Goal: Task Accomplishment & Management: Manage account settings

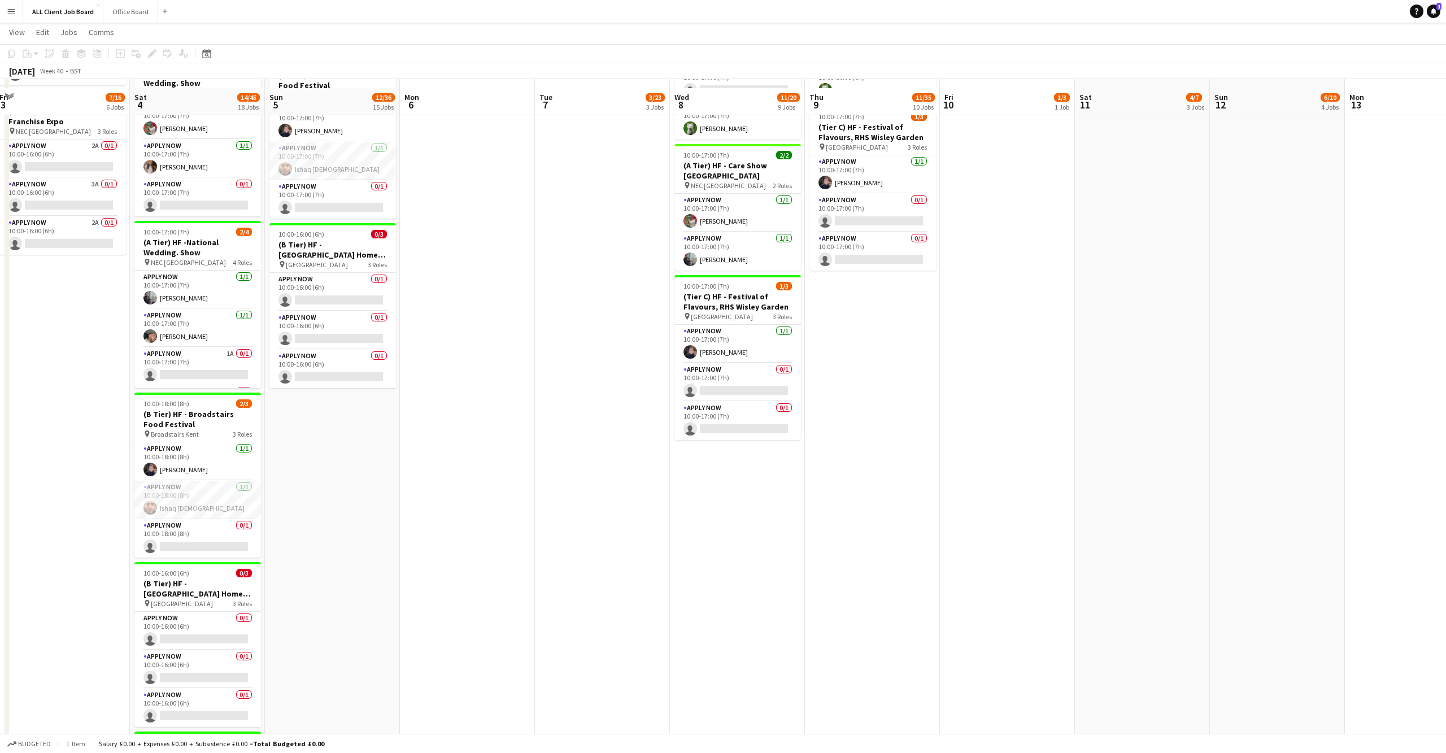
scroll to position [1032, 0]
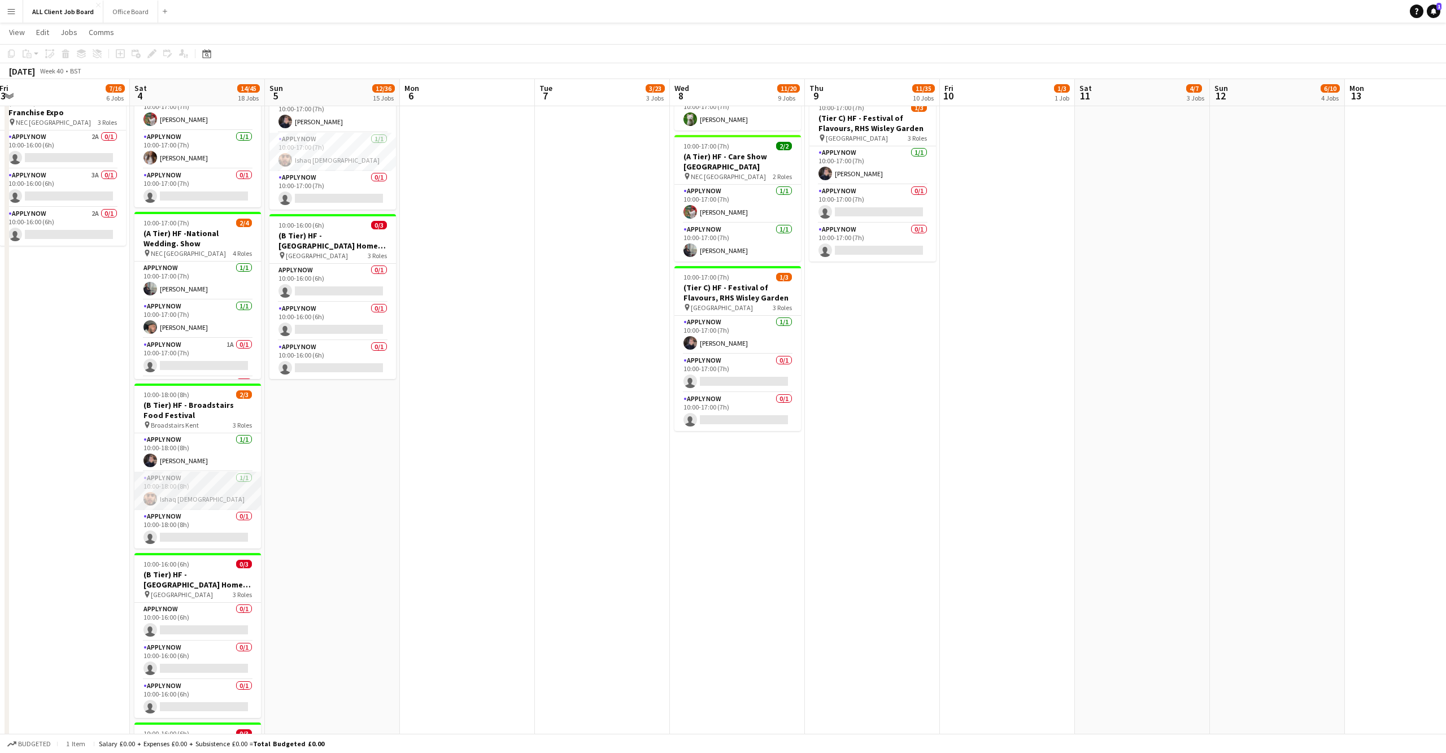
click at [150, 492] on app-user-avatar at bounding box center [150, 499] width 14 height 14
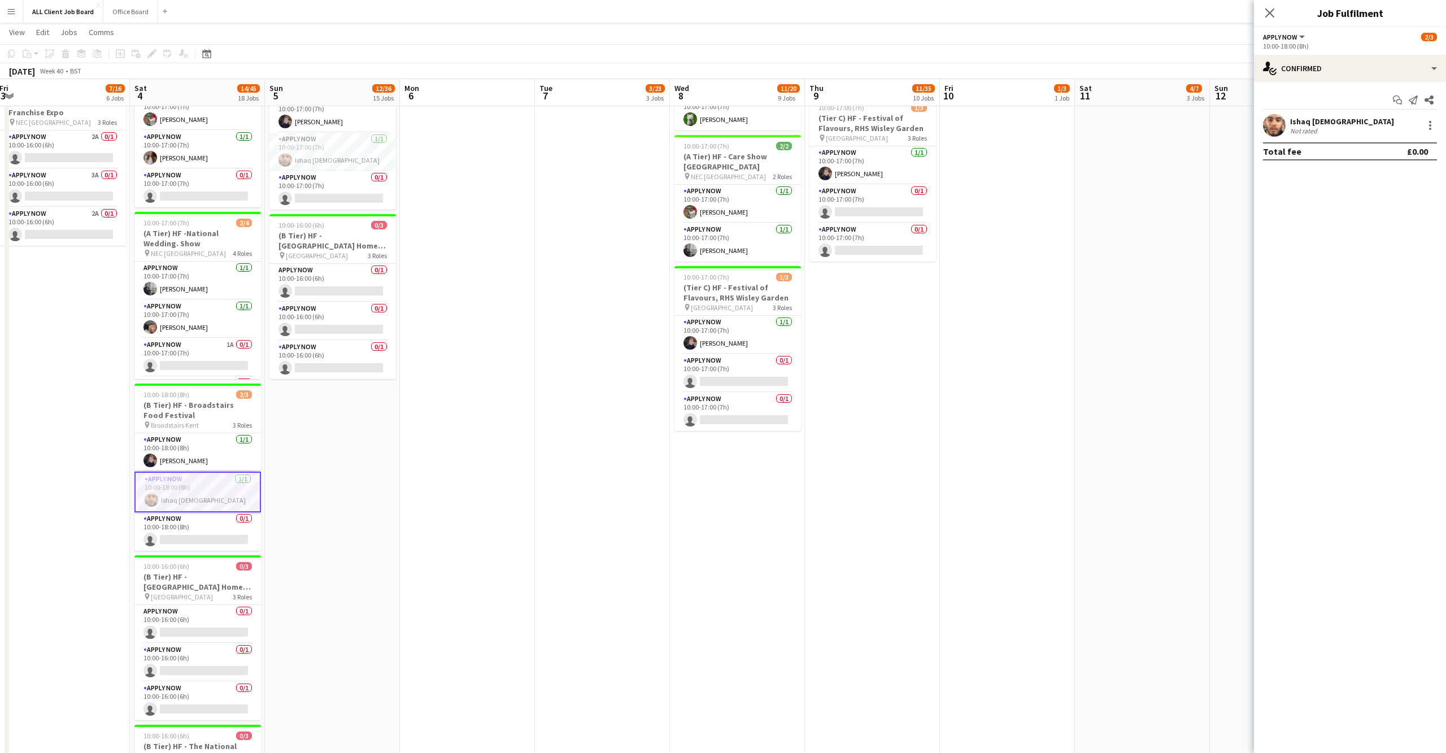
click at [1282, 127] on app-user-avatar at bounding box center [1274, 125] width 23 height 23
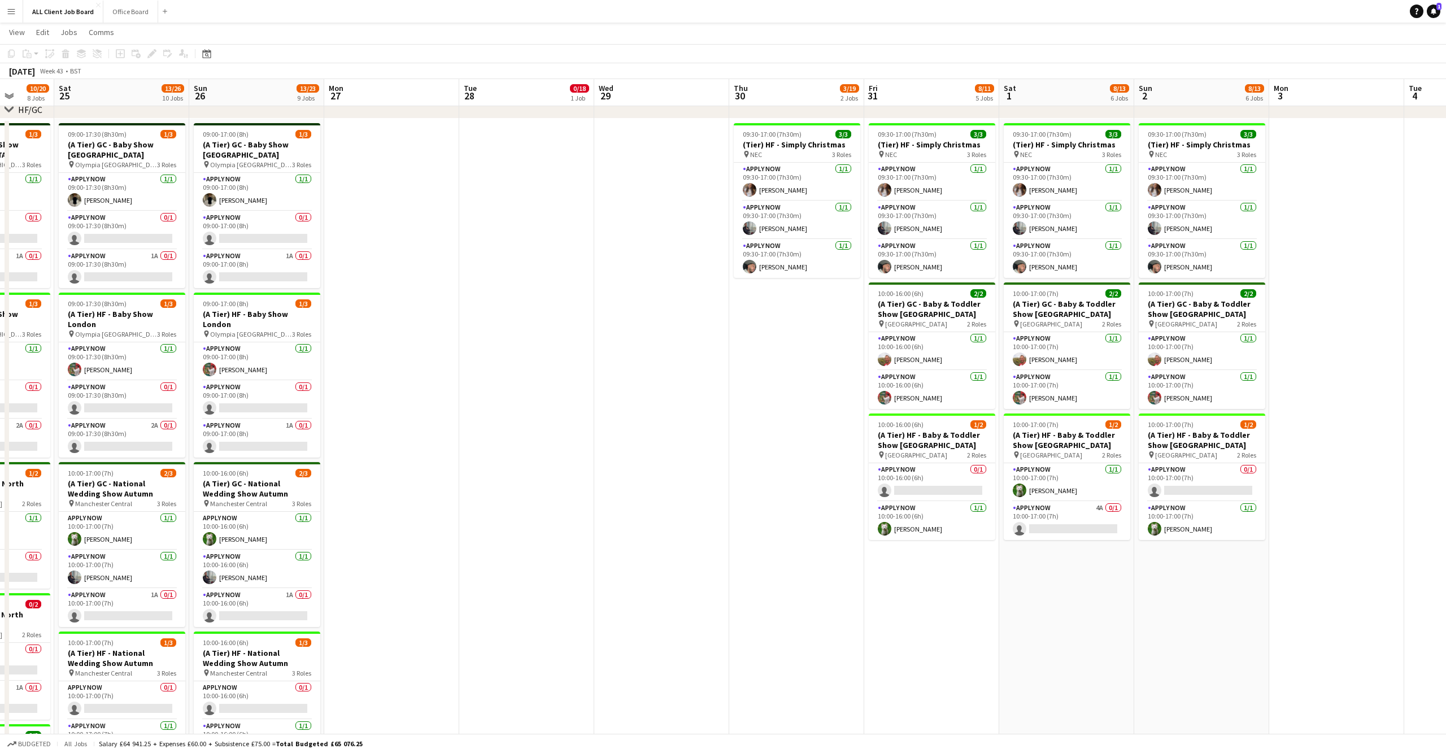
scroll to position [0, 439]
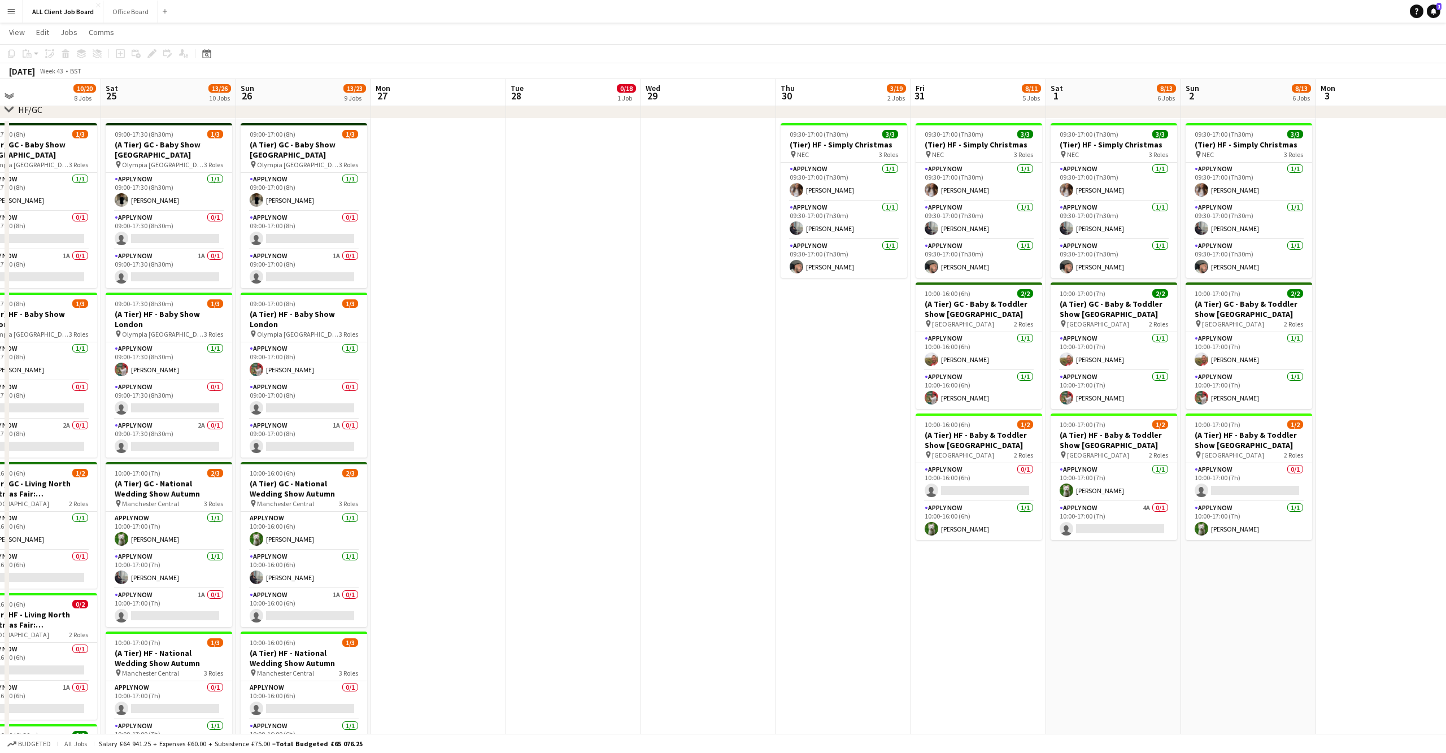
click at [215, 51] on div "Date picker AUG 2025 AUG 2025 Monday M Tuesday T Wednesday W Thursday T Friday …" at bounding box center [202, 54] width 25 height 14
drag, startPoint x: 204, startPoint y: 53, endPoint x: 302, endPoint y: 142, distance: 132.3
click at [204, 53] on icon "Date picker" at bounding box center [206, 53] width 9 height 9
click at [295, 211] on button "[DATE]" at bounding box center [286, 219] width 33 height 18
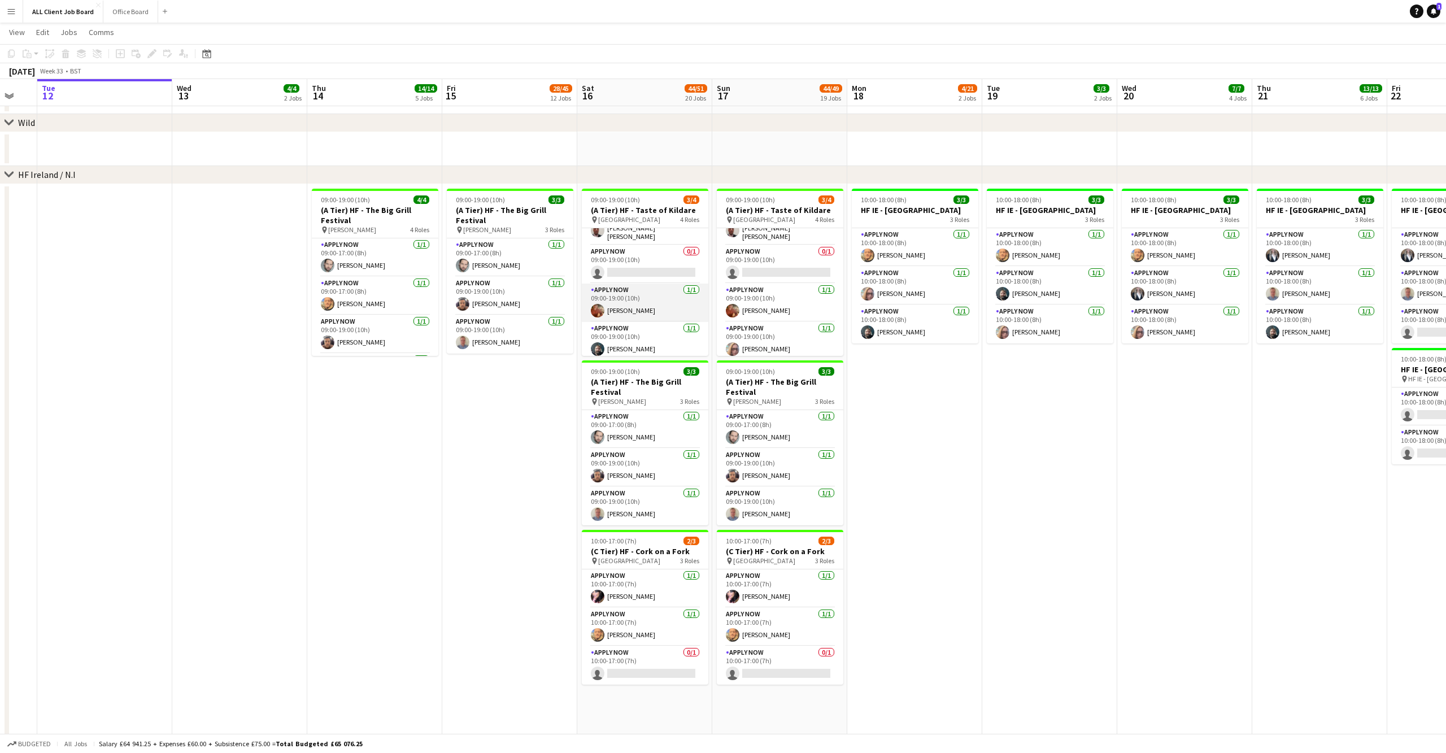
scroll to position [0, 0]
click at [636, 286] on app-card-role "APPLY NOW 0/1 09:00-19:00 (10h) single-neutral-actions" at bounding box center [645, 289] width 127 height 38
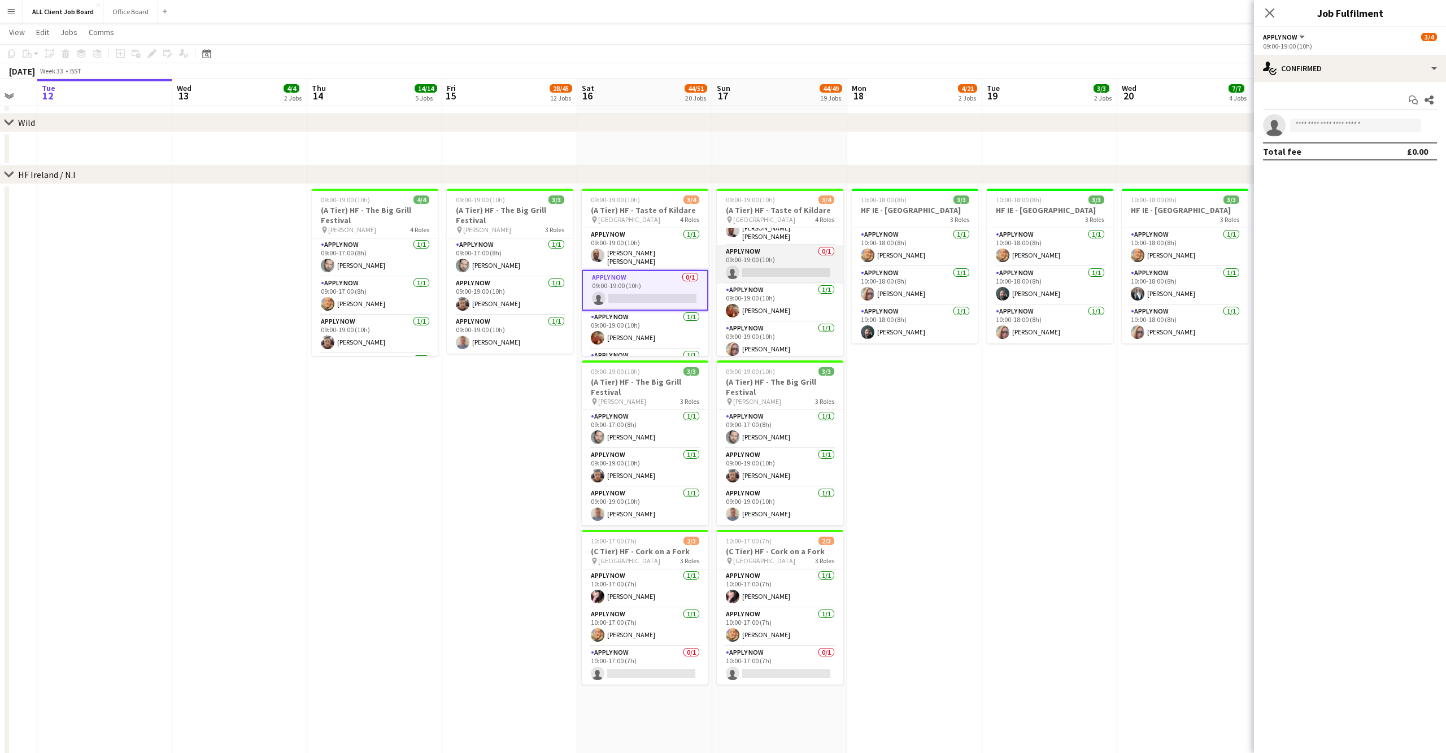
click at [791, 261] on app-card-role "APPLY NOW 0/1 09:00-19:00 (10h) single-neutral-actions" at bounding box center [780, 264] width 127 height 38
click at [1427, 62] on div "single-neutral-actions-check-2 Confirmed" at bounding box center [1350, 68] width 192 height 27
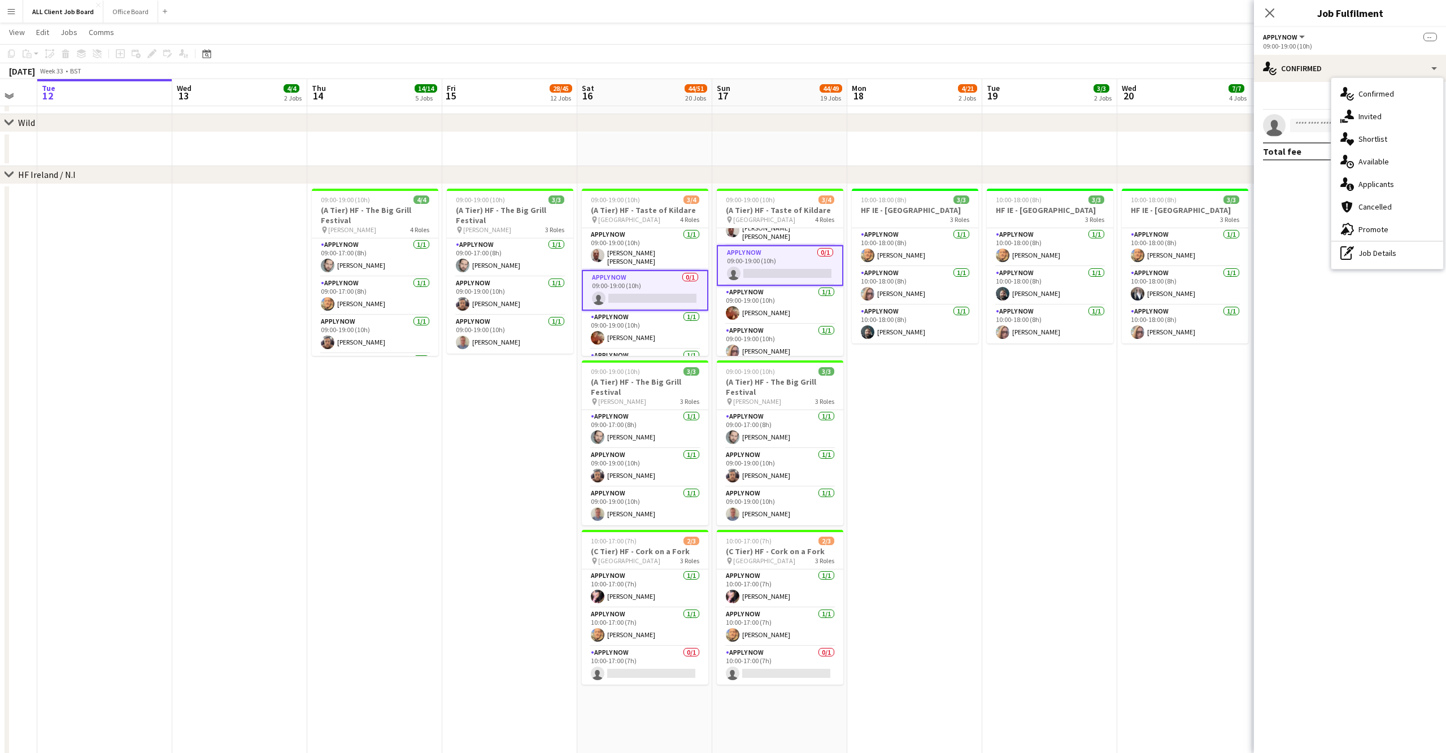
drag, startPoint x: 1387, startPoint y: 251, endPoint x: 1386, endPoint y: 232, distance: 19.2
click at [1387, 251] on div "pen-write Job Details" at bounding box center [1387, 253] width 112 height 23
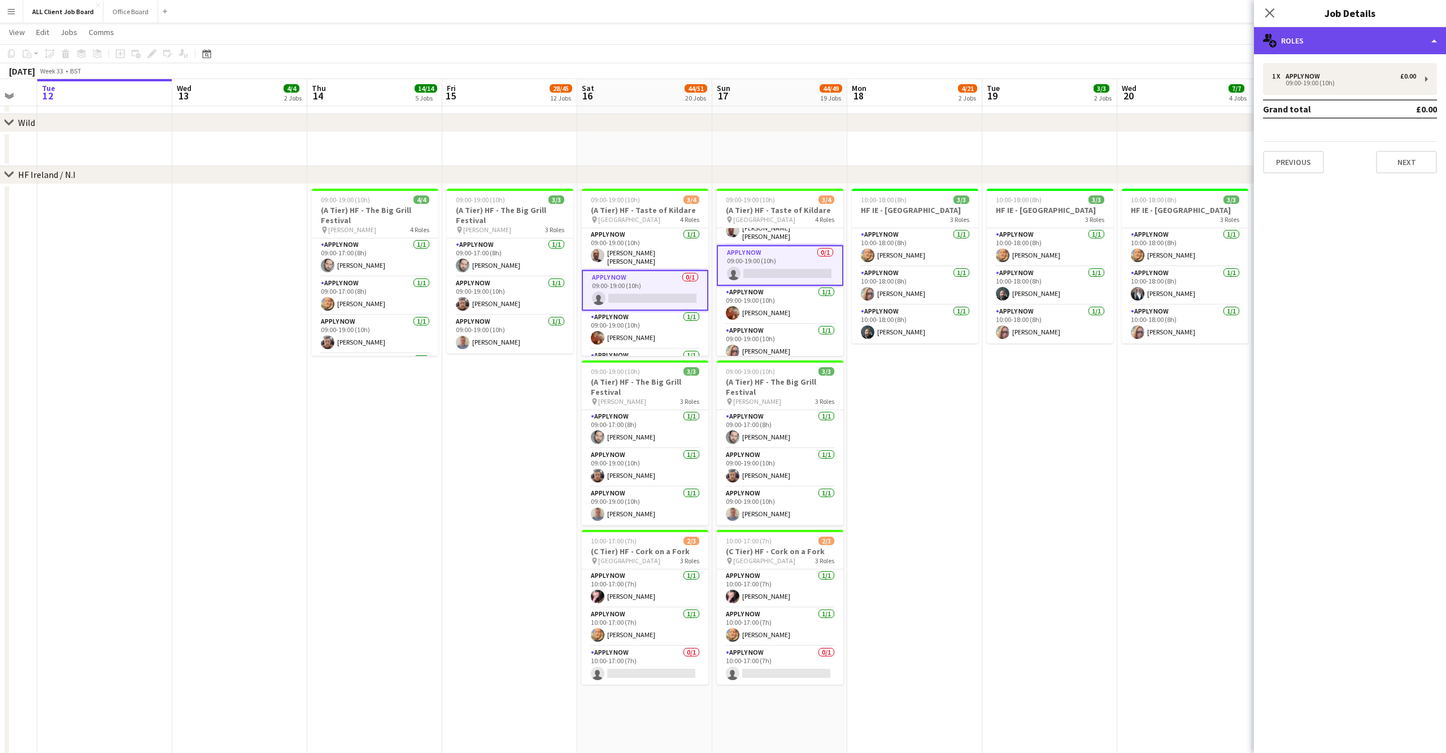
click at [1396, 40] on div "multiple-users-add Roles" at bounding box center [1350, 40] width 192 height 27
click at [1282, 84] on div "09:00-19:00 (10h)" at bounding box center [1344, 83] width 144 height 6
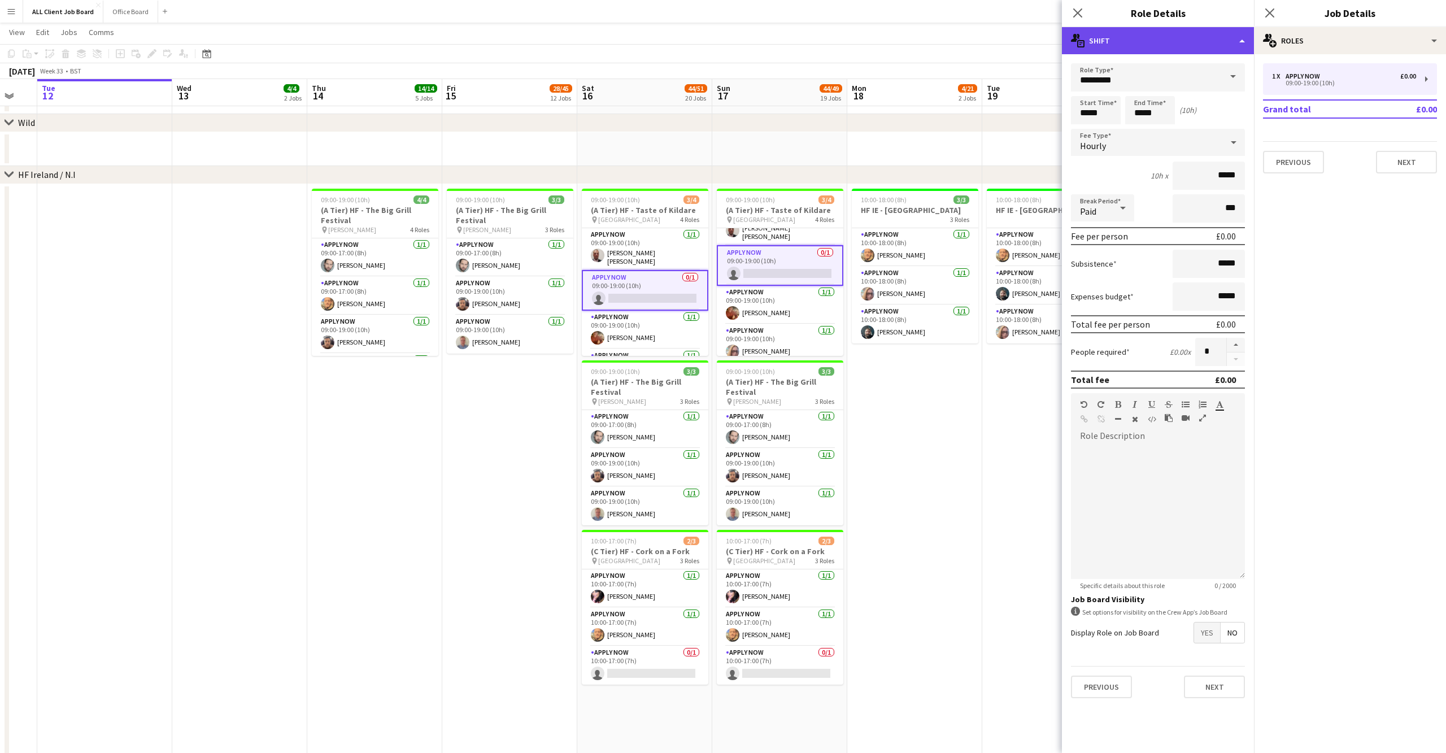
click at [1206, 49] on div "multiple-actions-text Shift" at bounding box center [1158, 40] width 192 height 27
click at [1211, 130] on div "bin-2 Delete Role" at bounding box center [1195, 135] width 112 height 23
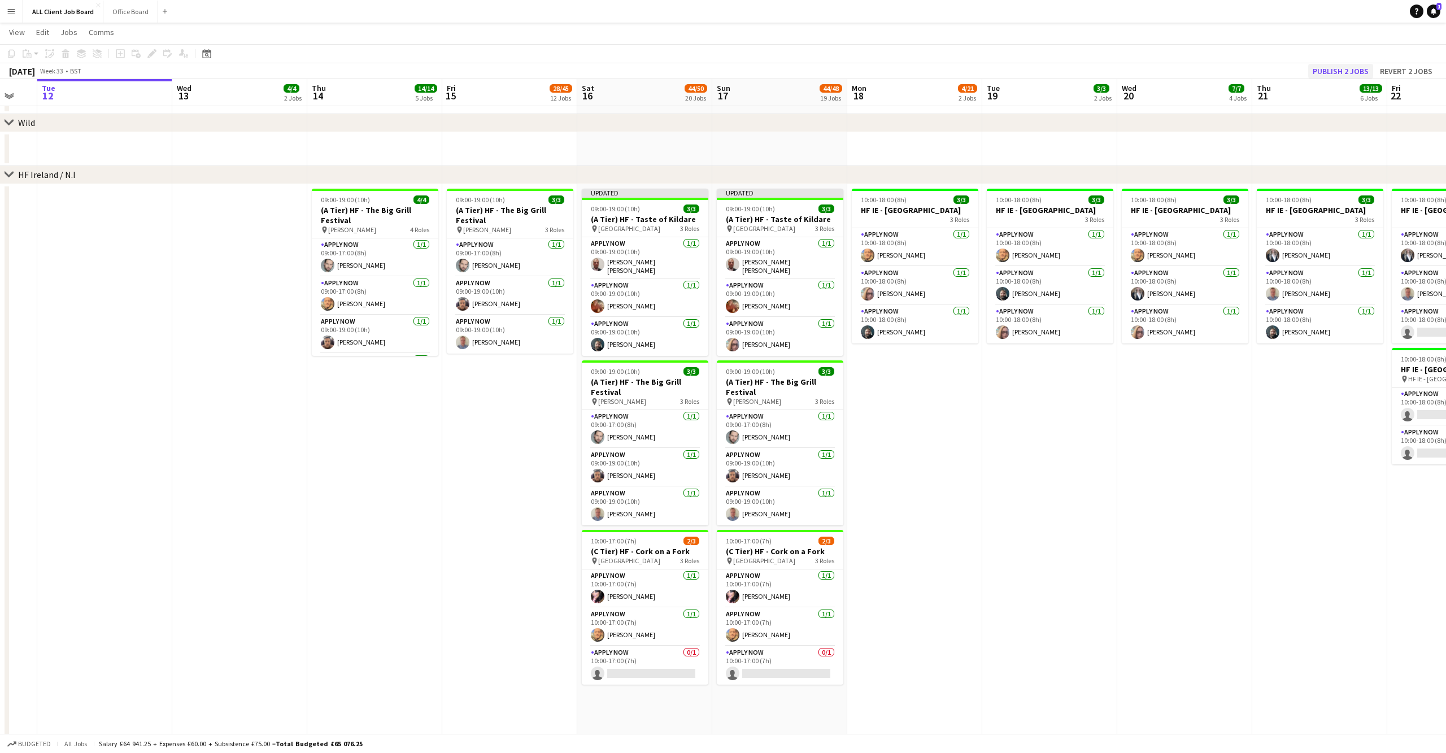
click at [1350, 69] on button "Publish 2 jobs" at bounding box center [1340, 71] width 65 height 15
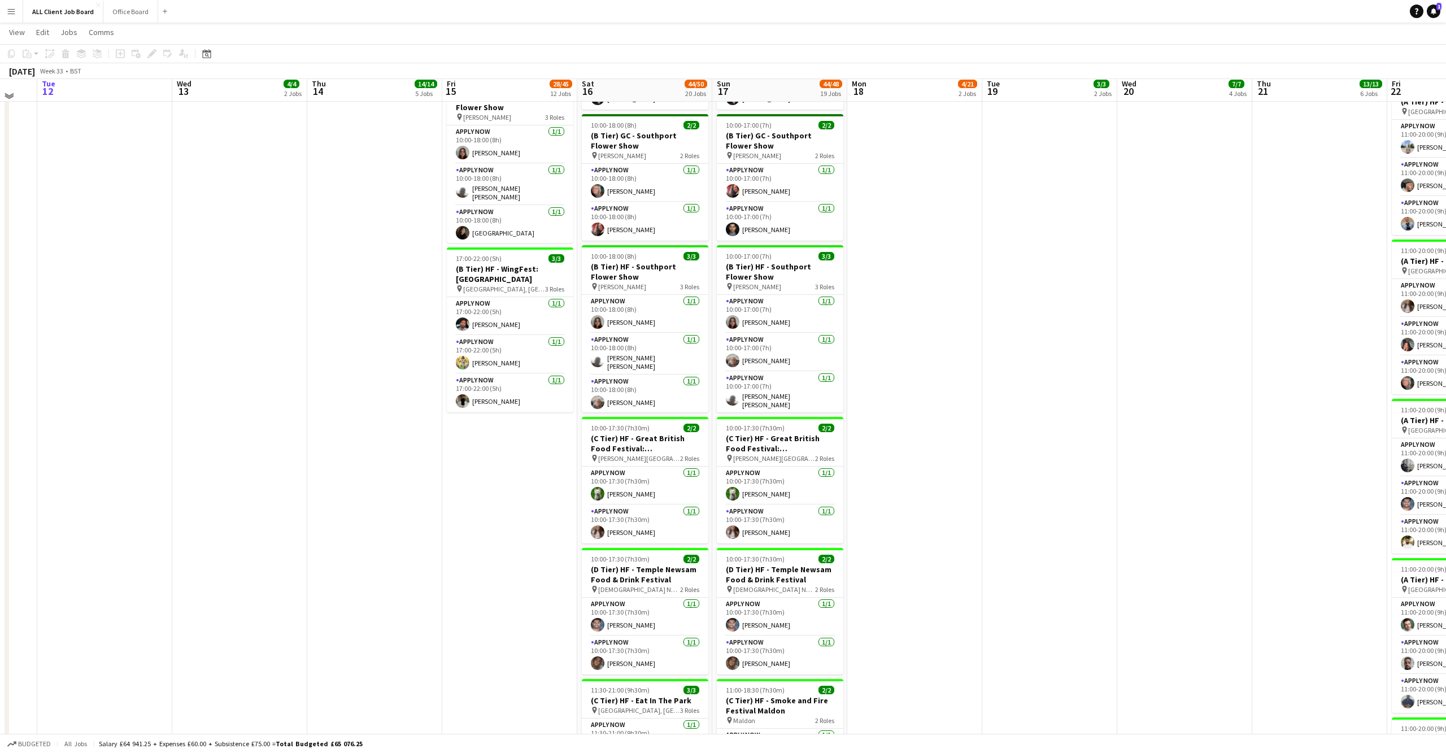
scroll to position [1159, 0]
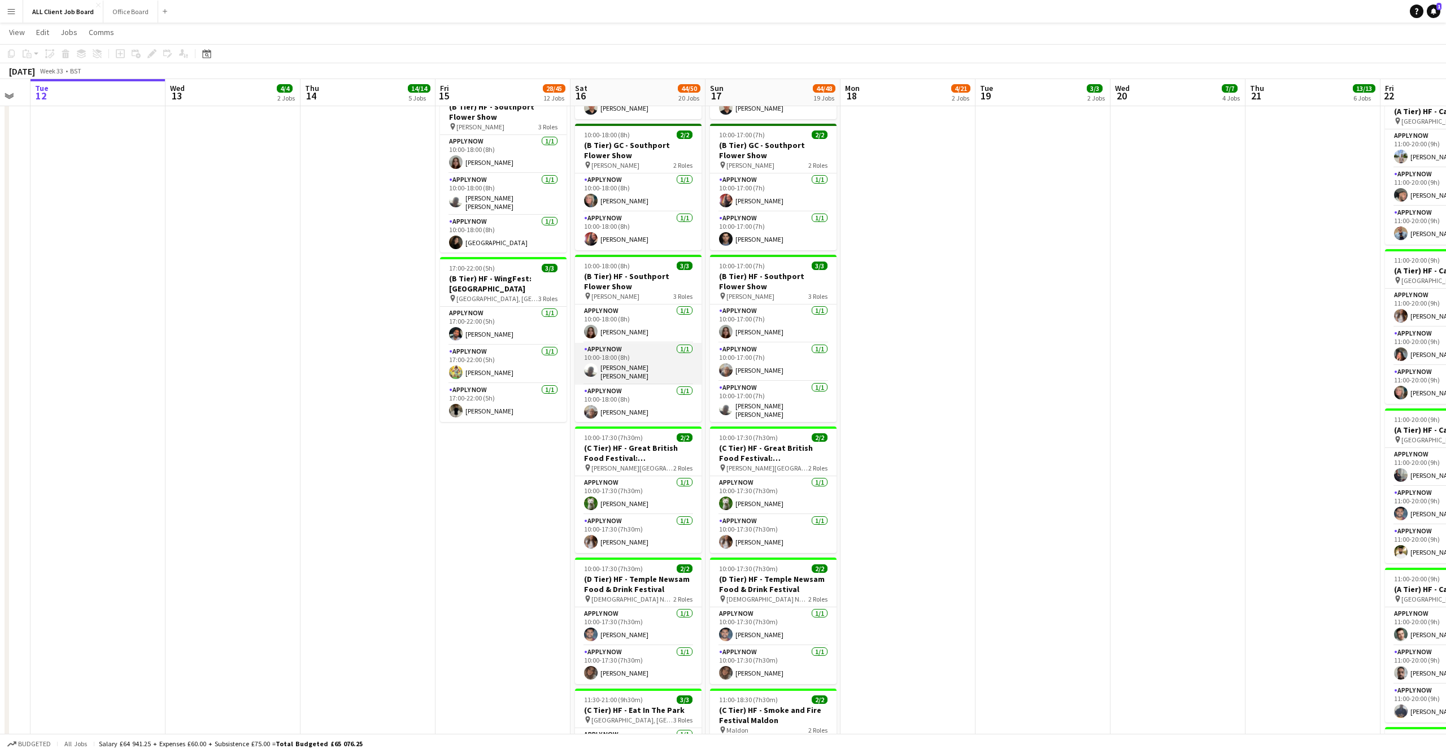
click at [597, 363] on app-user-avatar at bounding box center [591, 370] width 14 height 14
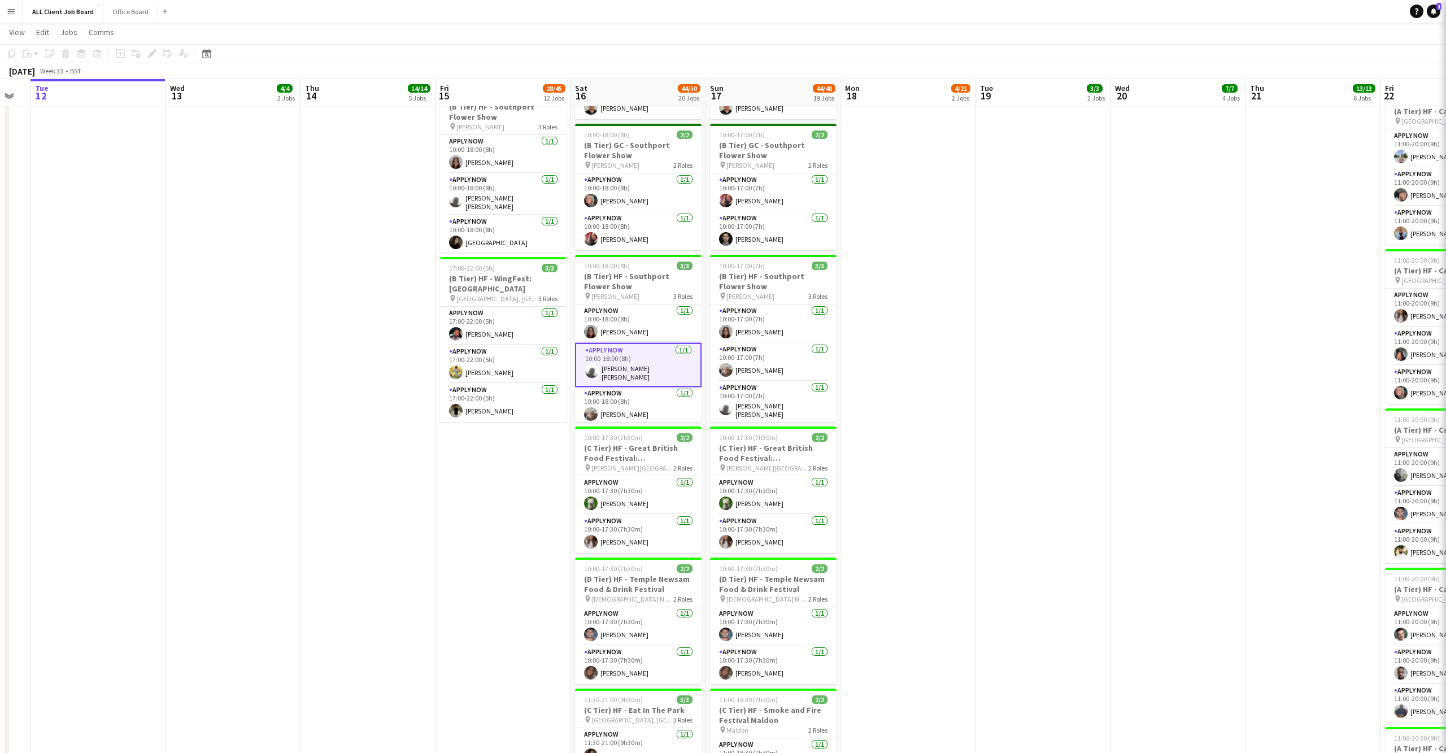
scroll to position [0, 237]
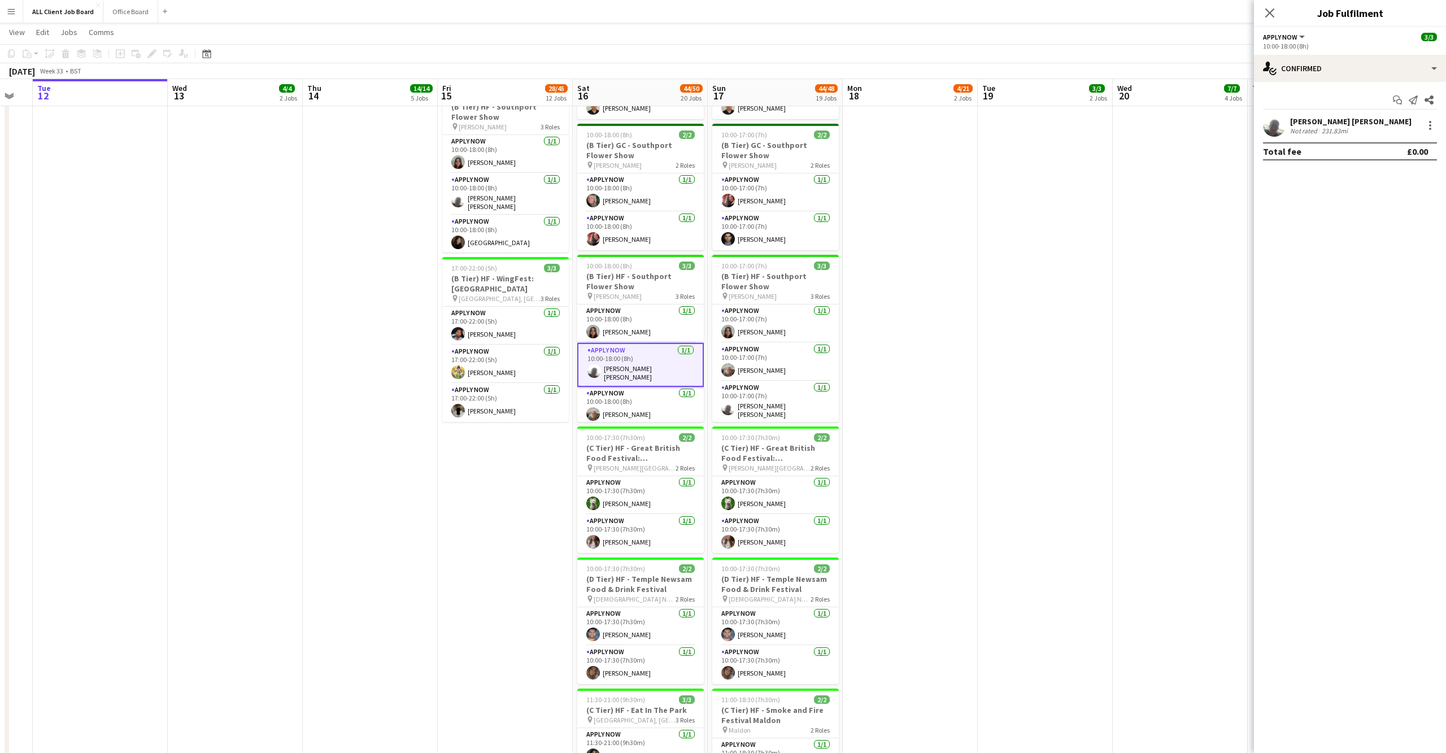
click at [1279, 125] on app-user-avatar at bounding box center [1274, 125] width 23 height 23
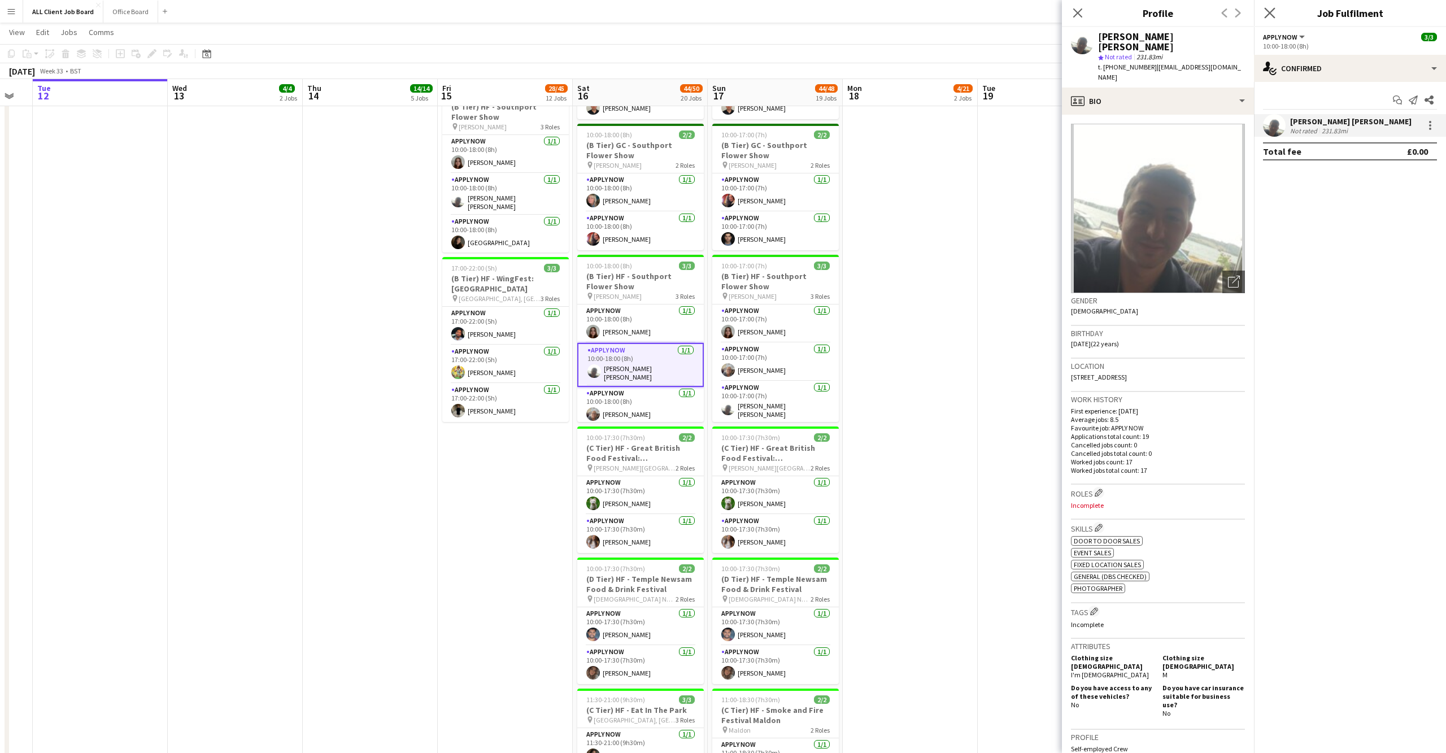
click at [1263, 12] on app-icon "Close pop-in" at bounding box center [1270, 13] width 16 height 16
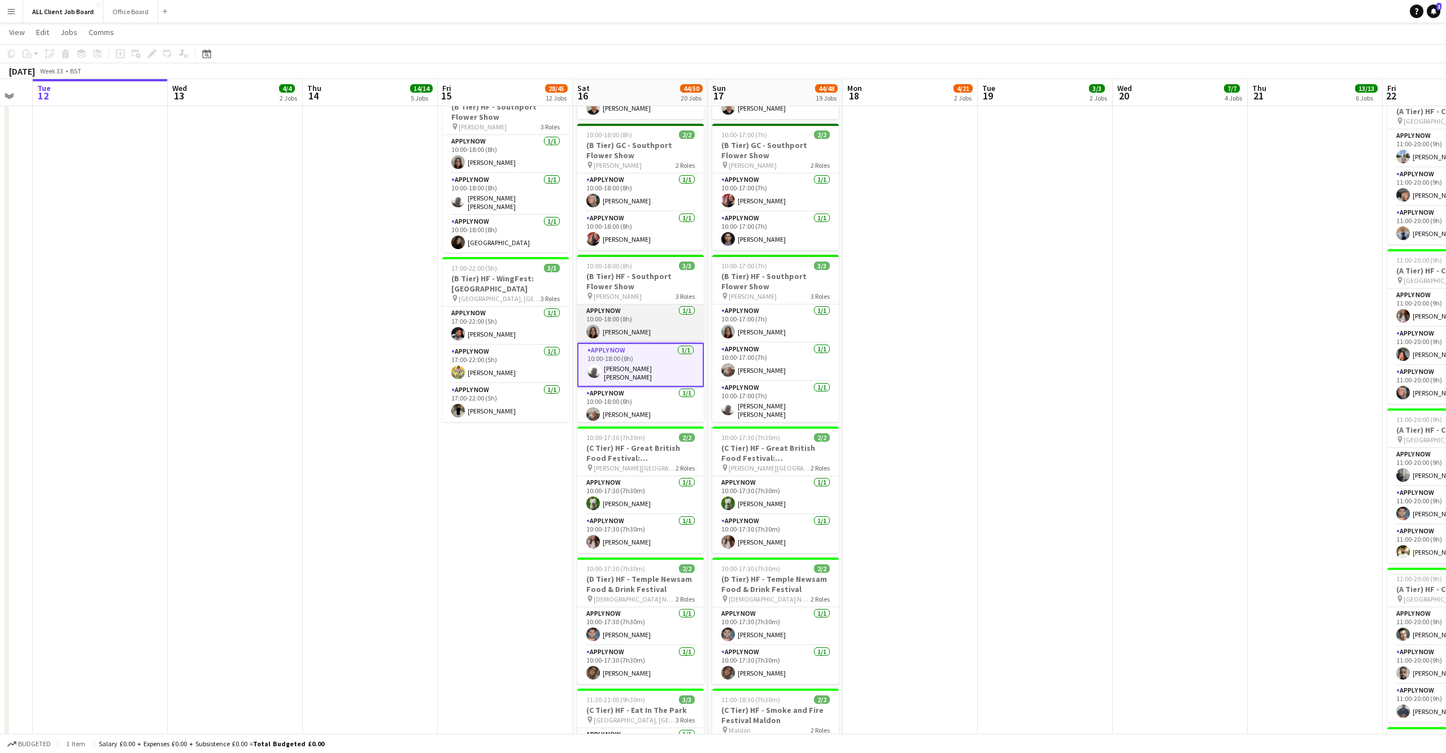
click at [590, 325] on app-user-avatar at bounding box center [593, 332] width 14 height 14
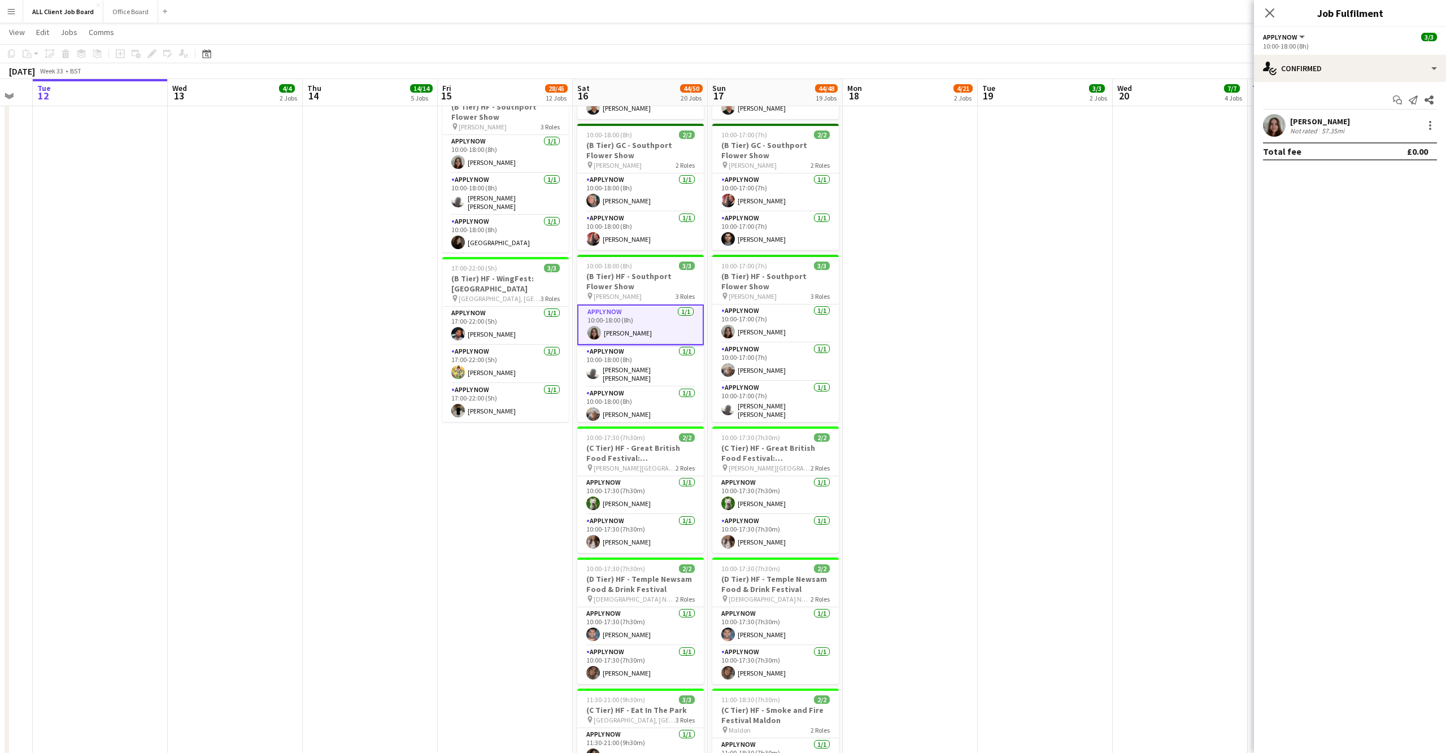
click at [1277, 128] on app-user-avatar at bounding box center [1274, 125] width 23 height 23
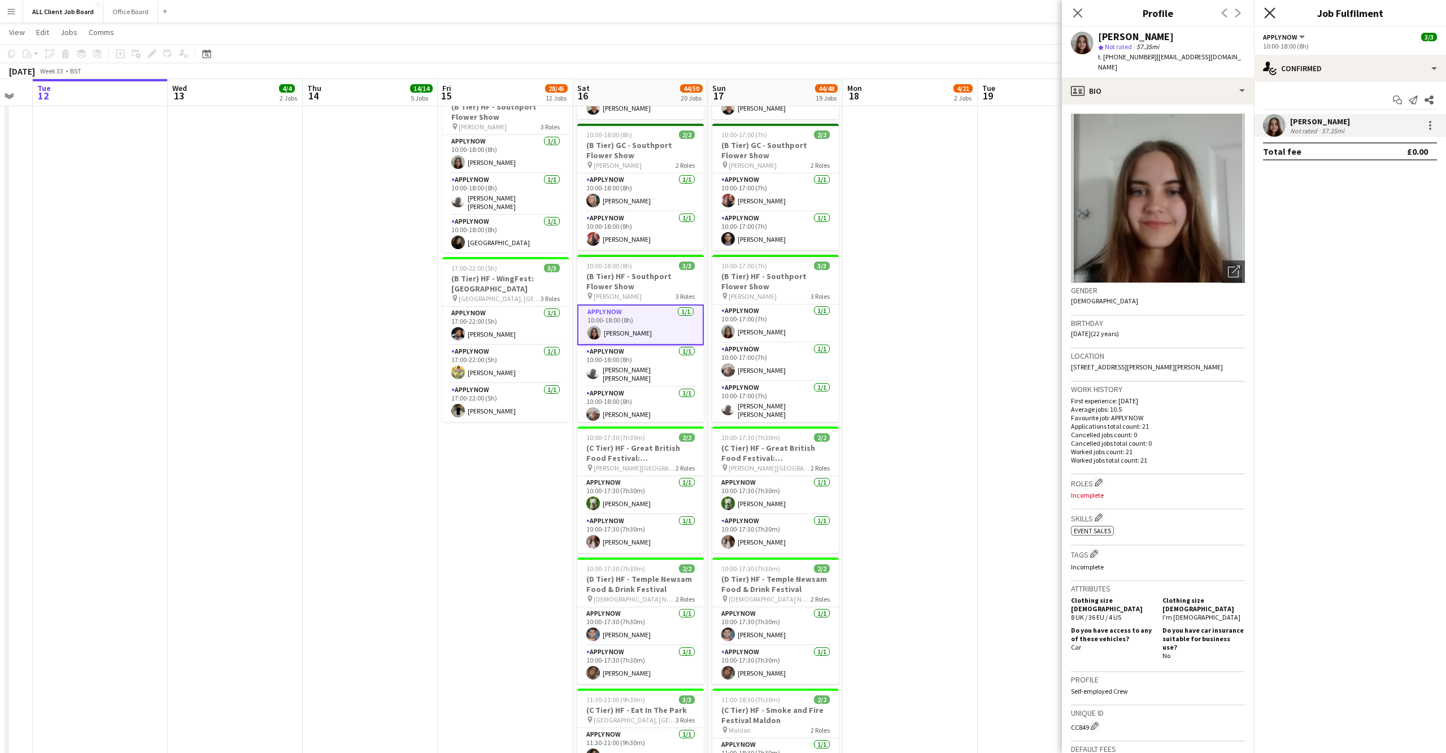
click at [1270, 12] on icon at bounding box center [1269, 12] width 11 height 11
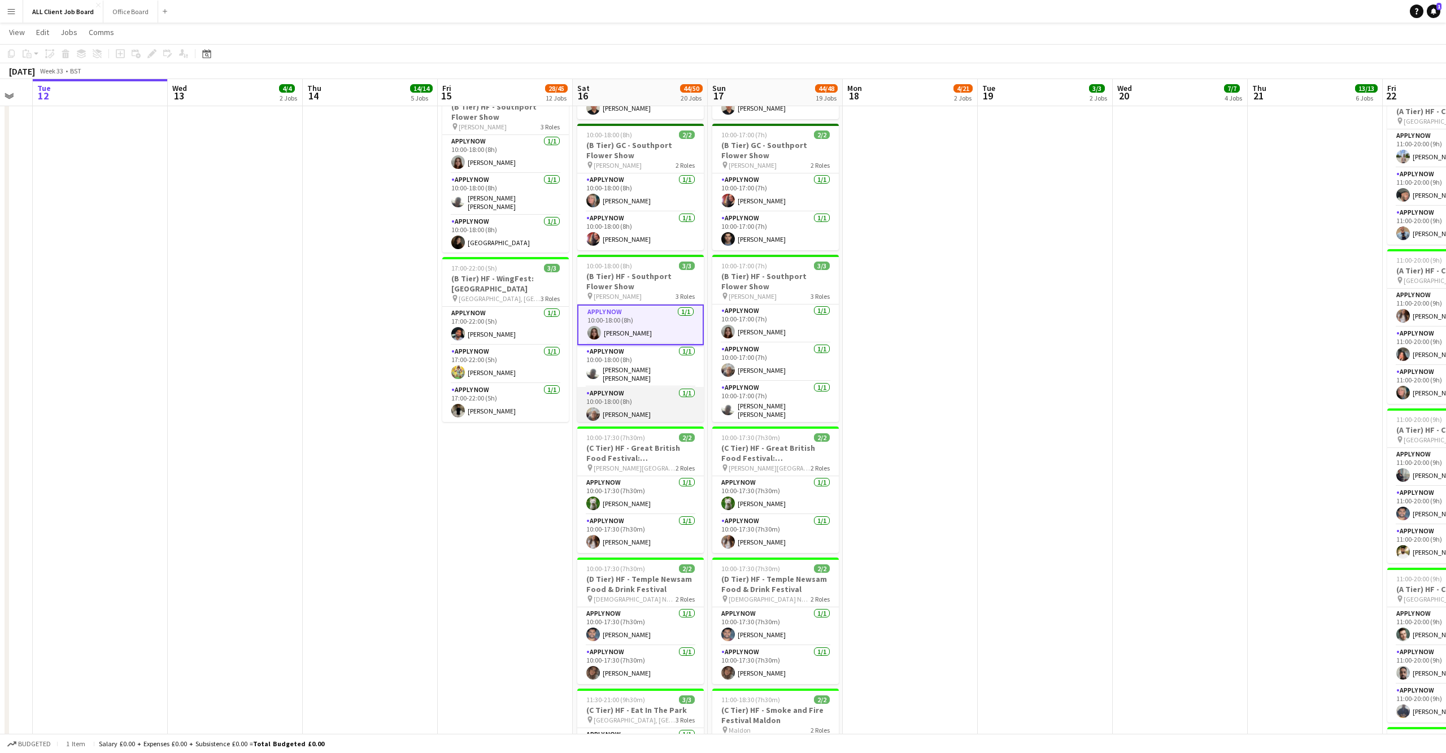
click at [592, 407] on app-user-avatar at bounding box center [593, 414] width 14 height 14
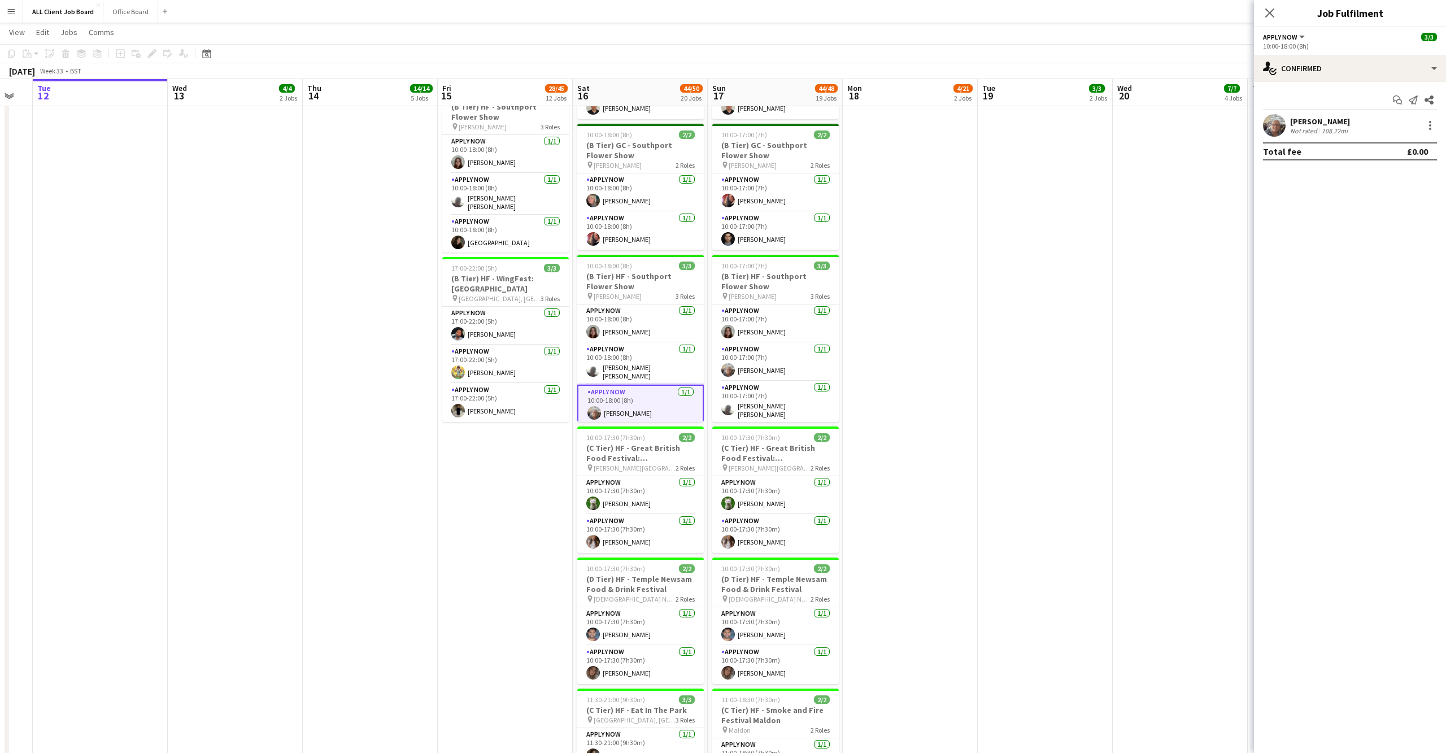
click at [1277, 125] on app-user-avatar at bounding box center [1274, 125] width 23 height 23
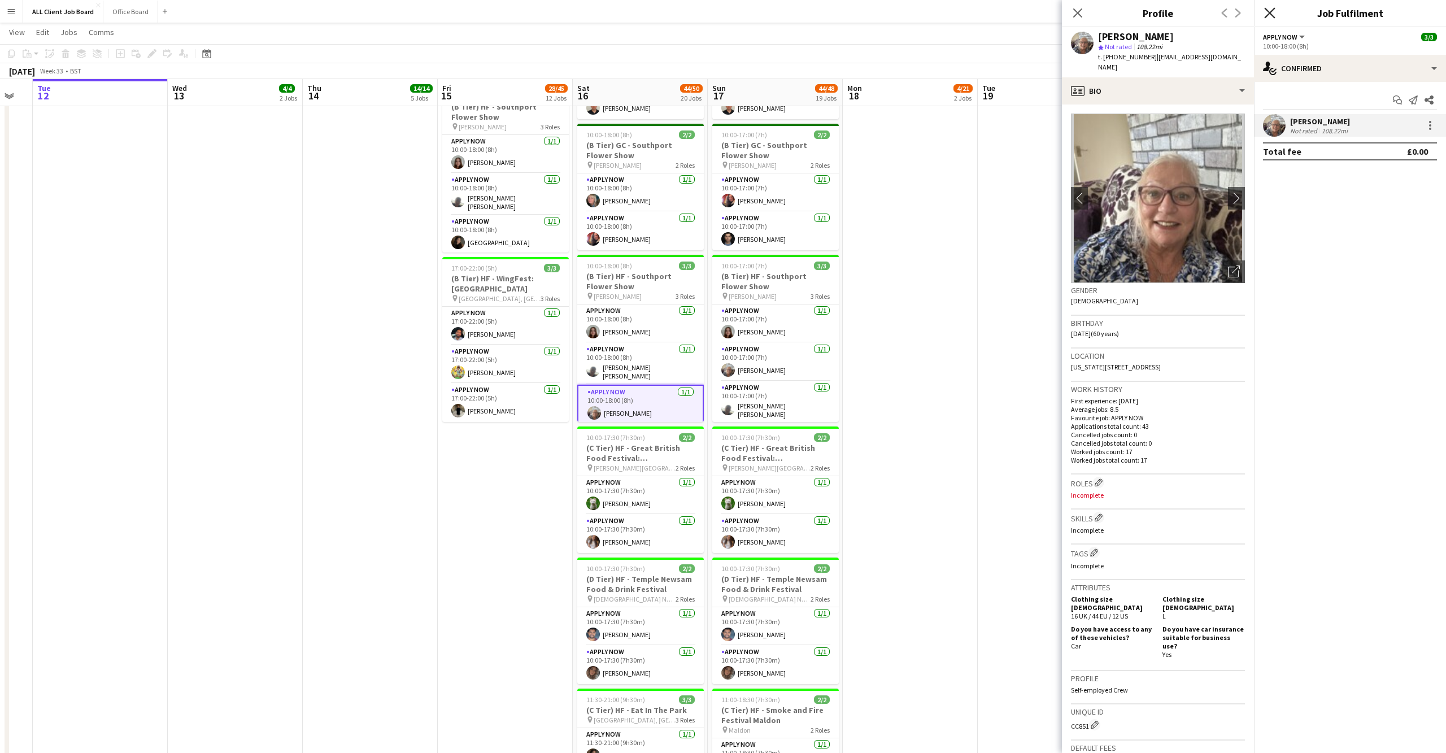
click at [1268, 12] on icon "Close pop-in" at bounding box center [1269, 12] width 11 height 11
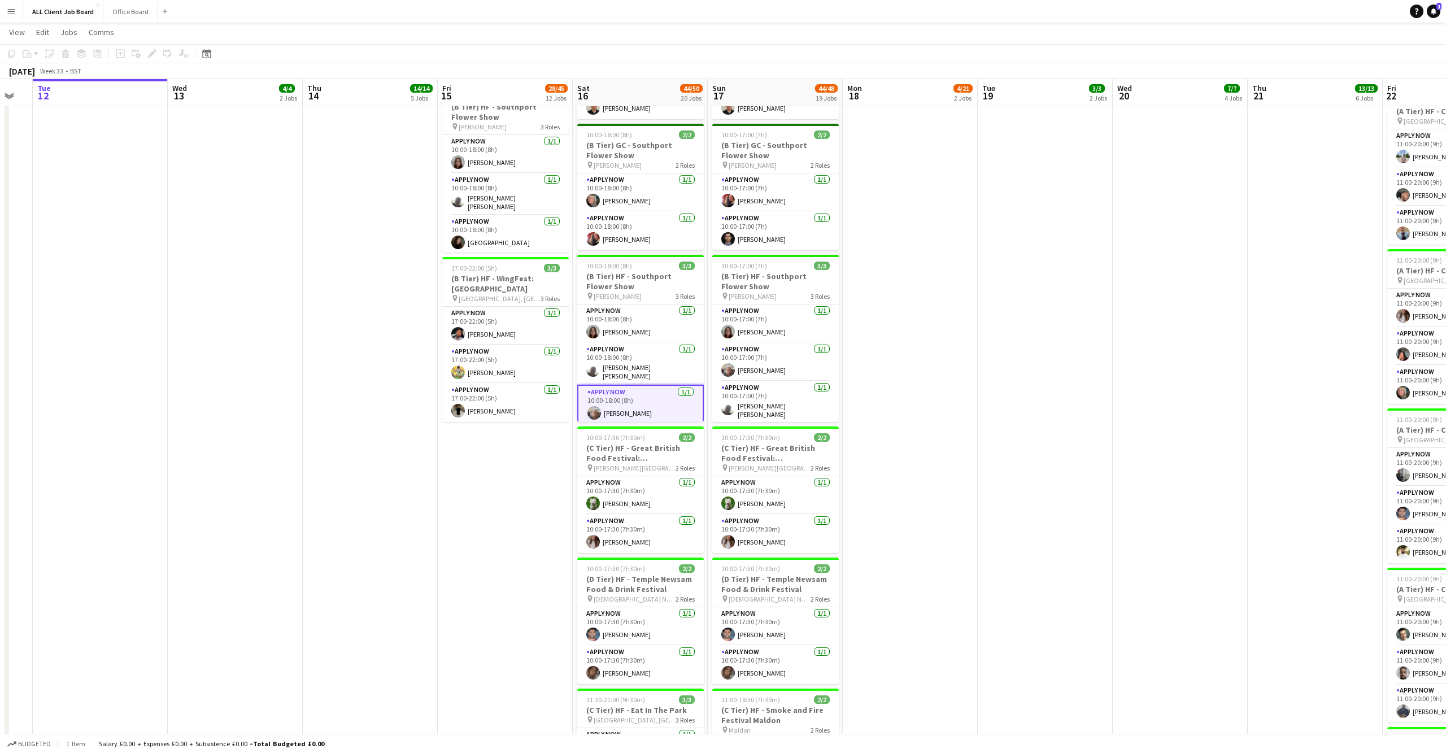
click at [591, 406] on app-user-avatar at bounding box center [594, 413] width 14 height 14
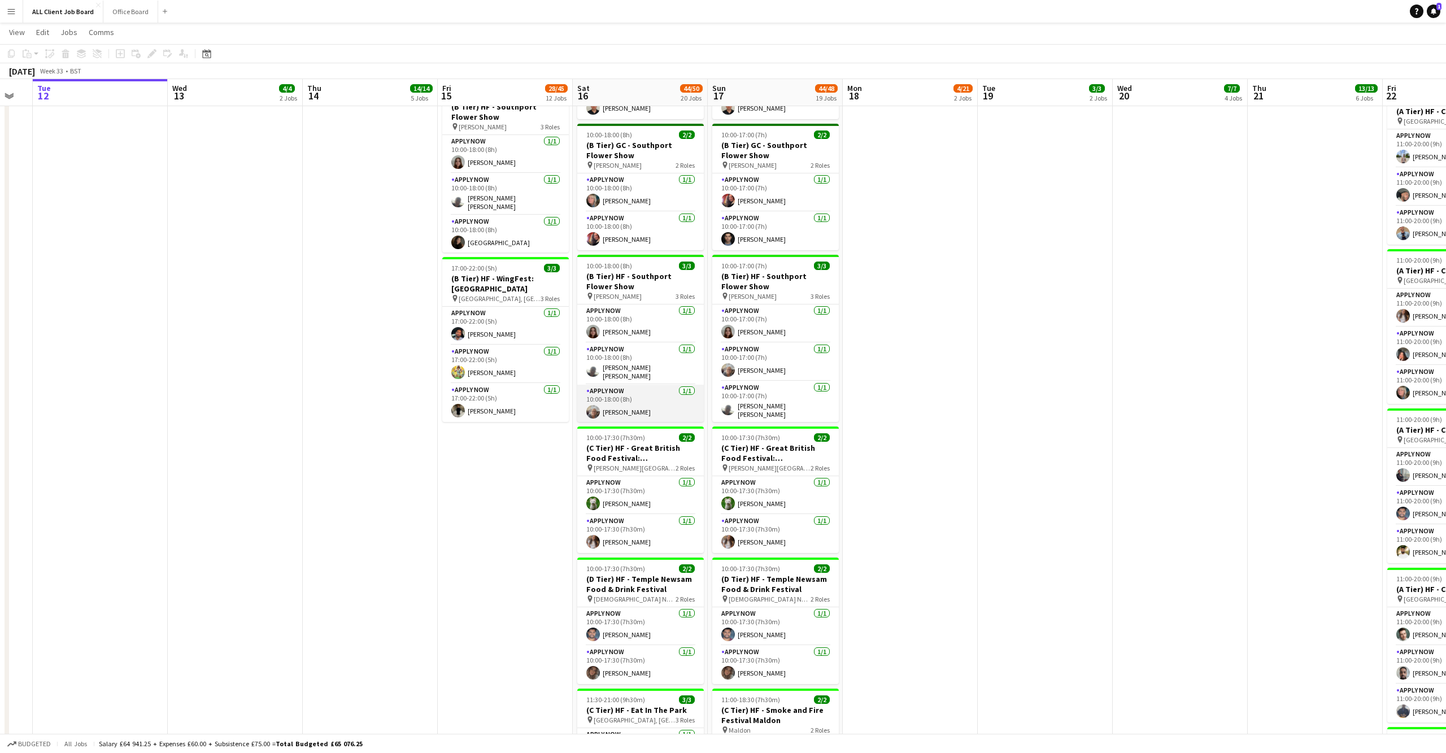
click at [591, 405] on app-user-avatar at bounding box center [593, 412] width 14 height 14
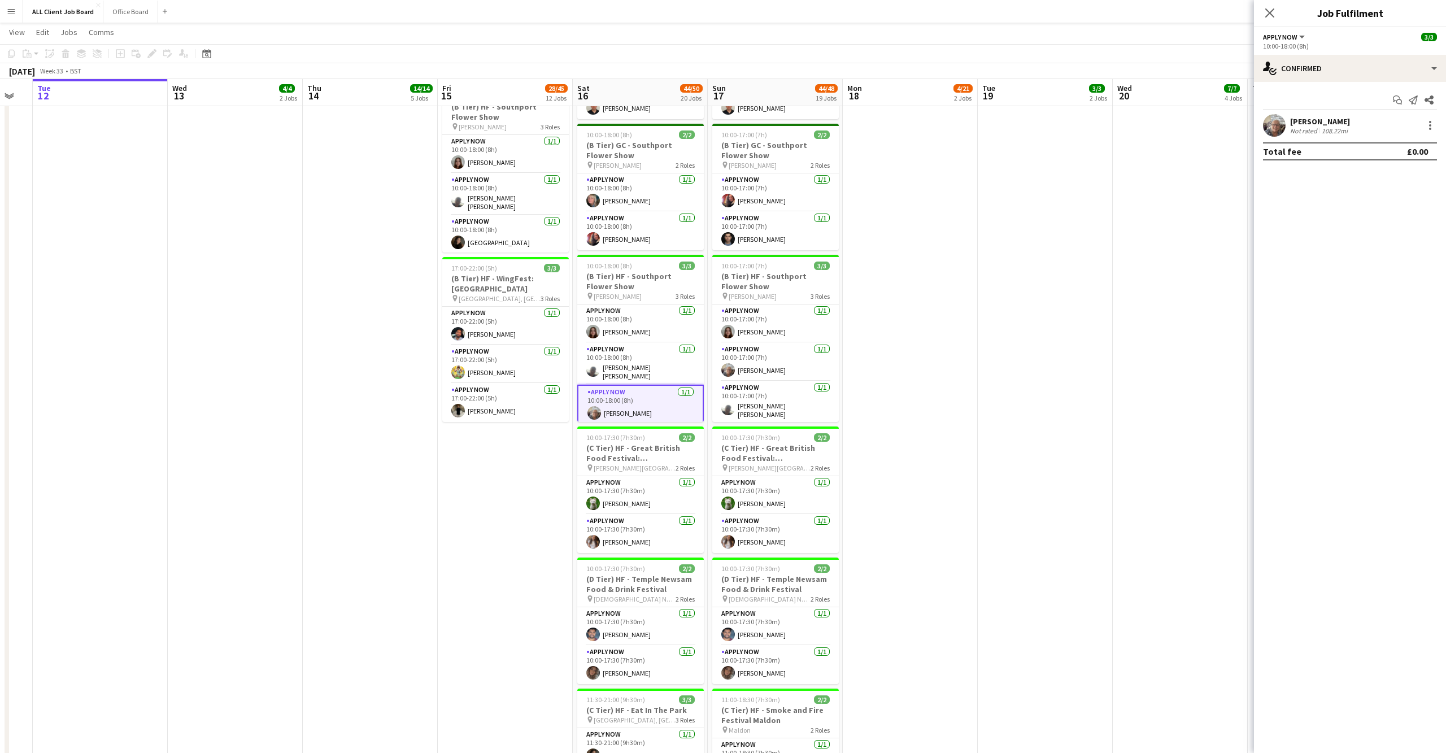
click at [1272, 125] on app-user-avatar at bounding box center [1274, 125] width 23 height 23
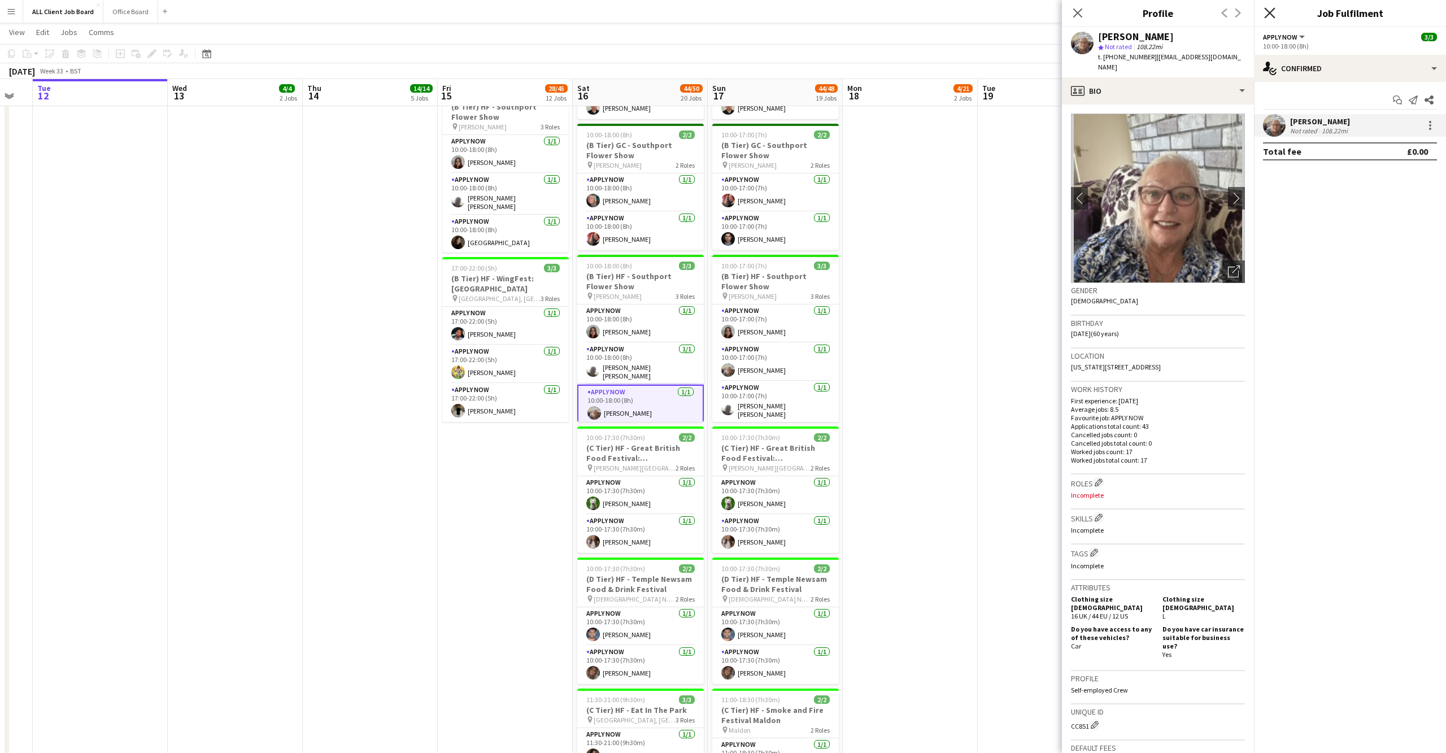
click at [1268, 16] on icon "Close pop-in" at bounding box center [1269, 12] width 11 height 11
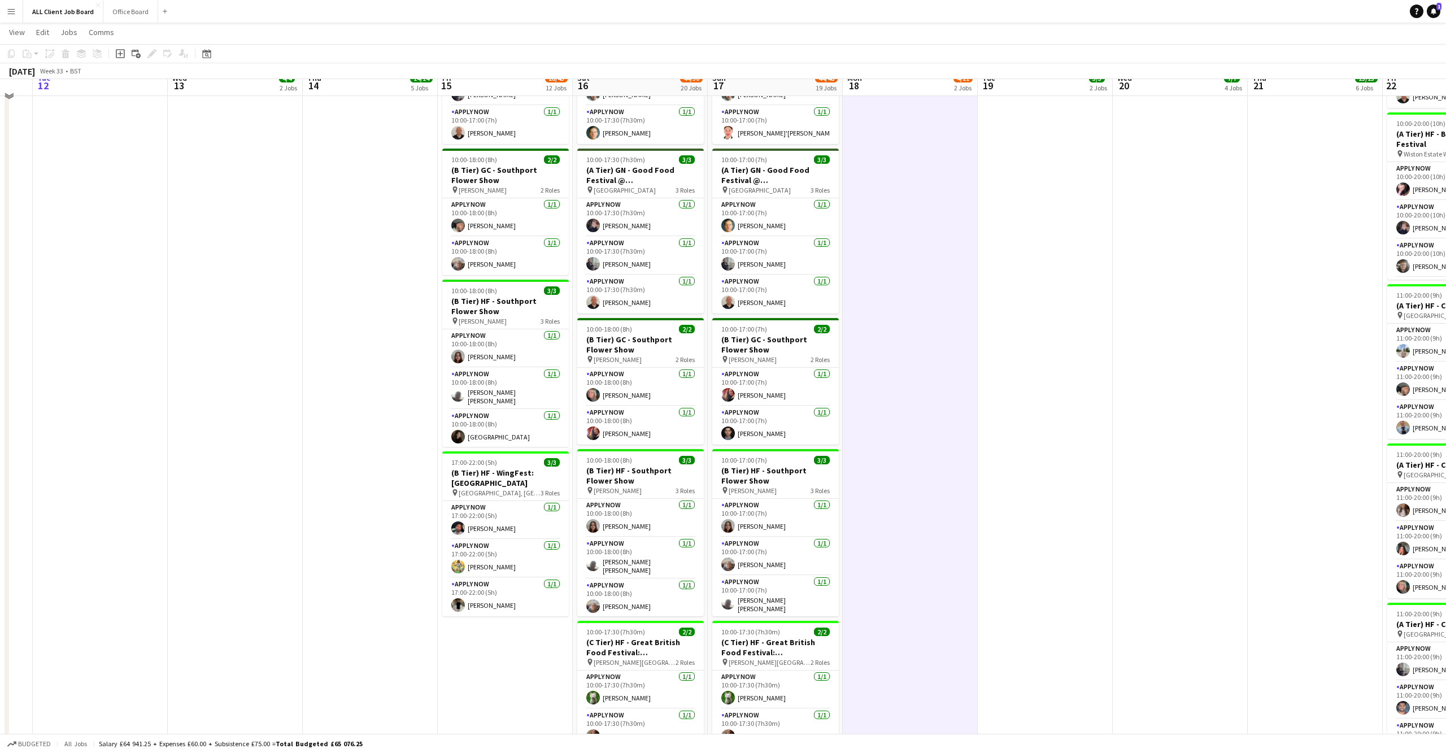
scroll to position [965, 0]
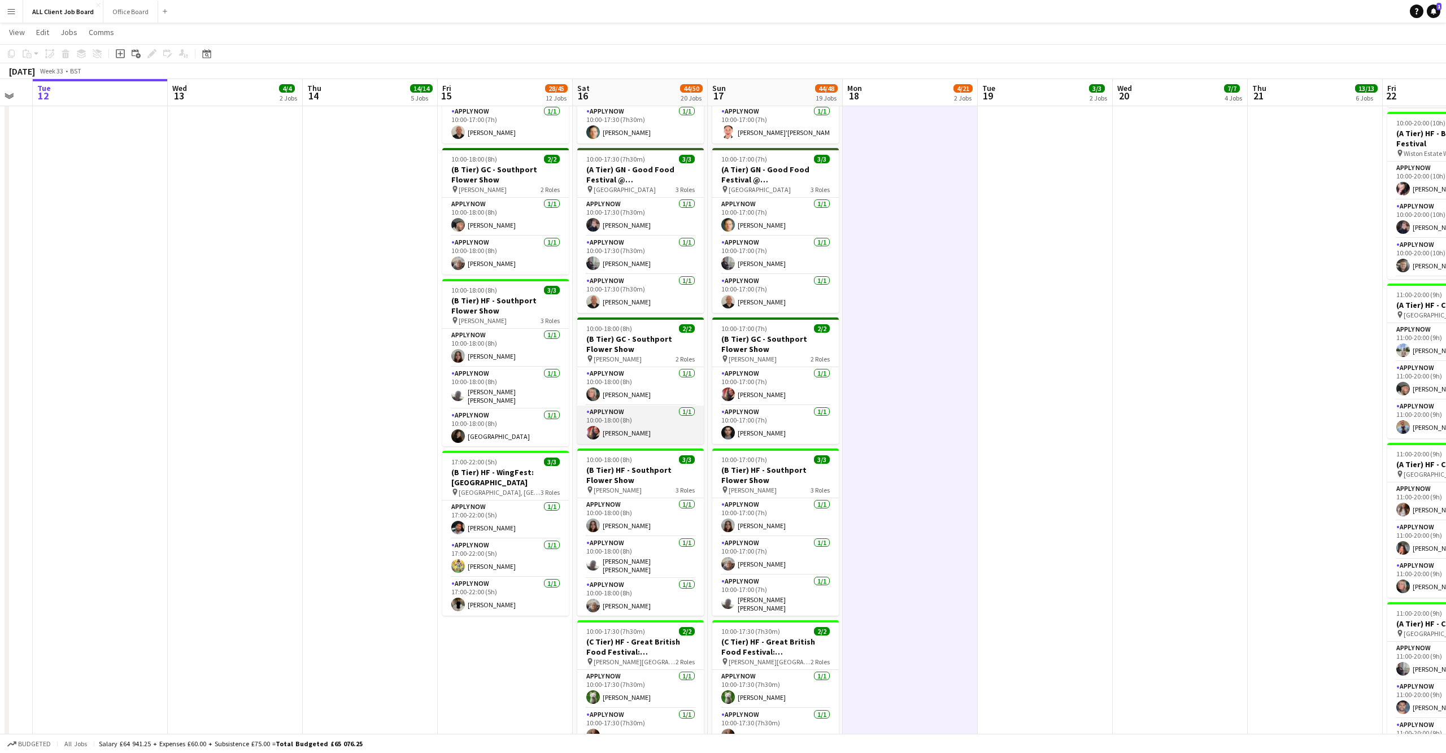
drag, startPoint x: 592, startPoint y: 423, endPoint x: 579, endPoint y: 424, distance: 12.4
click at [592, 426] on app-user-avatar at bounding box center [593, 433] width 14 height 14
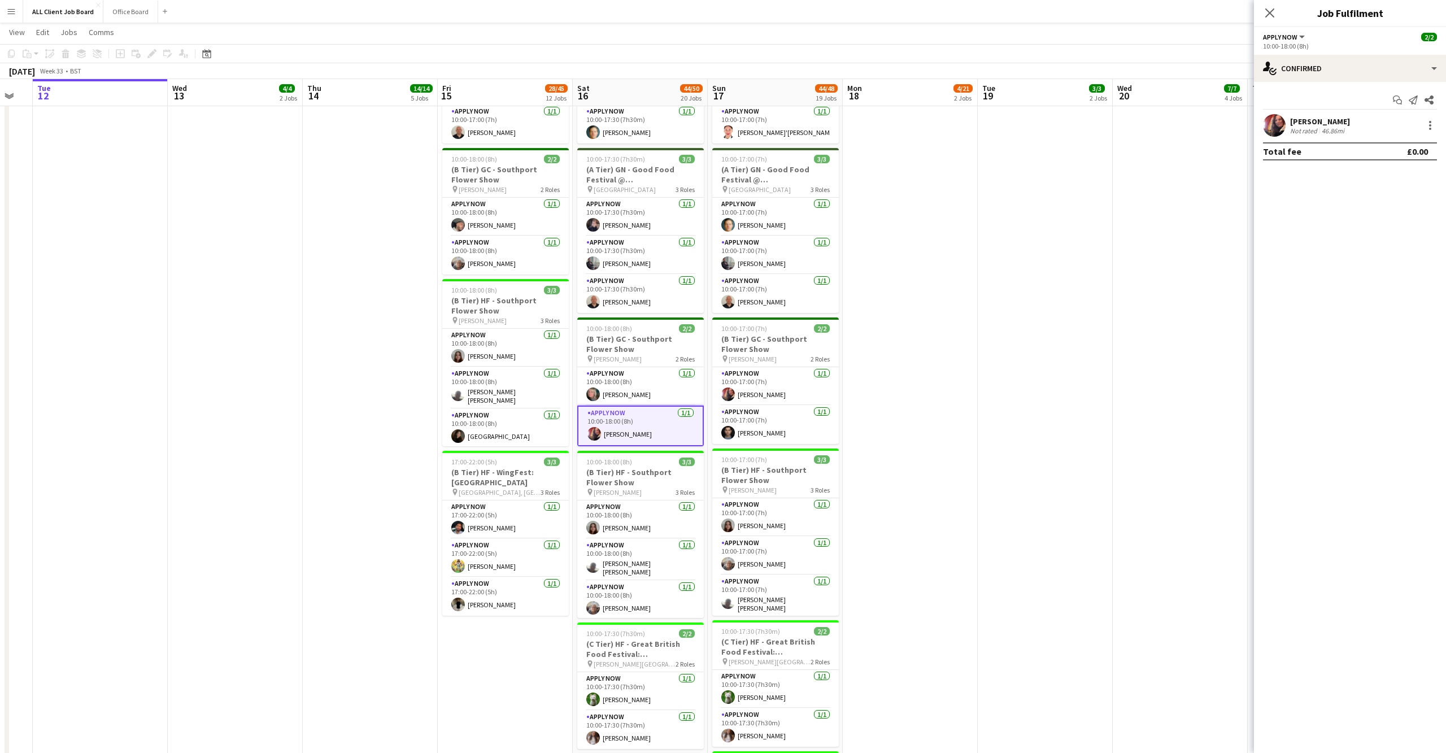
click at [1279, 126] on app-user-avatar at bounding box center [1274, 125] width 23 height 23
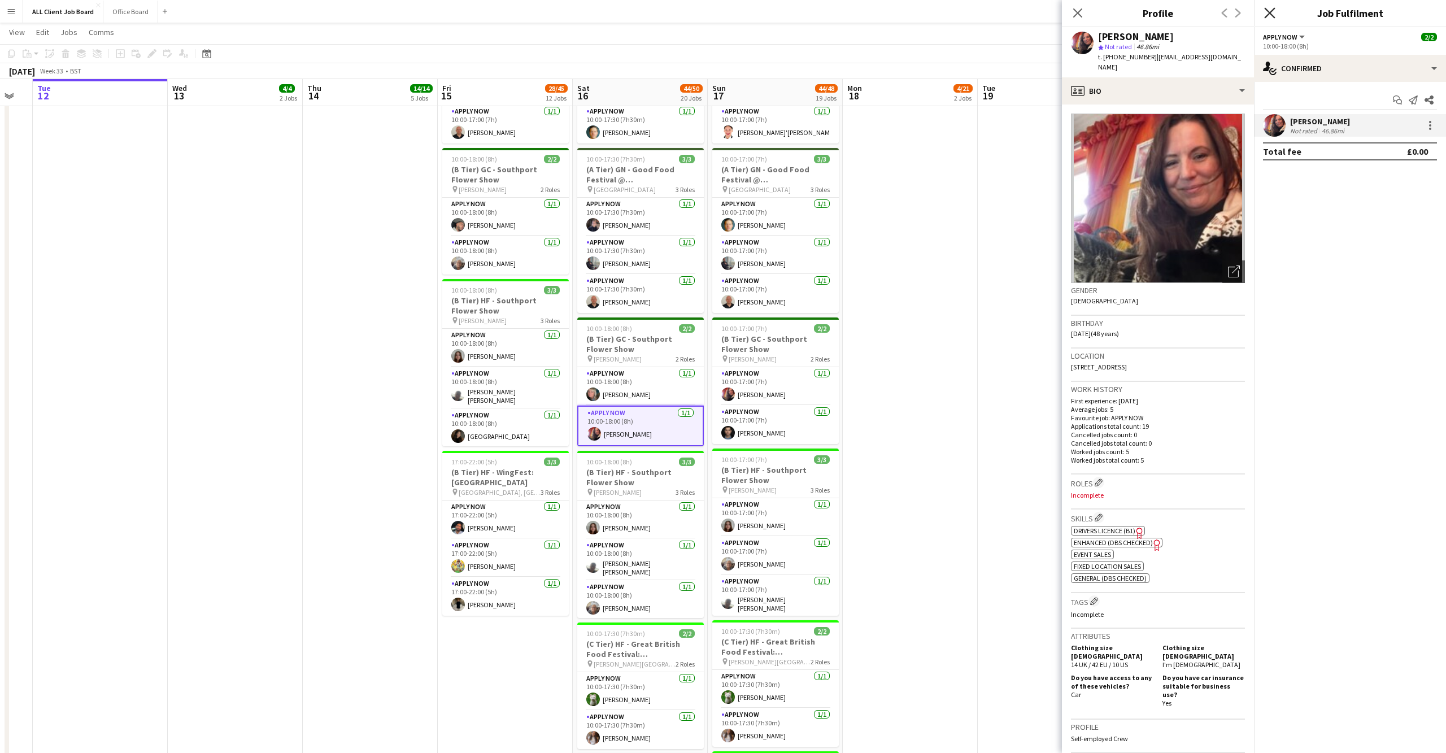
click at [1268, 12] on icon at bounding box center [1269, 12] width 11 height 11
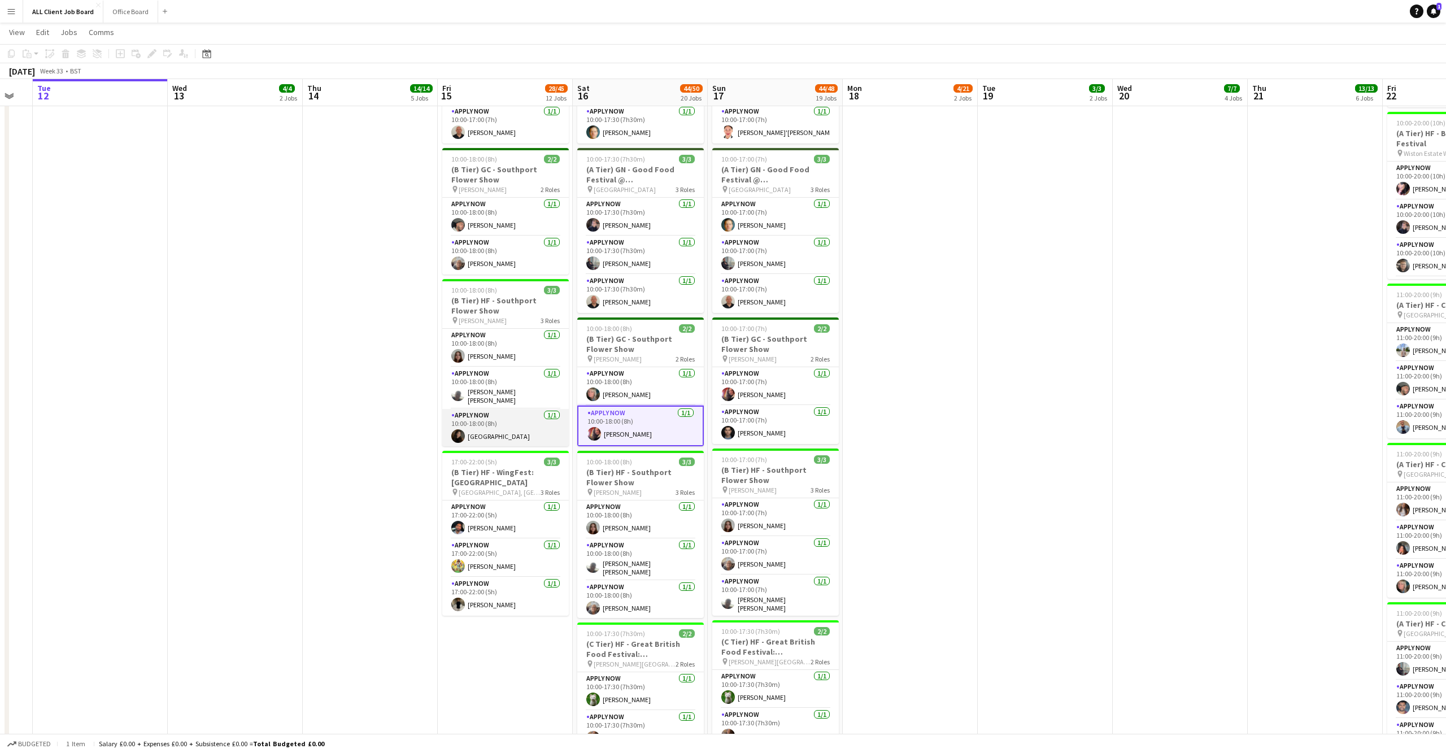
click at [455, 429] on app-user-avatar at bounding box center [458, 436] width 14 height 14
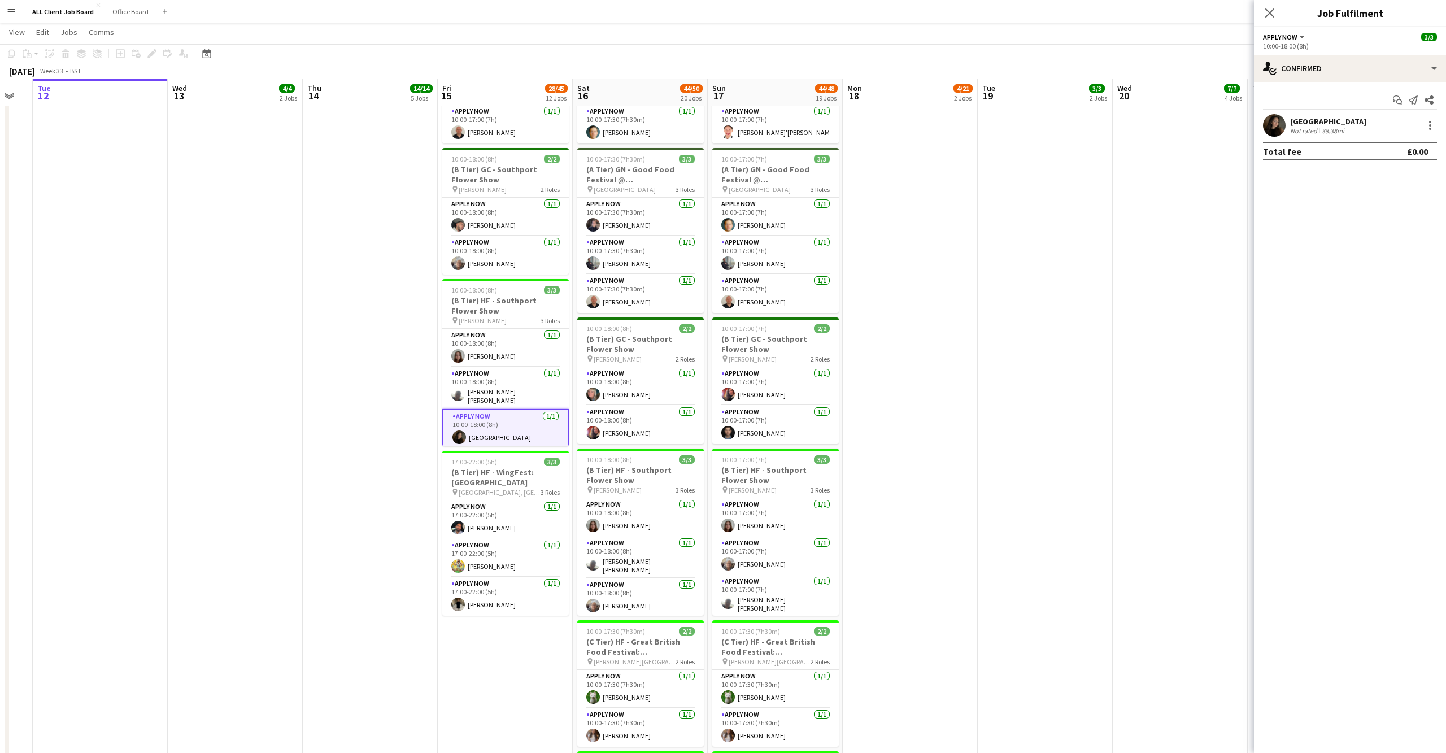
click at [1280, 126] on app-user-avatar at bounding box center [1274, 125] width 23 height 23
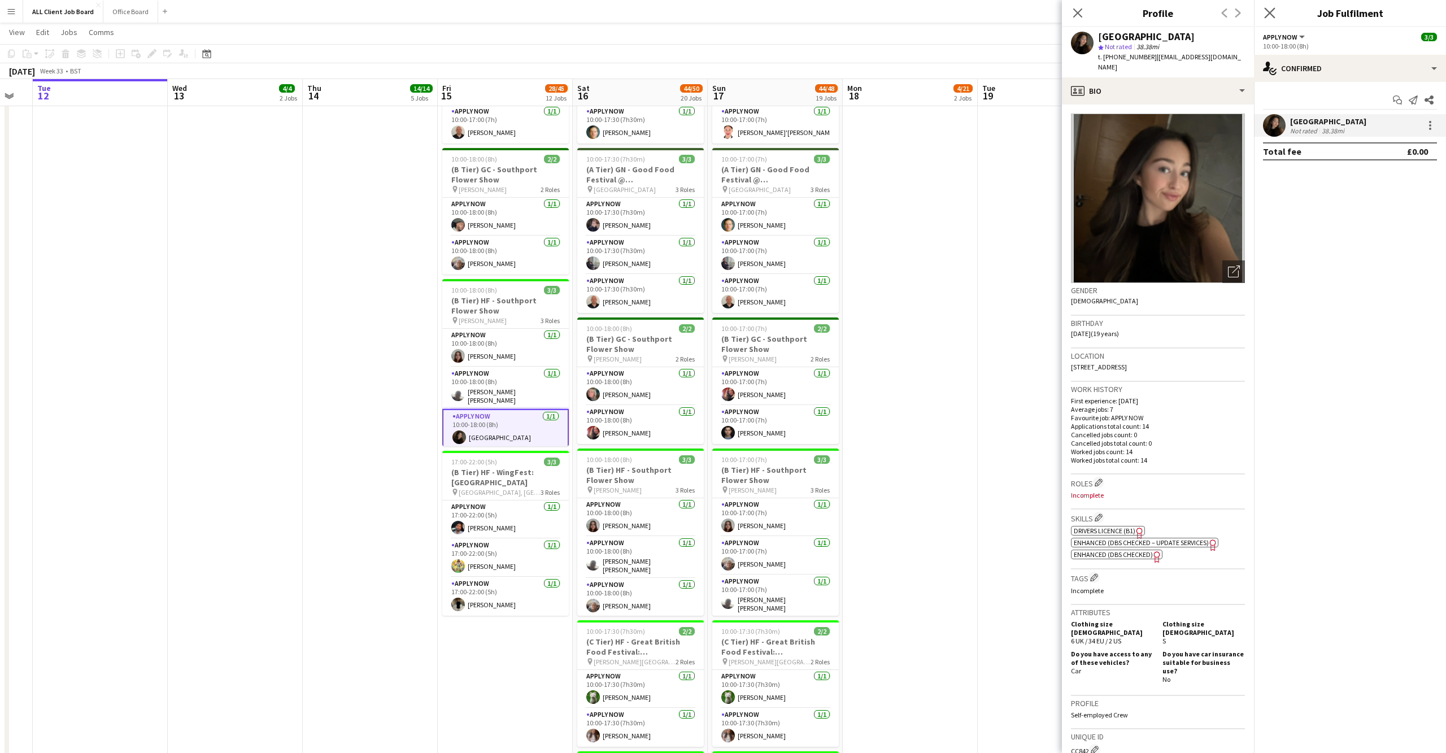
click at [1270, 6] on app-icon "Close pop-in" at bounding box center [1270, 13] width 16 height 16
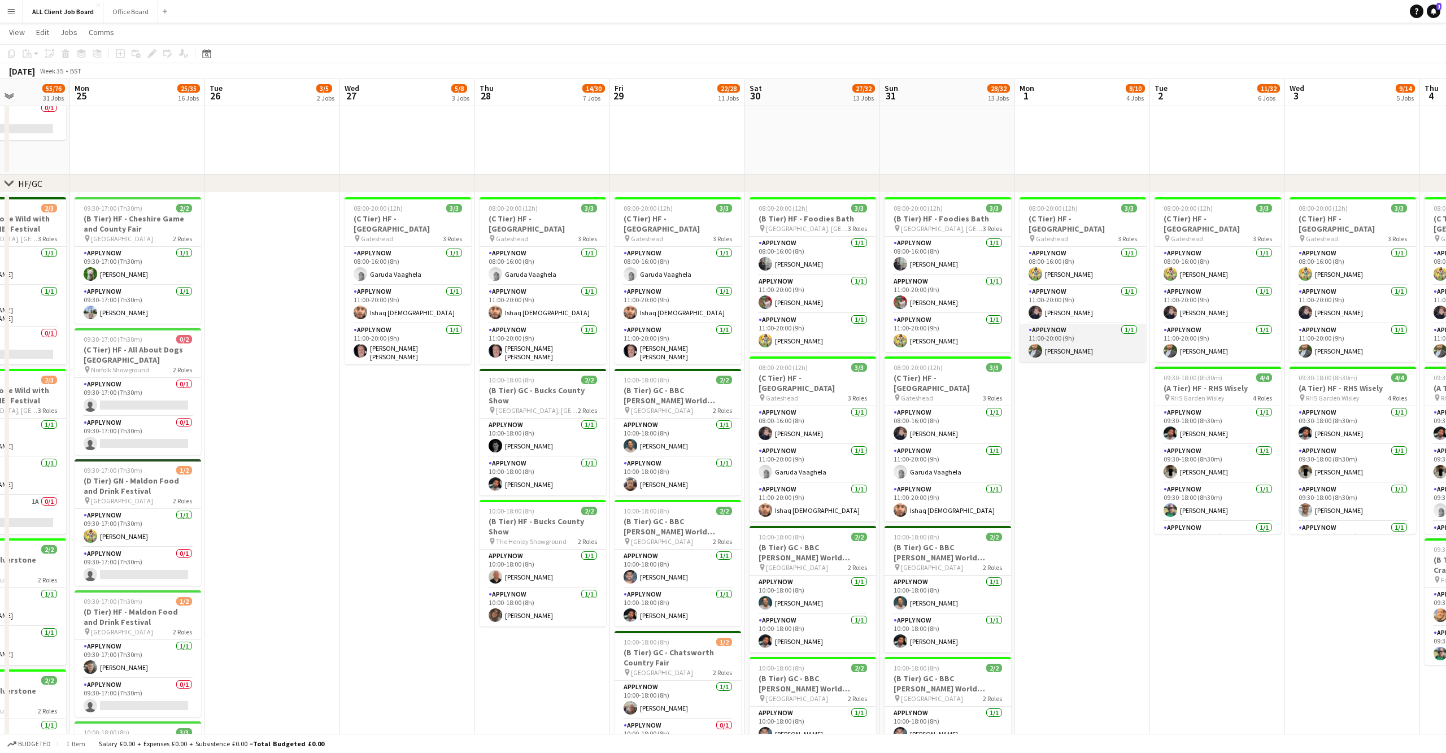
scroll to position [0, 330]
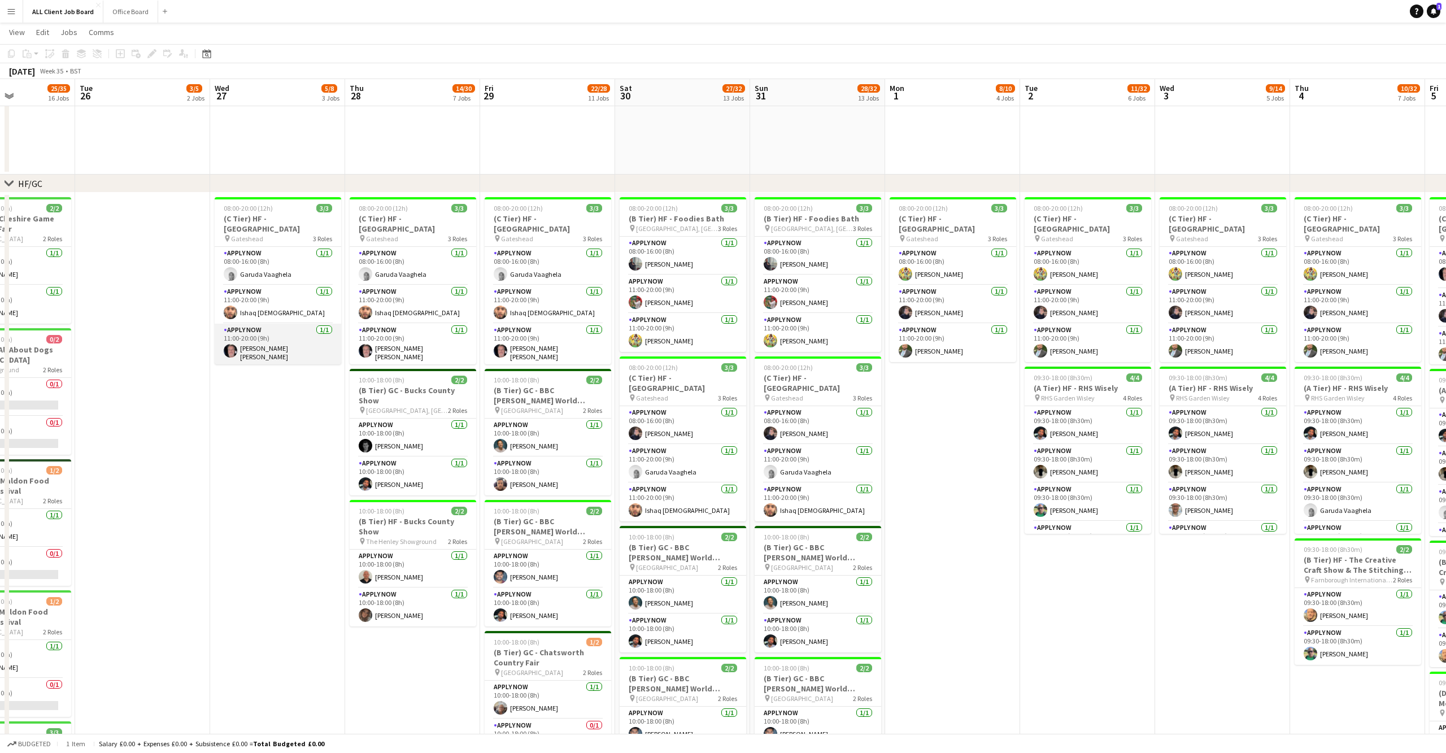
click at [287, 350] on app-card-role "APPLY NOW 1/1 11:00-20:00 (9h) John Paul Smith" at bounding box center [278, 345] width 127 height 42
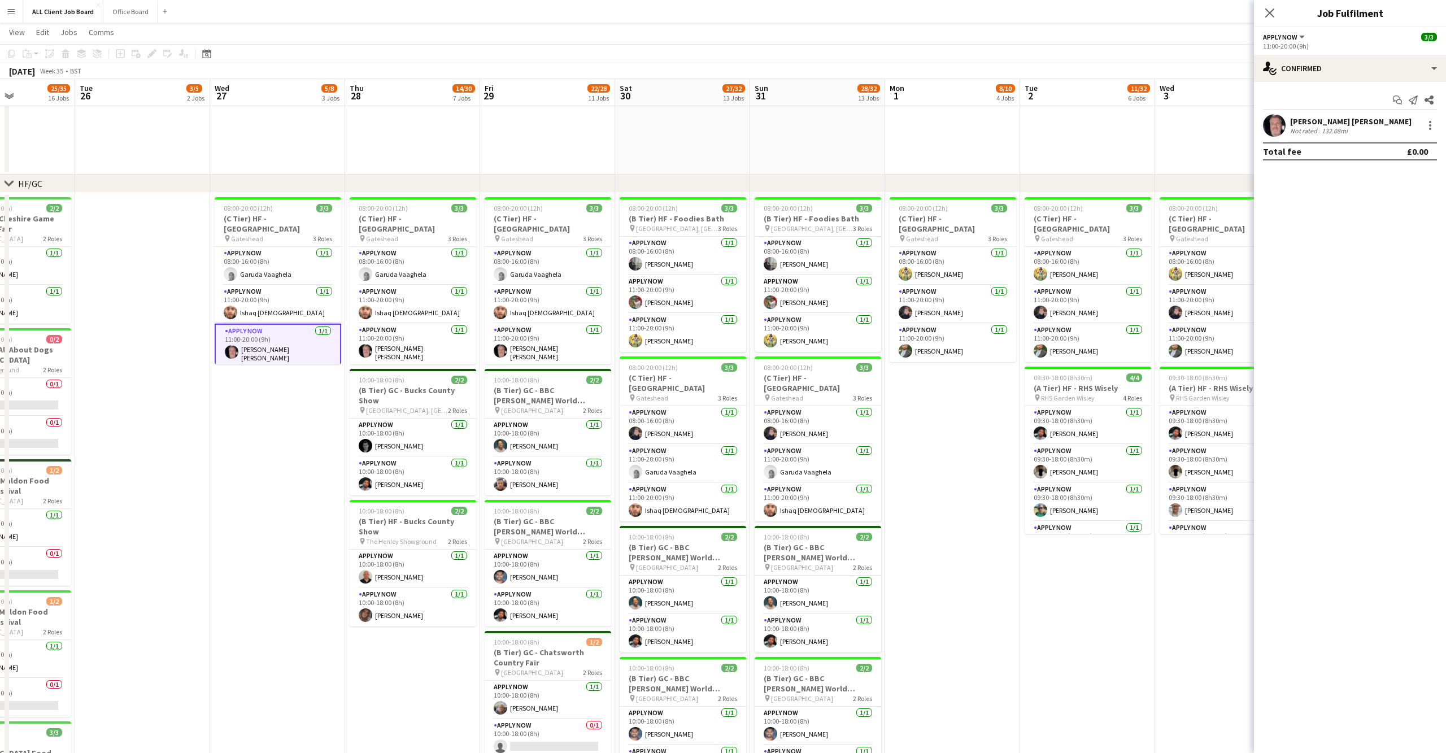
click at [1279, 128] on app-user-avatar at bounding box center [1274, 125] width 23 height 23
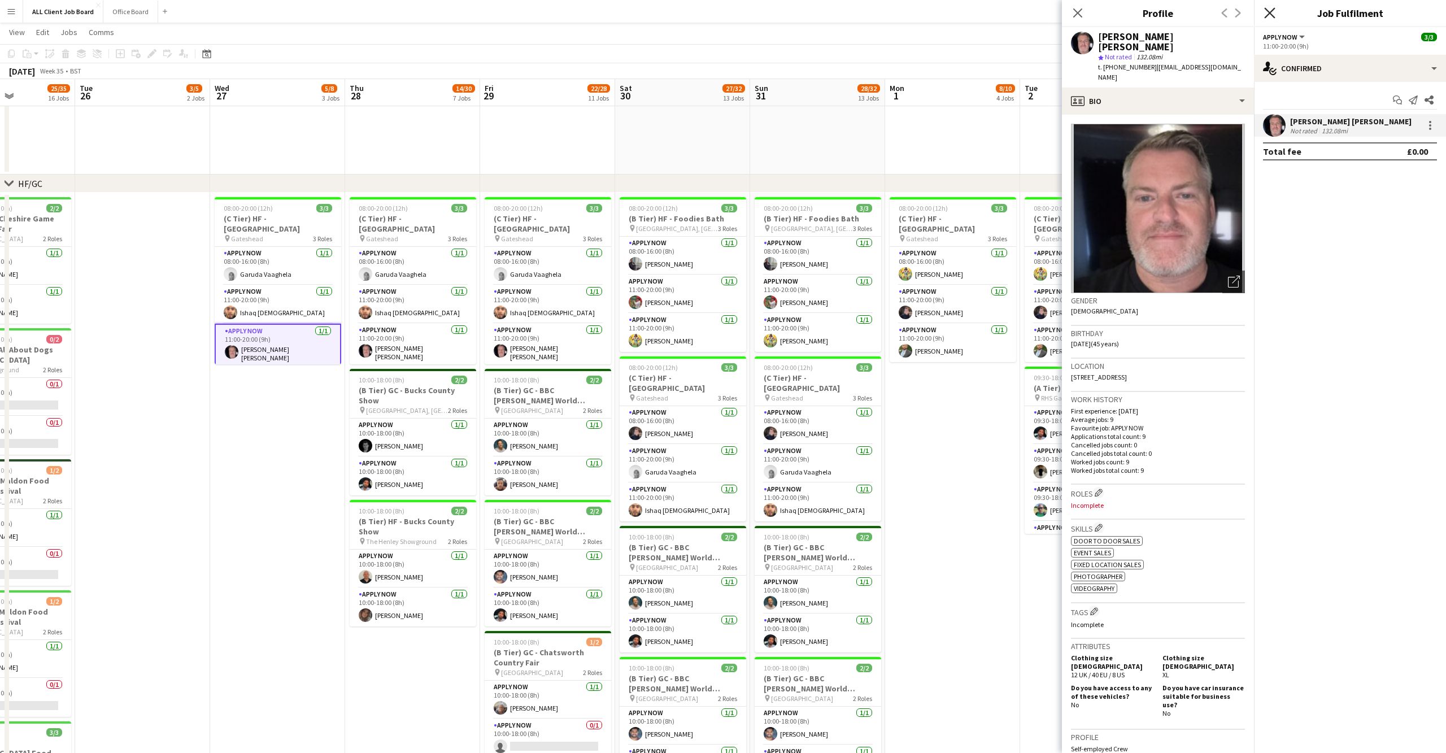
click at [1270, 10] on icon "Close pop-in" at bounding box center [1269, 12] width 11 height 11
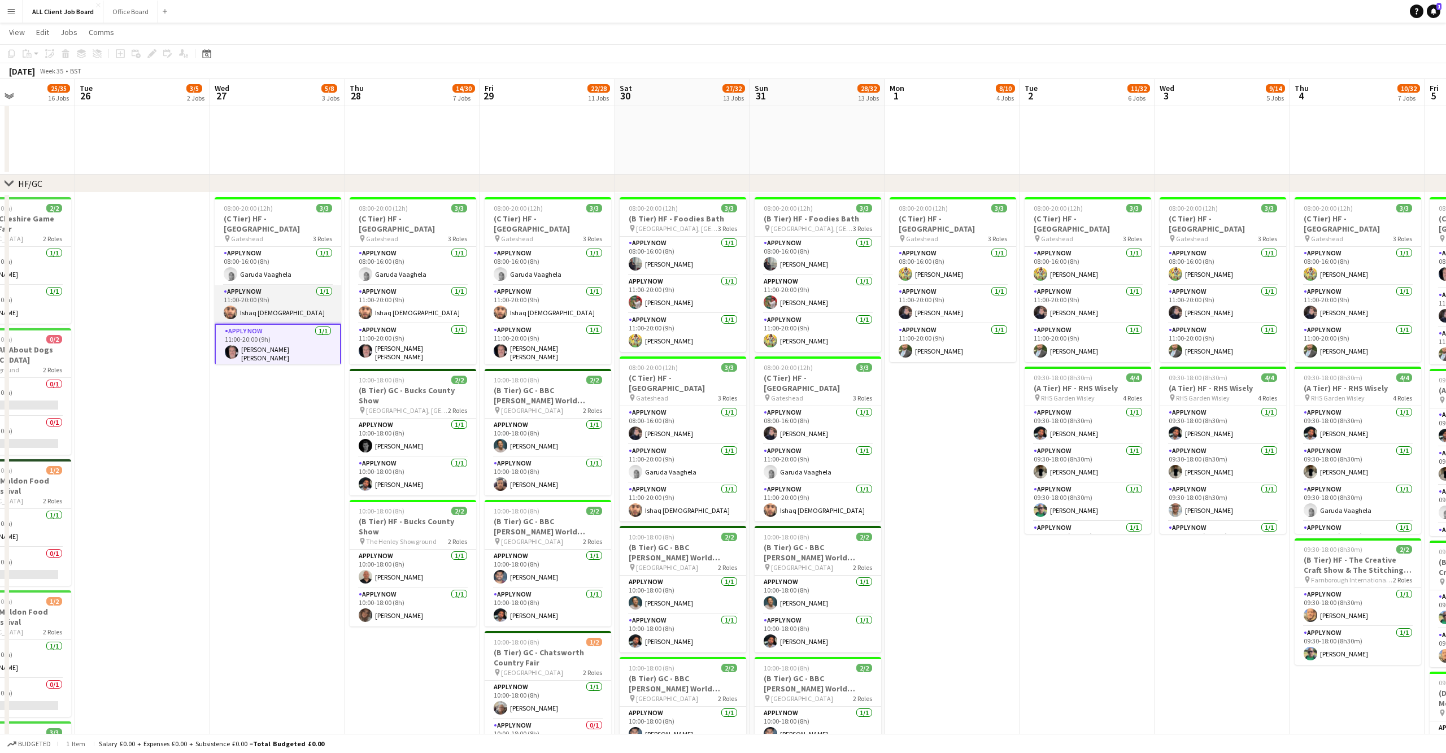
click at [285, 313] on app-card-role "APPLY NOW 1/1 11:00-20:00 (9h) Ishaq Islam" at bounding box center [278, 304] width 127 height 38
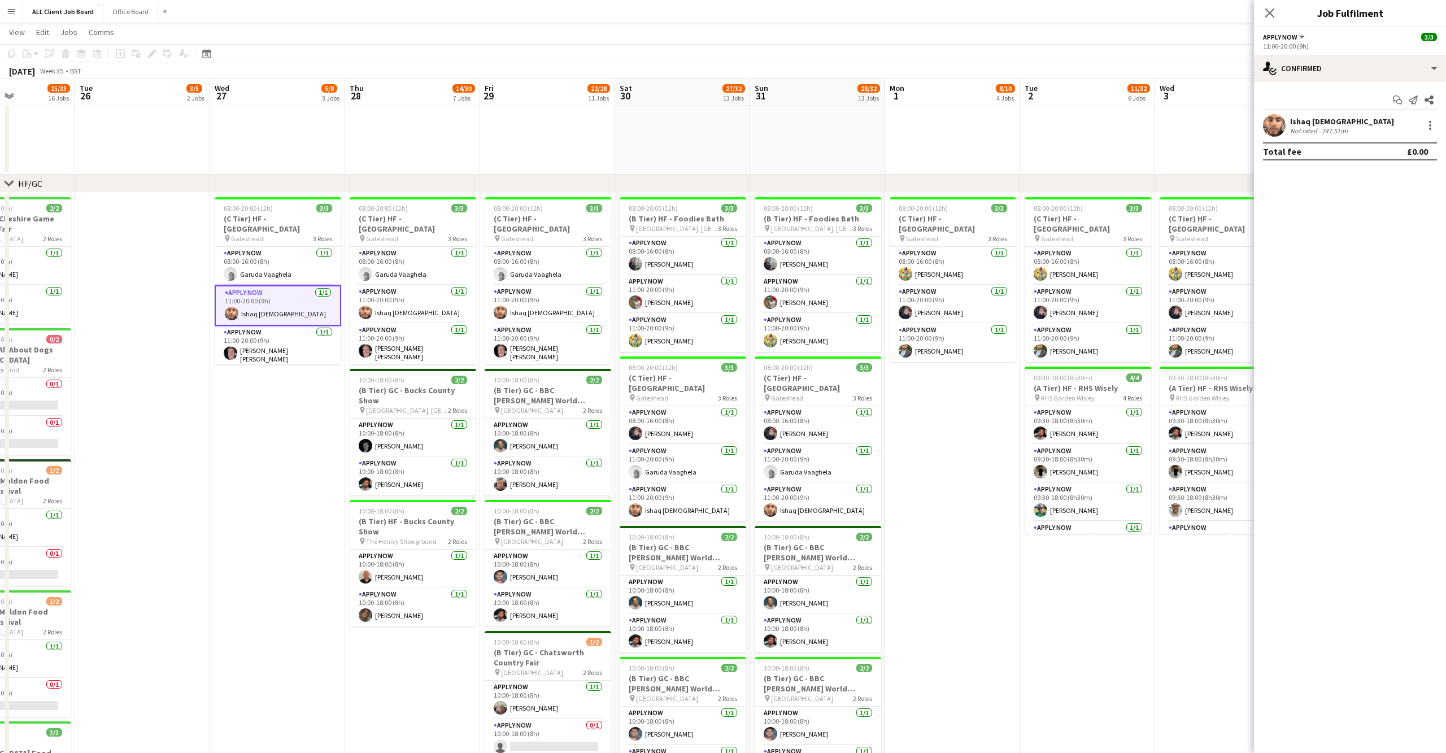
click at [1275, 127] on app-user-avatar at bounding box center [1274, 125] width 23 height 23
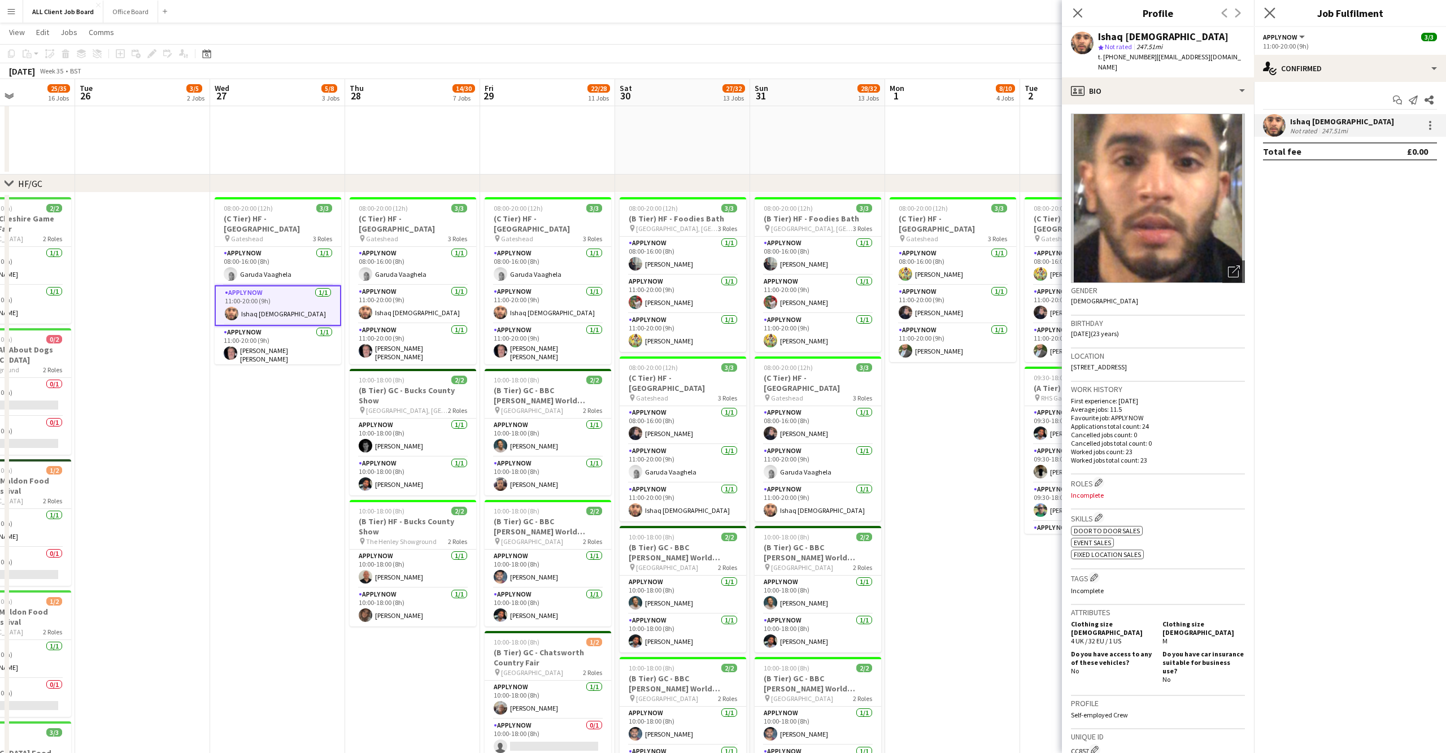
click at [1275, 15] on icon "Close pop-in" at bounding box center [1269, 12] width 11 height 11
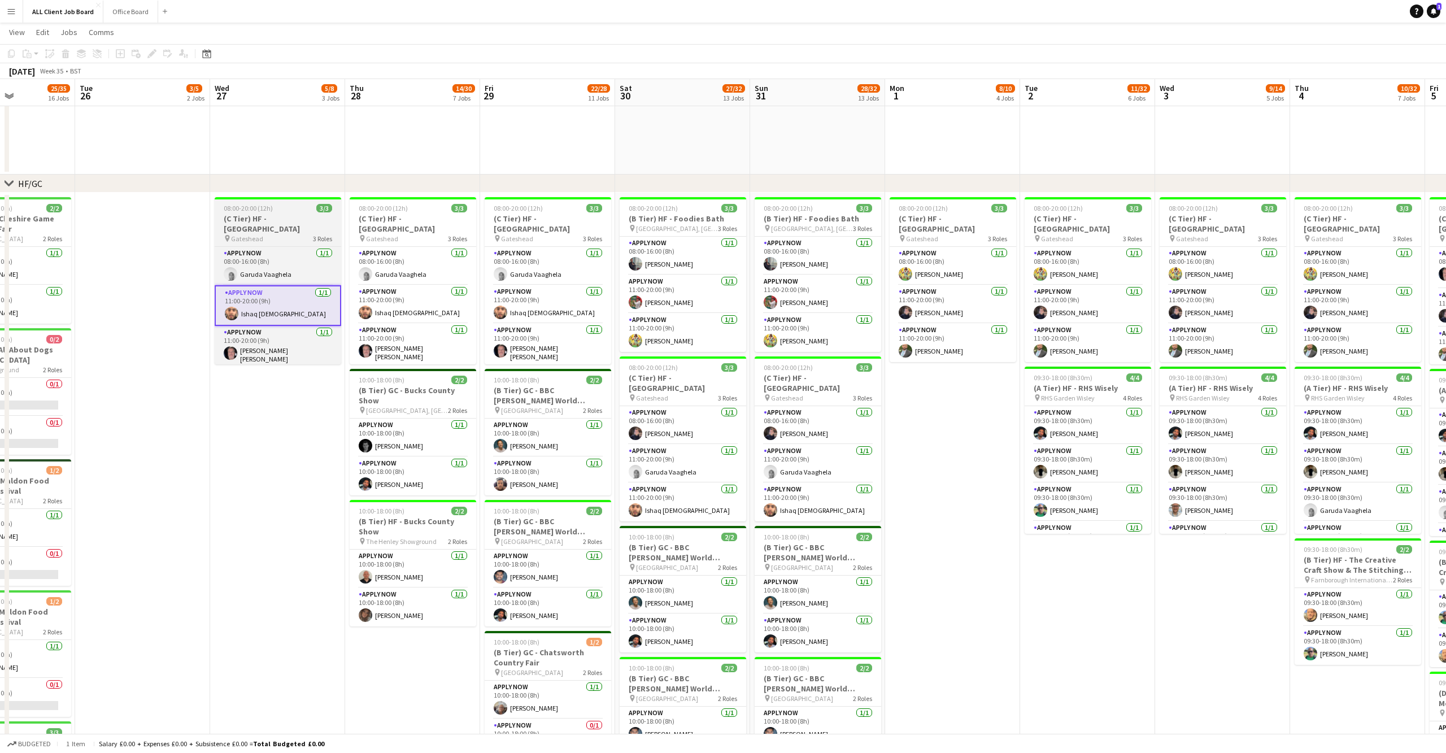
click at [328, 223] on h3 "(C Tier) HF - [GEOGRAPHIC_DATA]" at bounding box center [278, 223] width 127 height 20
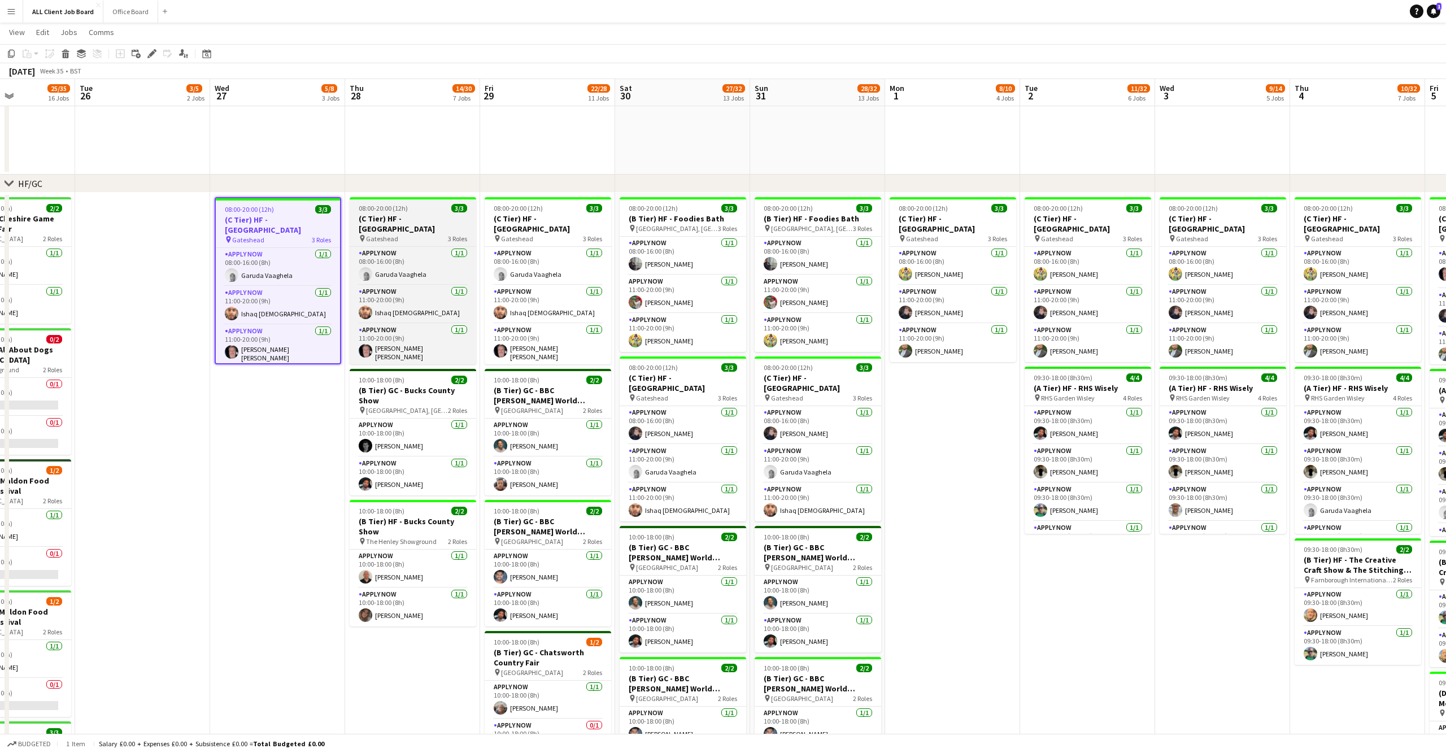
click at [452, 227] on h3 "(C Tier) HF - [GEOGRAPHIC_DATA]" at bounding box center [413, 223] width 127 height 20
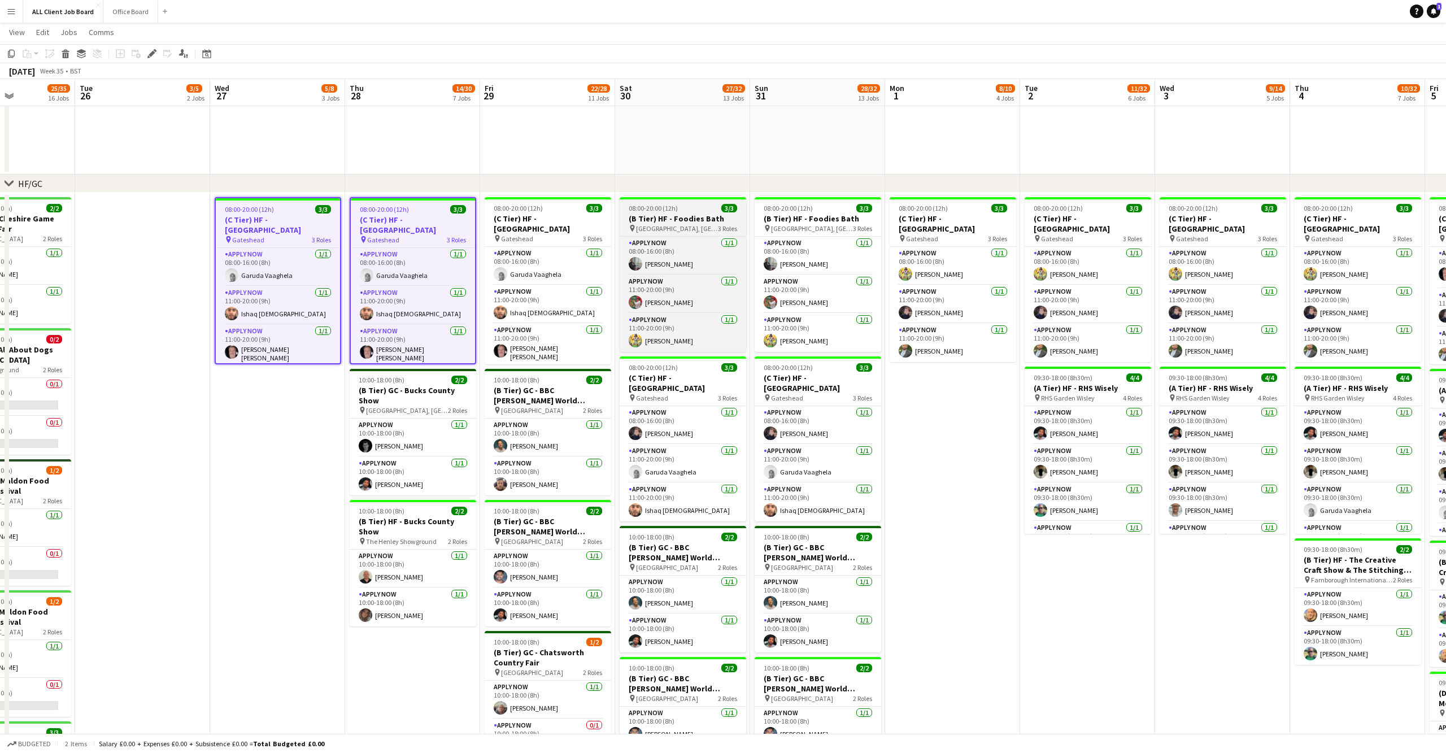
click at [638, 228] on span "[GEOGRAPHIC_DATA], [GEOGRAPHIC_DATA]" at bounding box center [677, 228] width 82 height 8
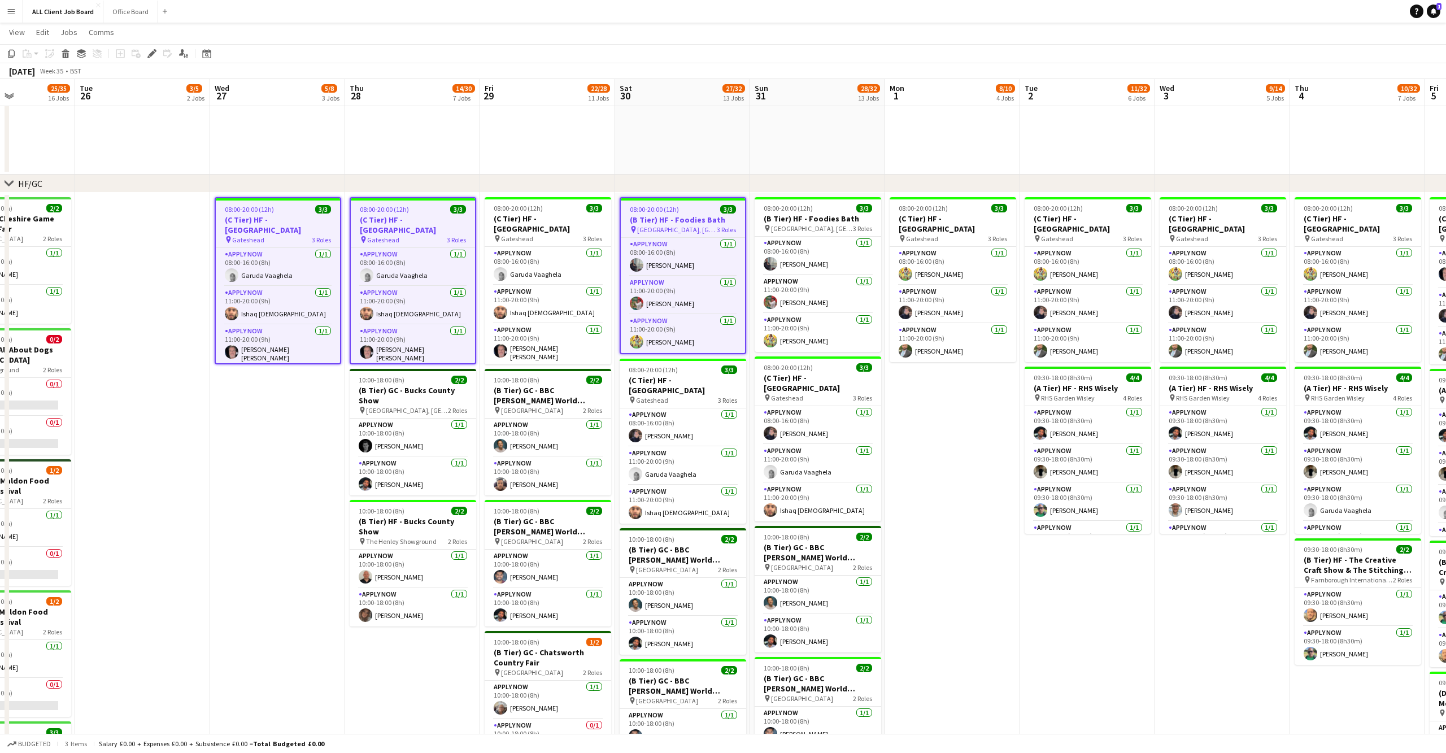
click at [708, 226] on div "pin Bath, UK 3 Roles" at bounding box center [683, 229] width 124 height 9
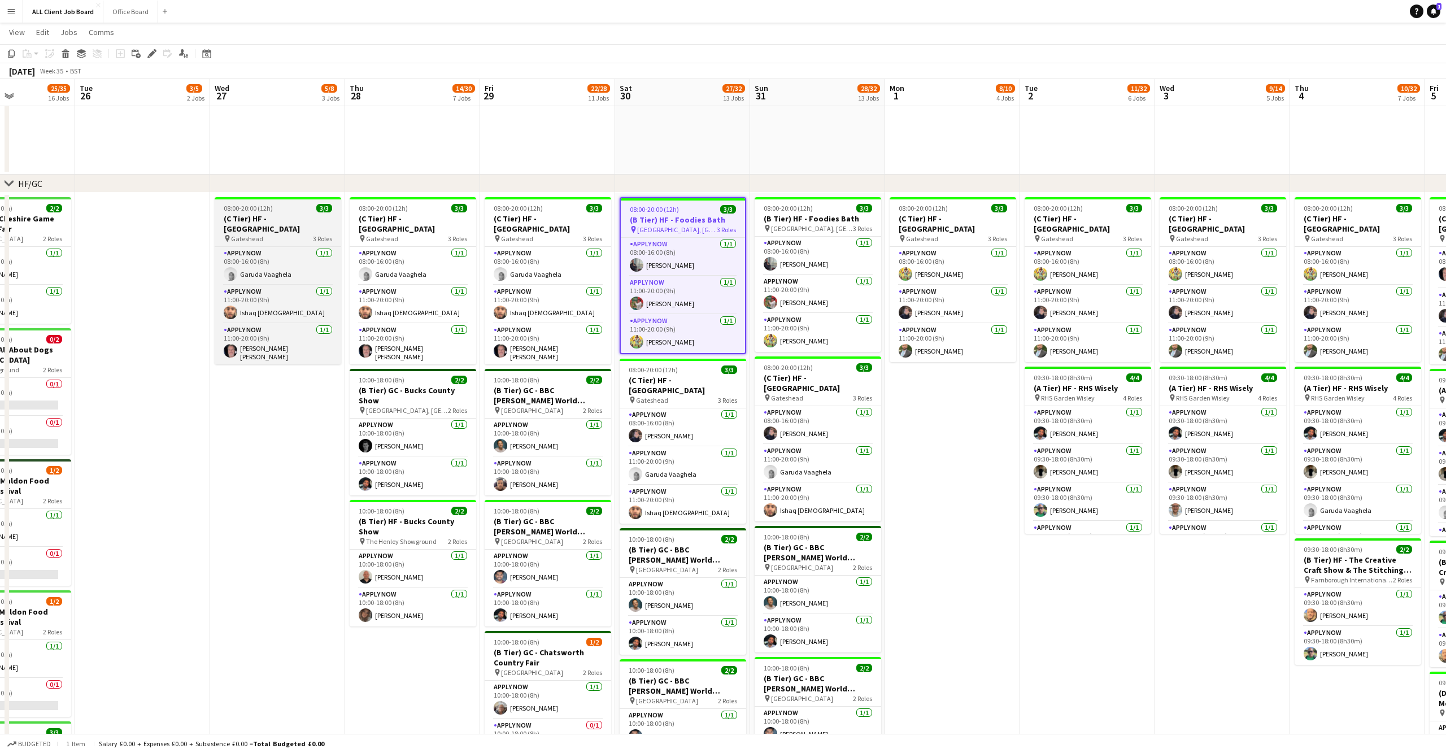
click at [333, 228] on h3 "(C Tier) HF - [GEOGRAPHIC_DATA]" at bounding box center [278, 223] width 127 height 20
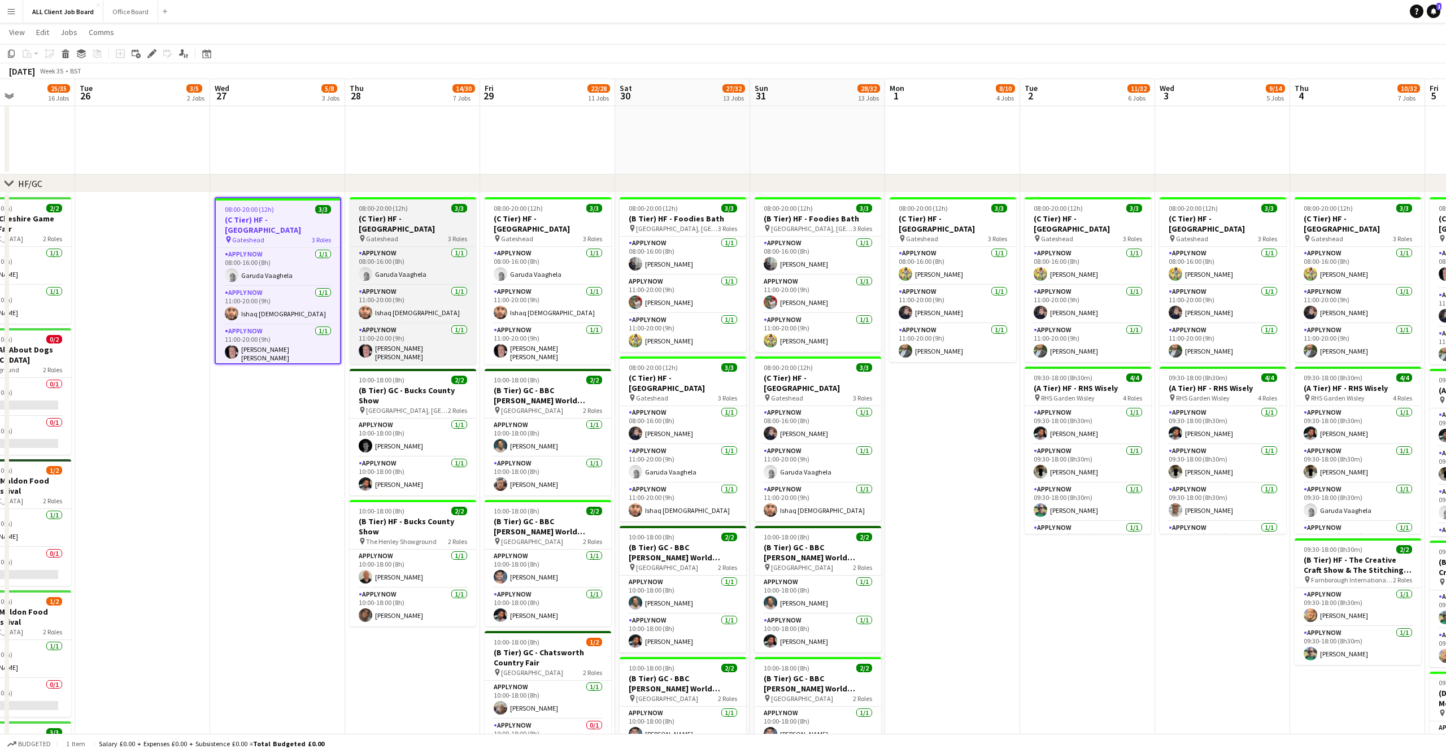
click at [454, 222] on h3 "(C Tier) HF - [GEOGRAPHIC_DATA]" at bounding box center [413, 223] width 127 height 20
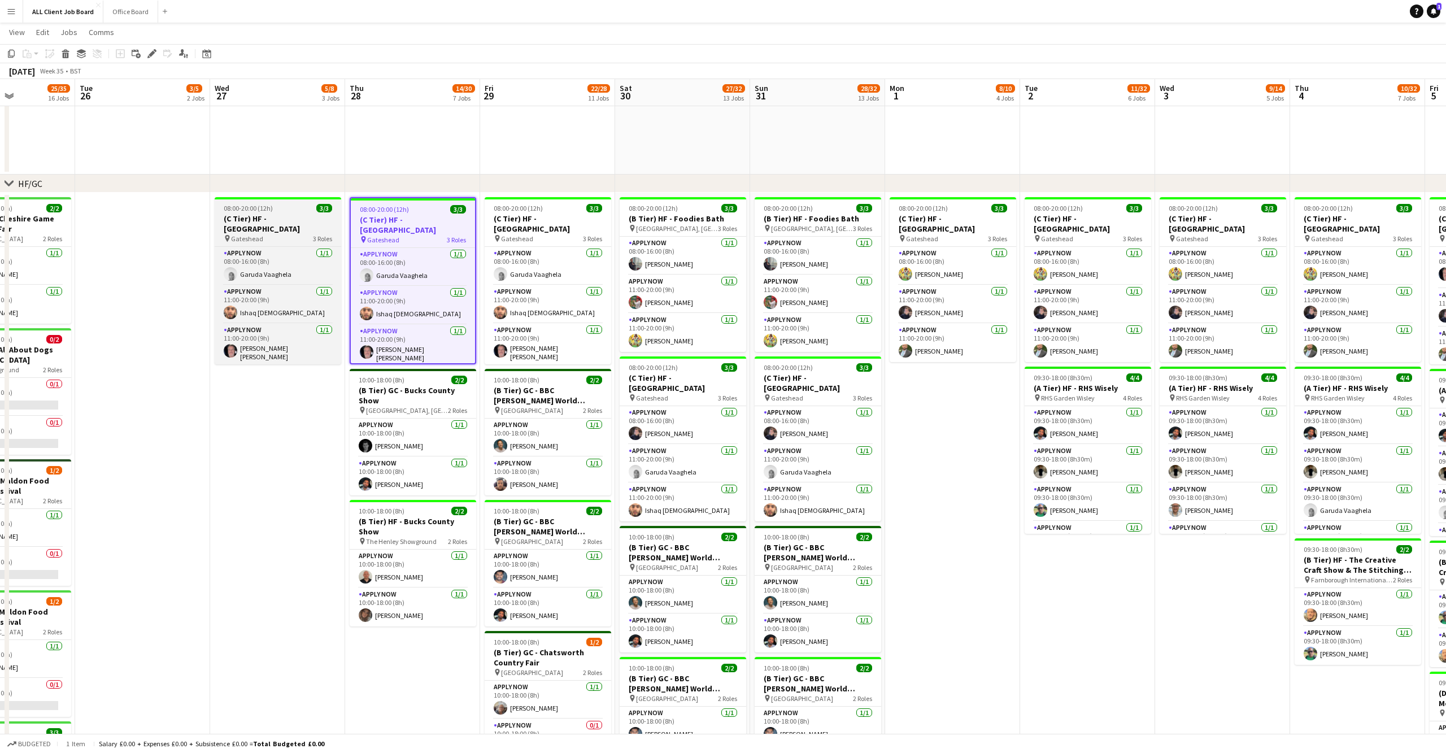
click at [315, 218] on h3 "(C Tier) HF - [GEOGRAPHIC_DATA]" at bounding box center [278, 223] width 127 height 20
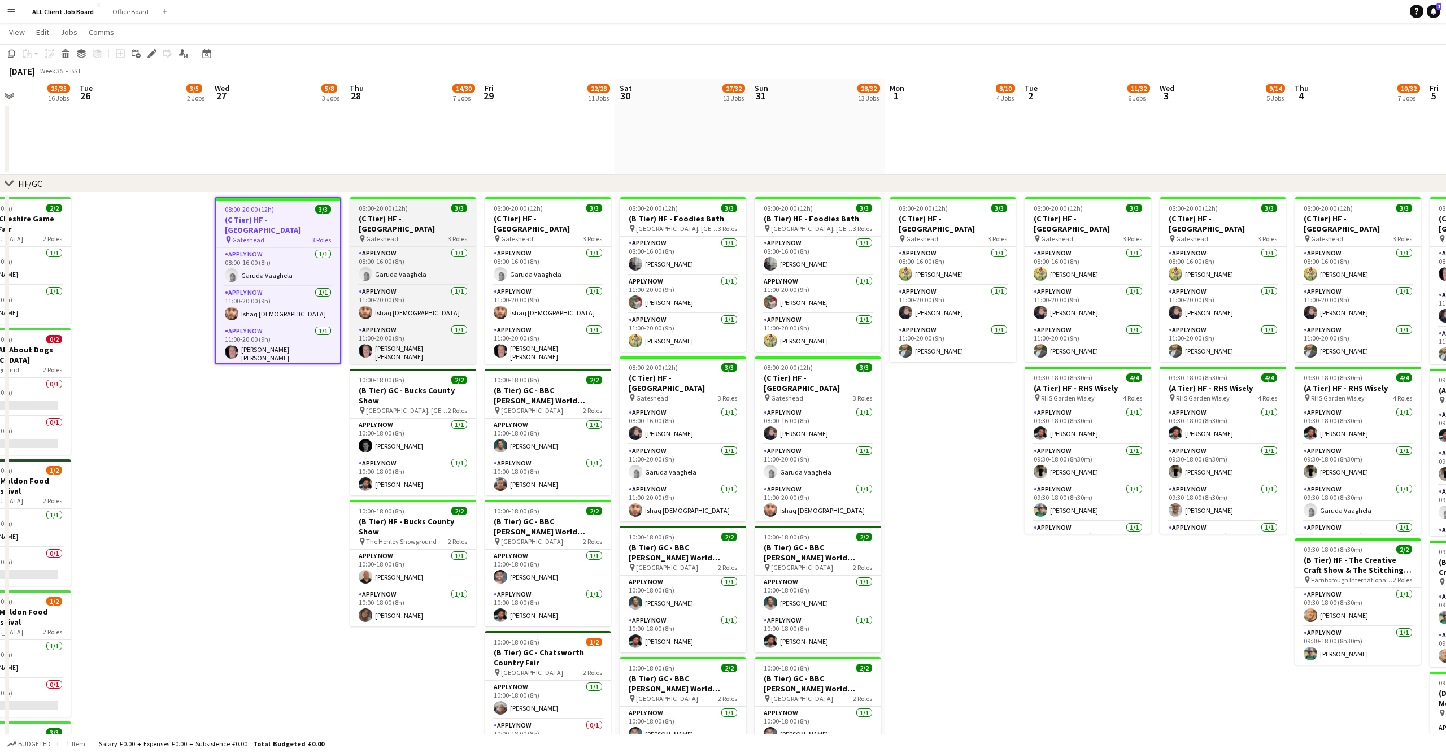
click at [429, 222] on h3 "(C Tier) HF - [GEOGRAPHIC_DATA]" at bounding box center [413, 223] width 127 height 20
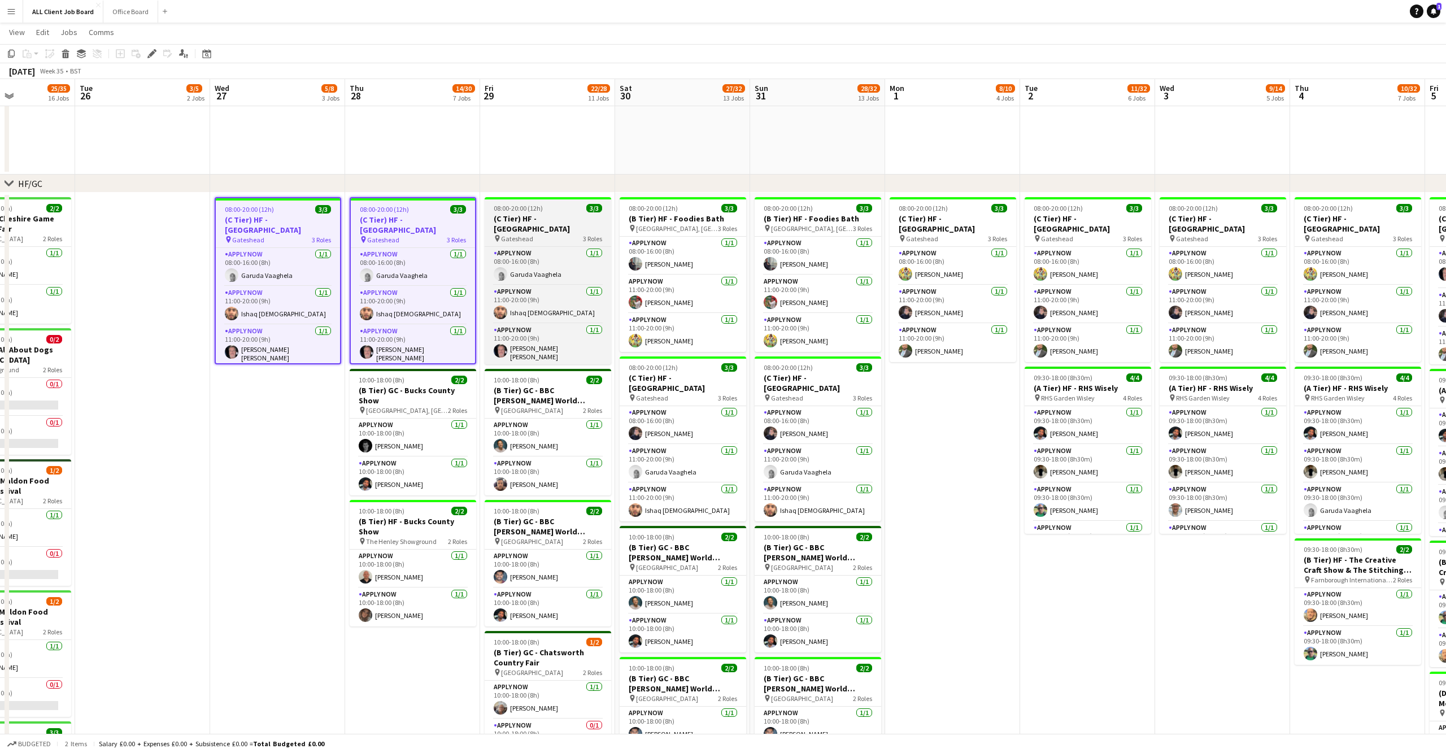
click at [597, 218] on h3 "(C Tier) HF - [GEOGRAPHIC_DATA]" at bounding box center [548, 223] width 127 height 20
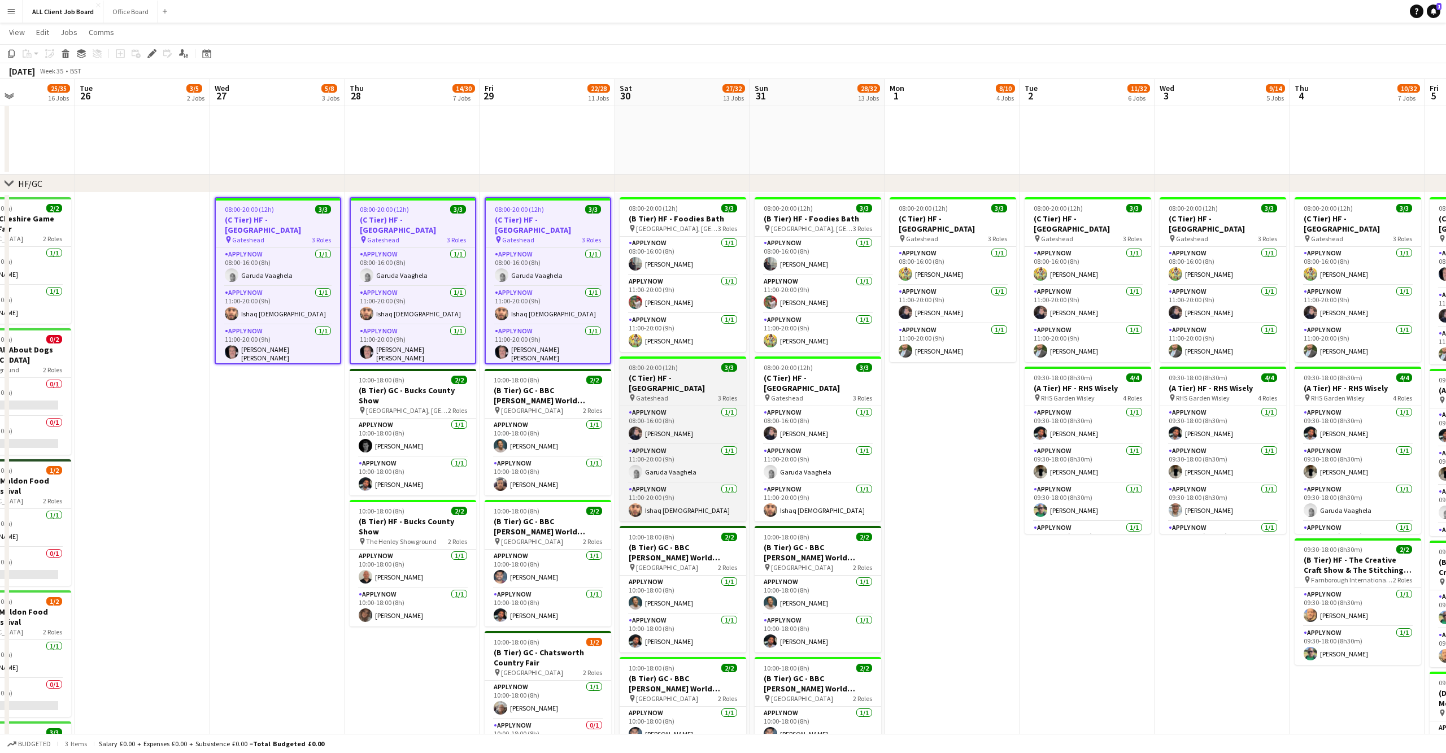
click at [719, 374] on h3 "(C Tier) HF - [GEOGRAPHIC_DATA]" at bounding box center [683, 383] width 127 height 20
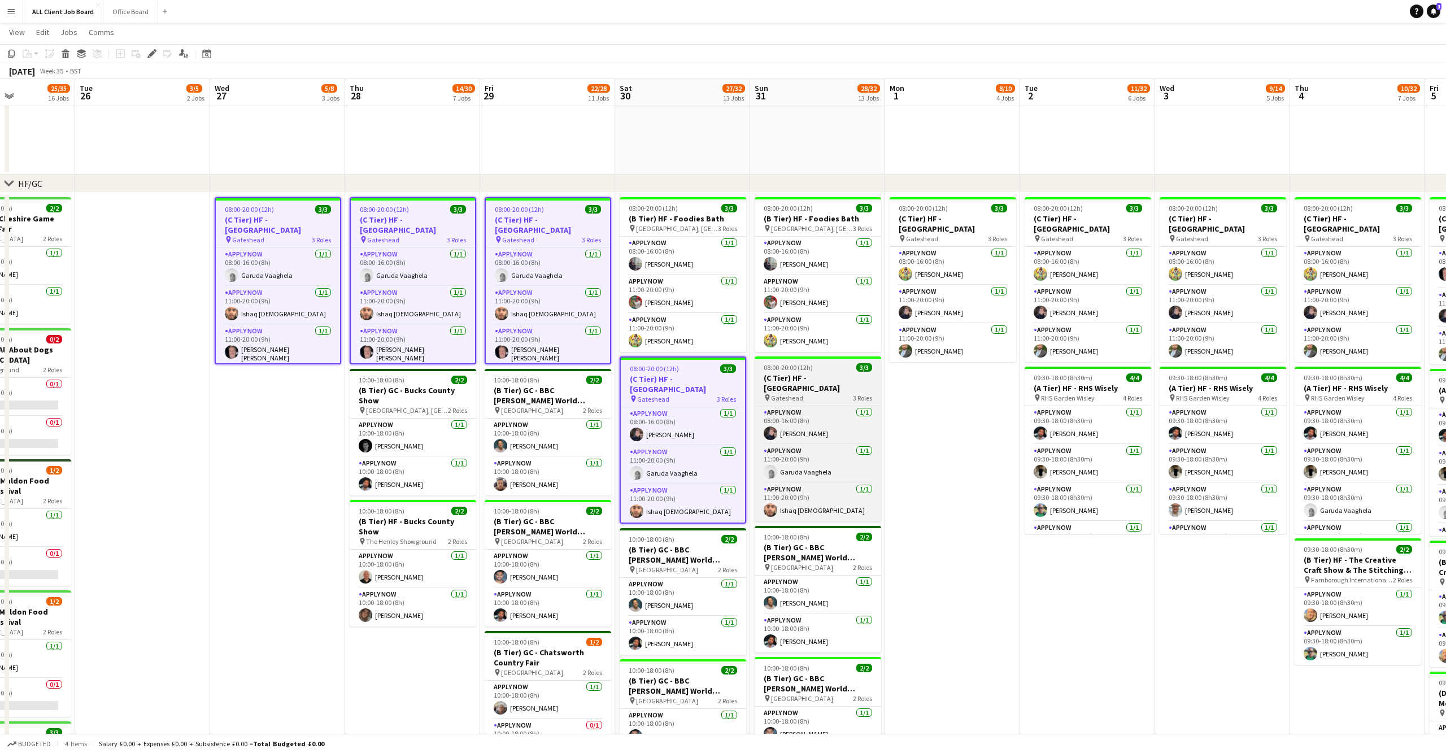
click at [840, 373] on h3 "(C Tier) HF - [GEOGRAPHIC_DATA]" at bounding box center [818, 383] width 127 height 20
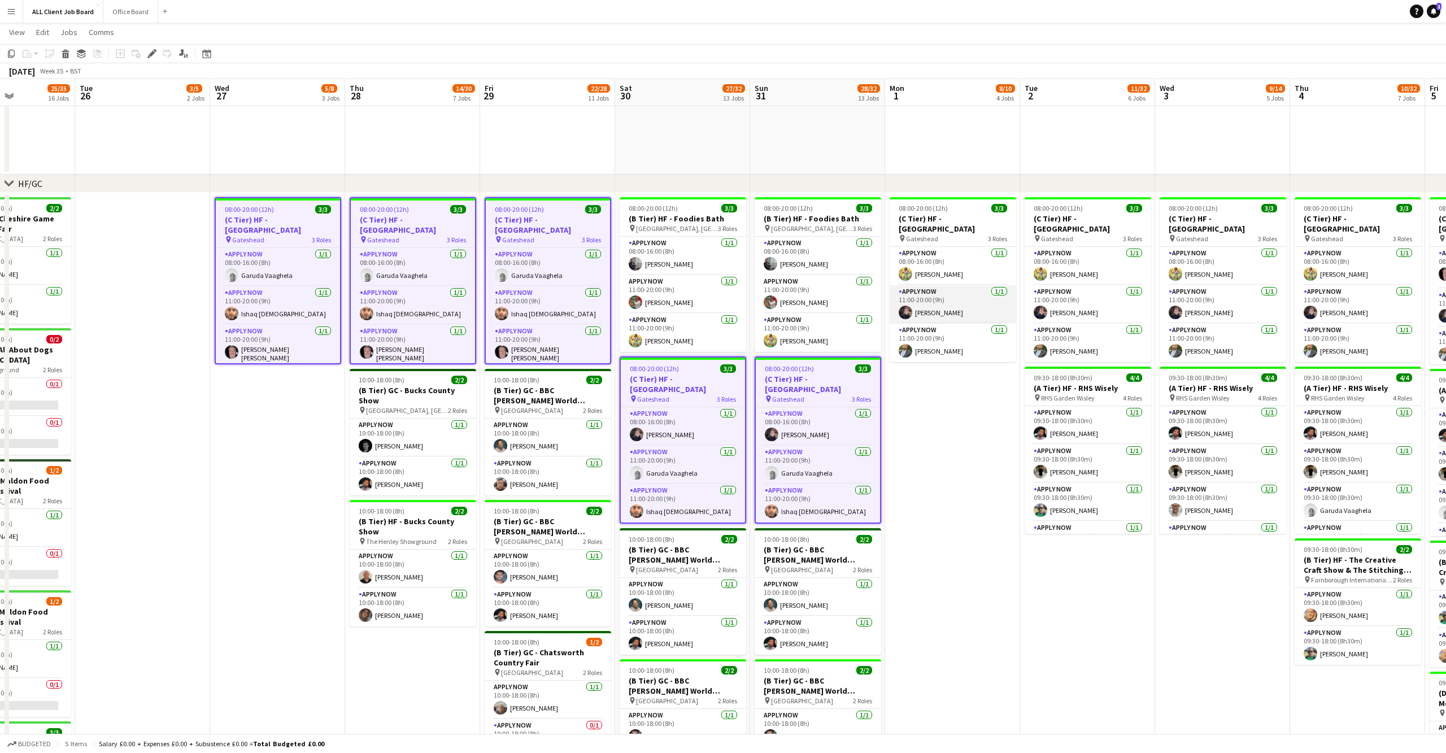
scroll to position [0, 341]
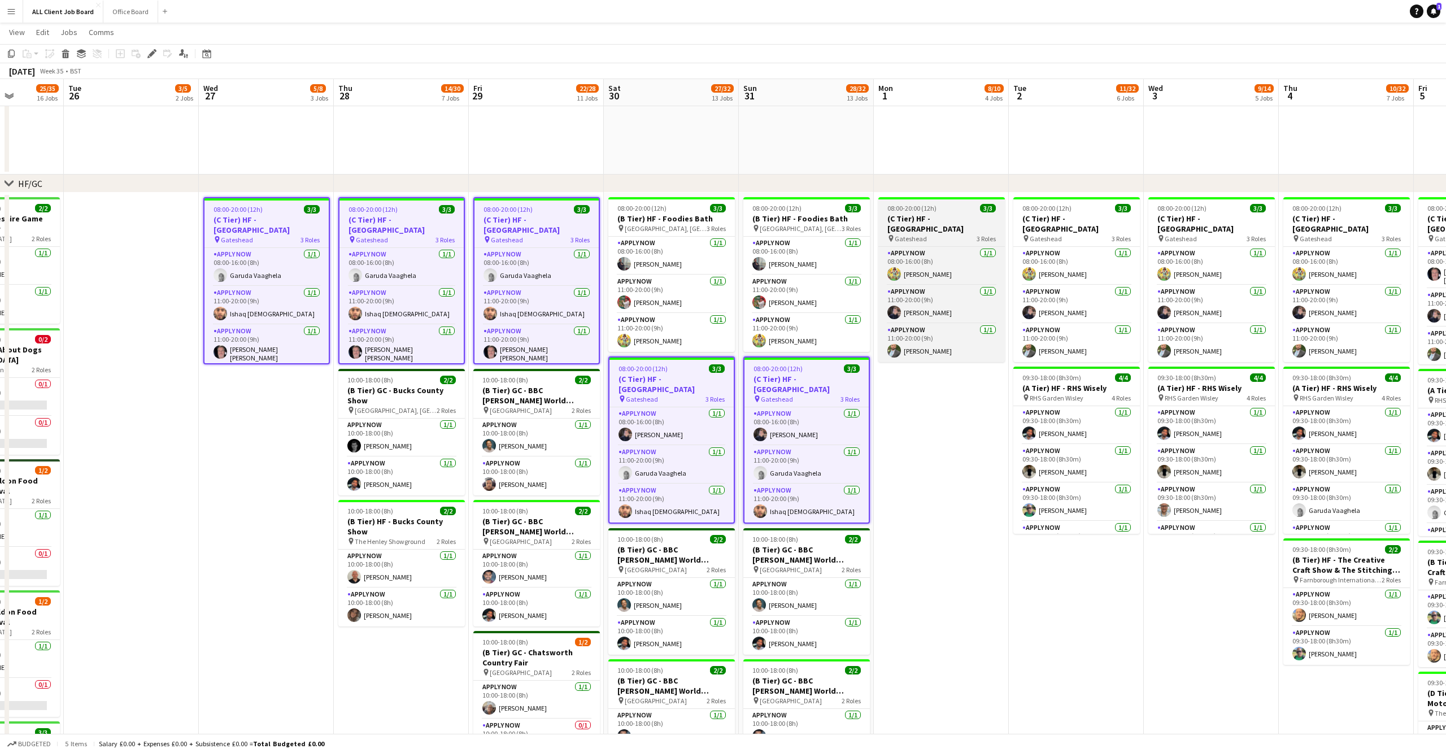
click at [929, 220] on h3 "(C Tier) HF - [GEOGRAPHIC_DATA]" at bounding box center [941, 223] width 127 height 20
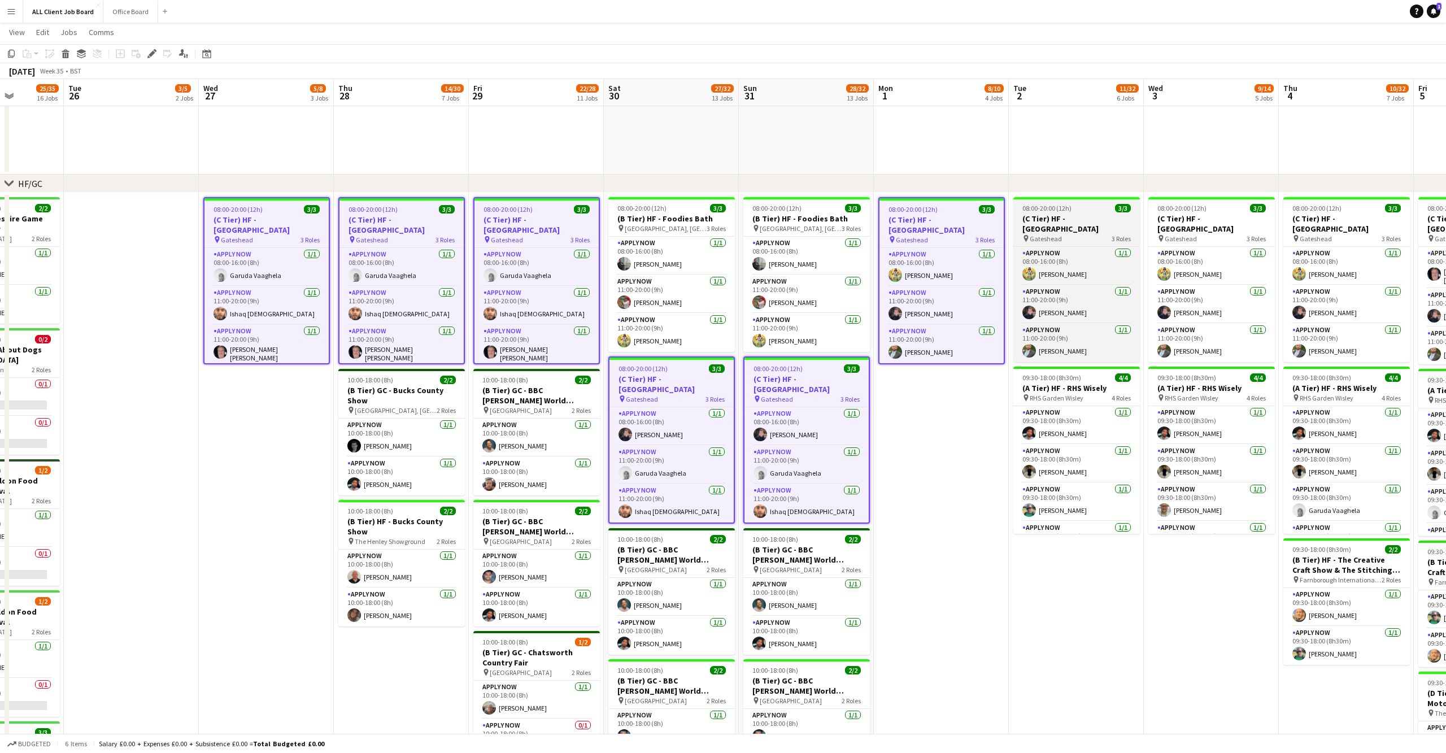
click at [1081, 220] on h3 "(C Tier) HF - [GEOGRAPHIC_DATA]" at bounding box center [1076, 223] width 127 height 20
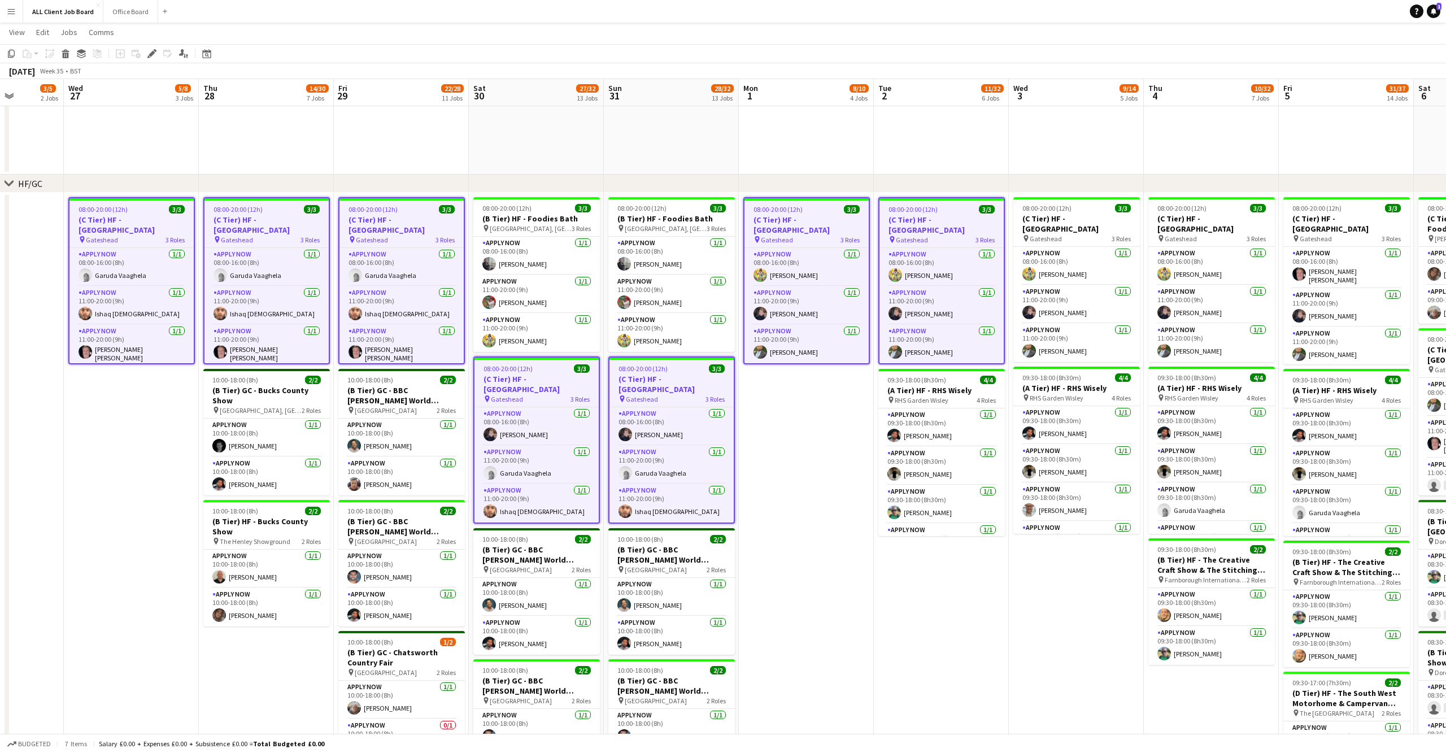
scroll to position [0, 365]
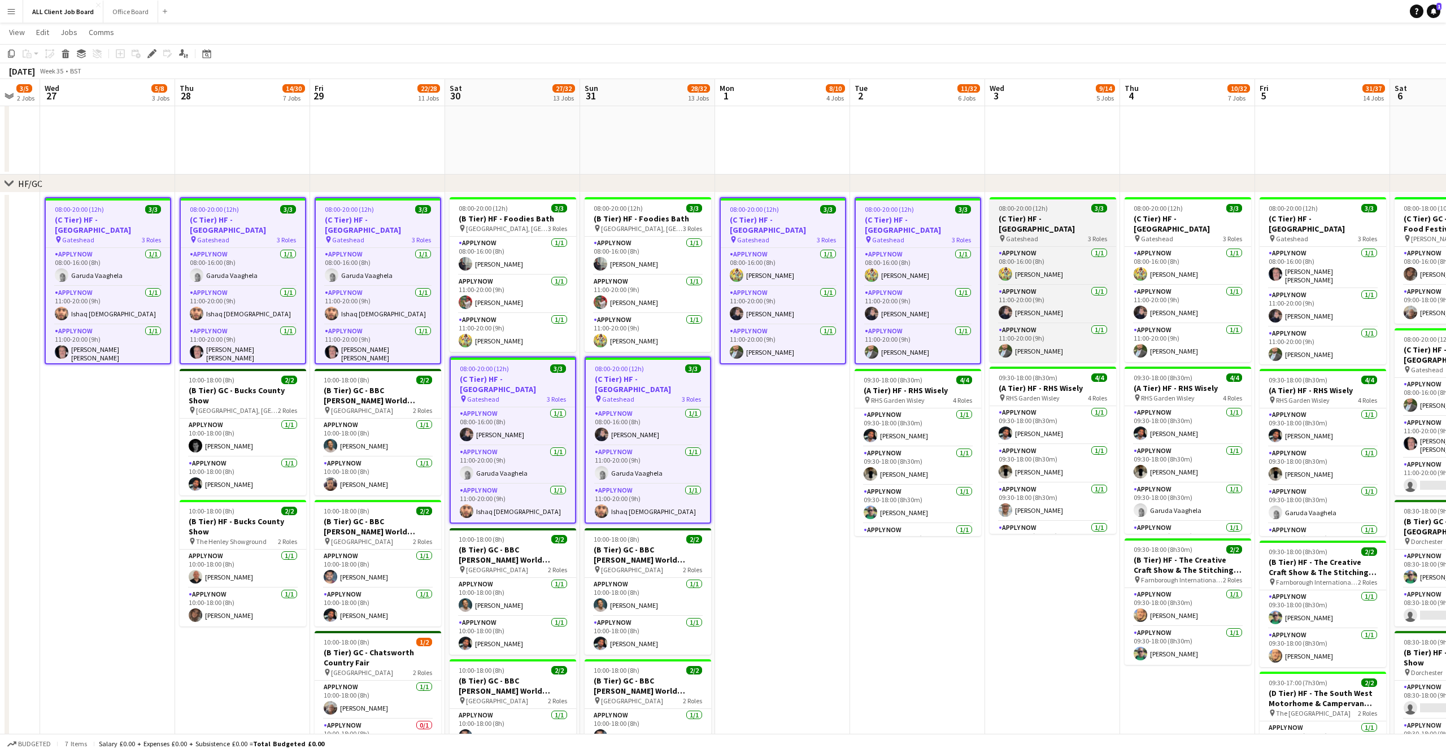
click at [1047, 222] on h3 "(C Tier) HF - [GEOGRAPHIC_DATA]" at bounding box center [1052, 223] width 127 height 20
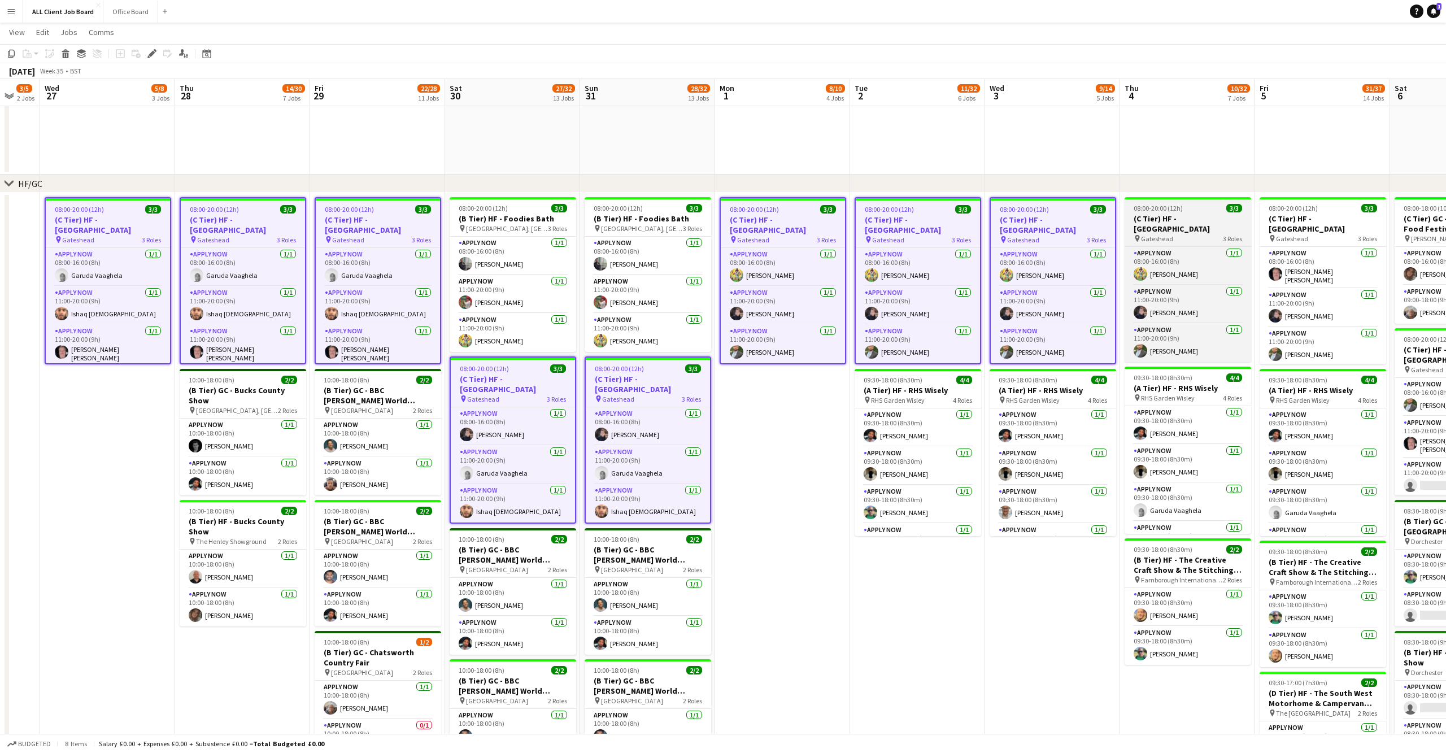
click at [1175, 222] on h3 "(C Tier) HF - [GEOGRAPHIC_DATA]" at bounding box center [1187, 223] width 127 height 20
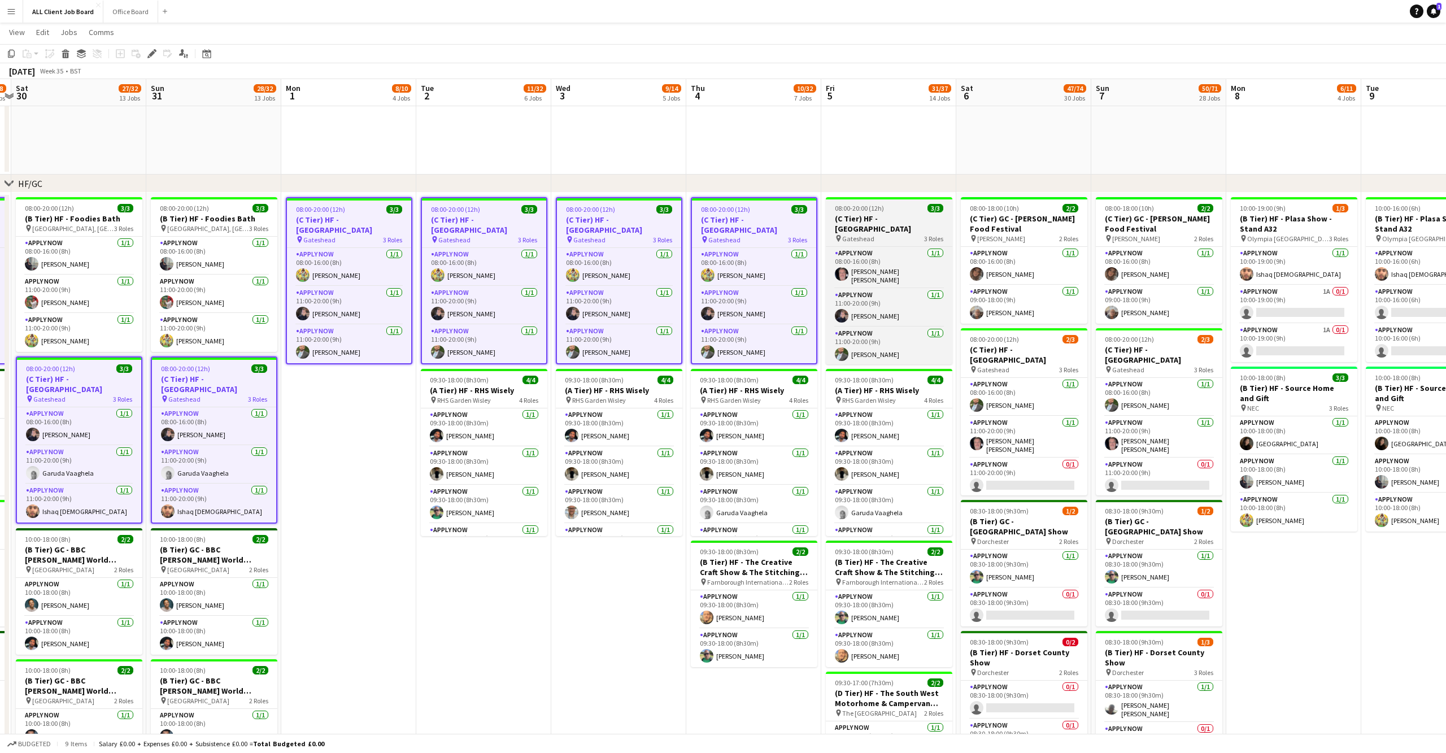
scroll to position [0, 393]
click at [886, 230] on h3 "(C Tier) HF - [GEOGRAPHIC_DATA]" at bounding box center [889, 223] width 127 height 20
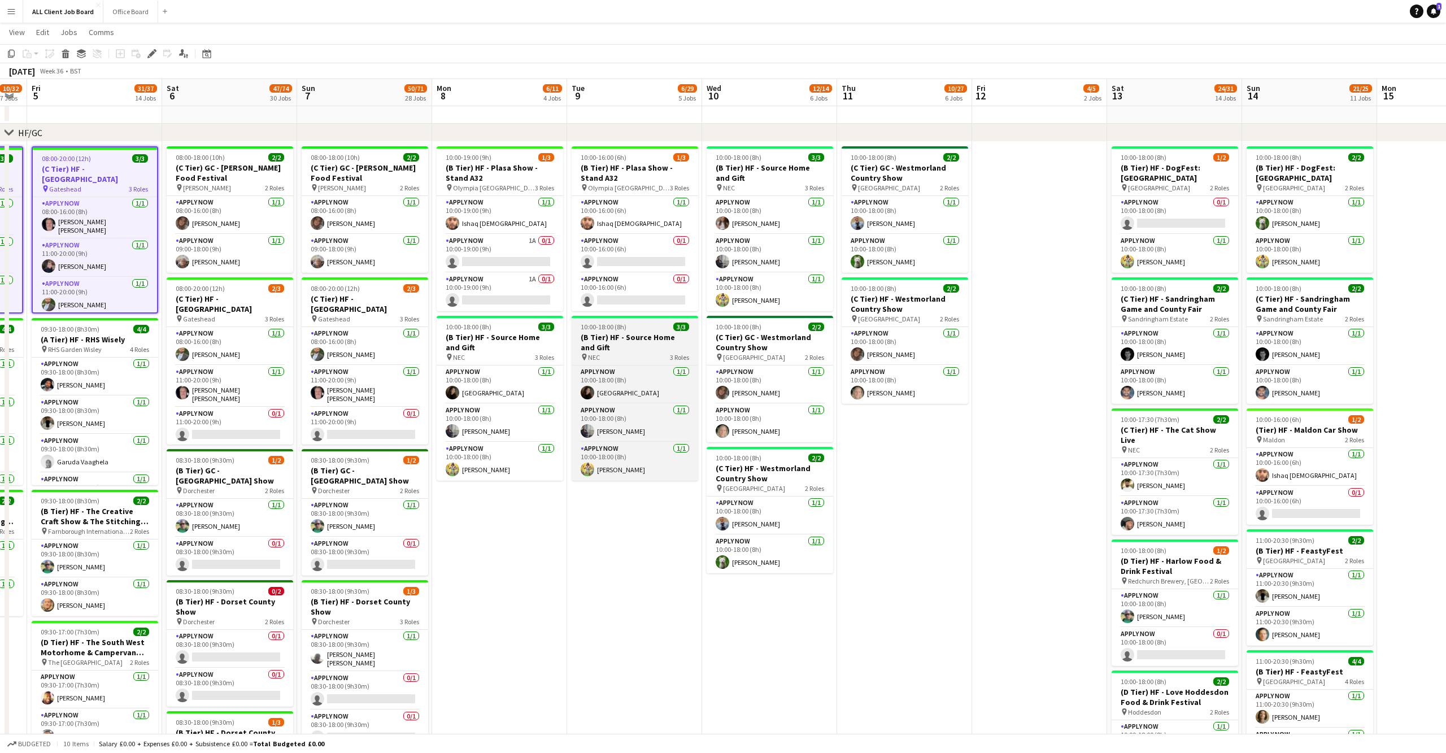
scroll to position [0, 244]
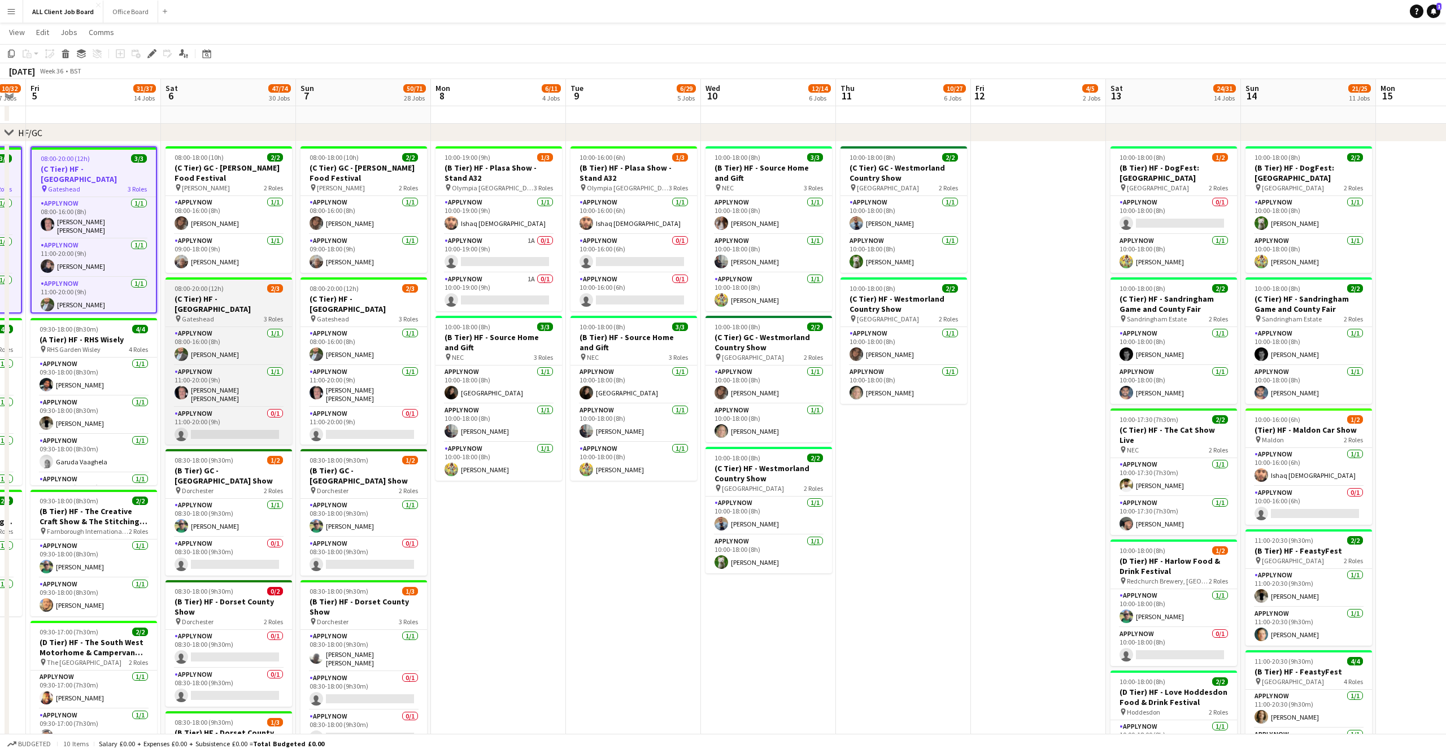
click at [229, 305] on h3 "(C Tier) HF - [GEOGRAPHIC_DATA]" at bounding box center [228, 304] width 127 height 20
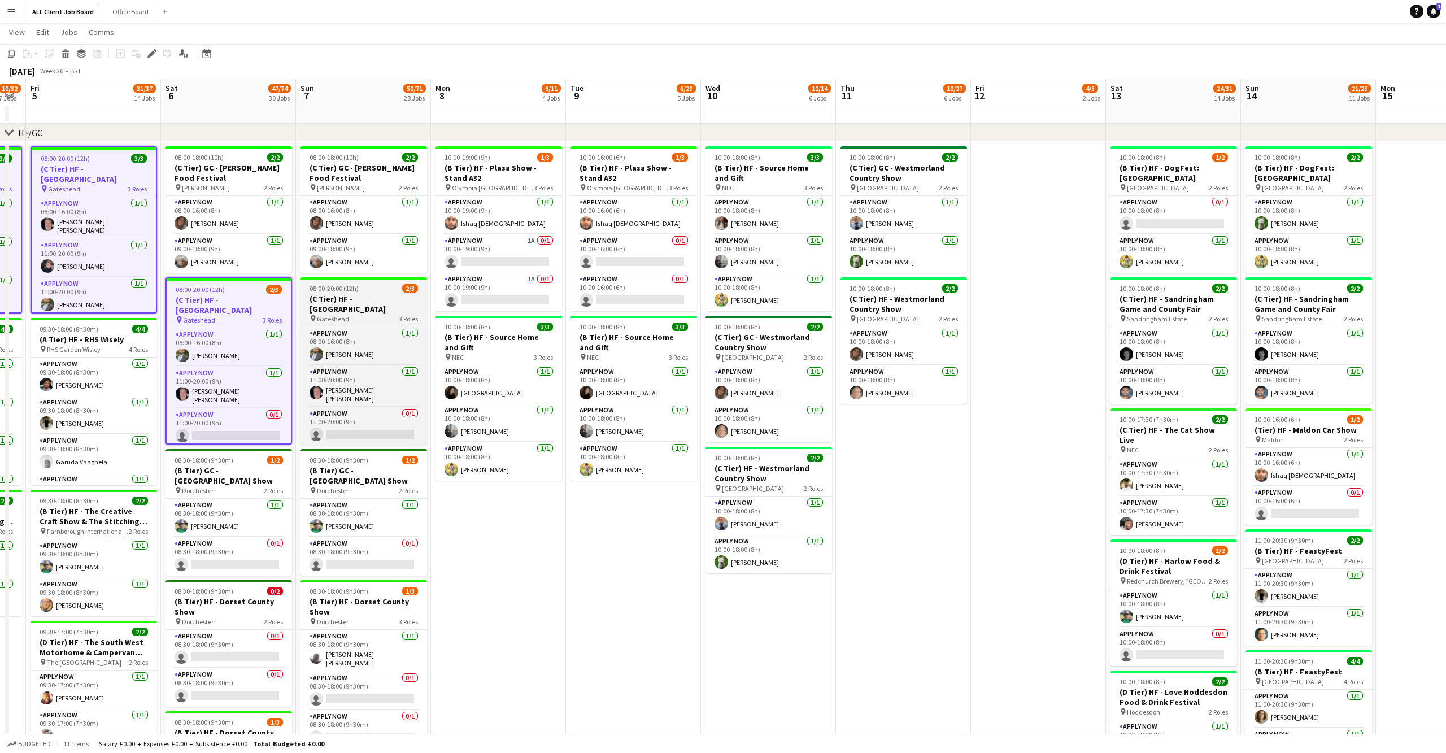
click at [337, 307] on h3 "(C Tier) HF - [GEOGRAPHIC_DATA]" at bounding box center [363, 304] width 127 height 20
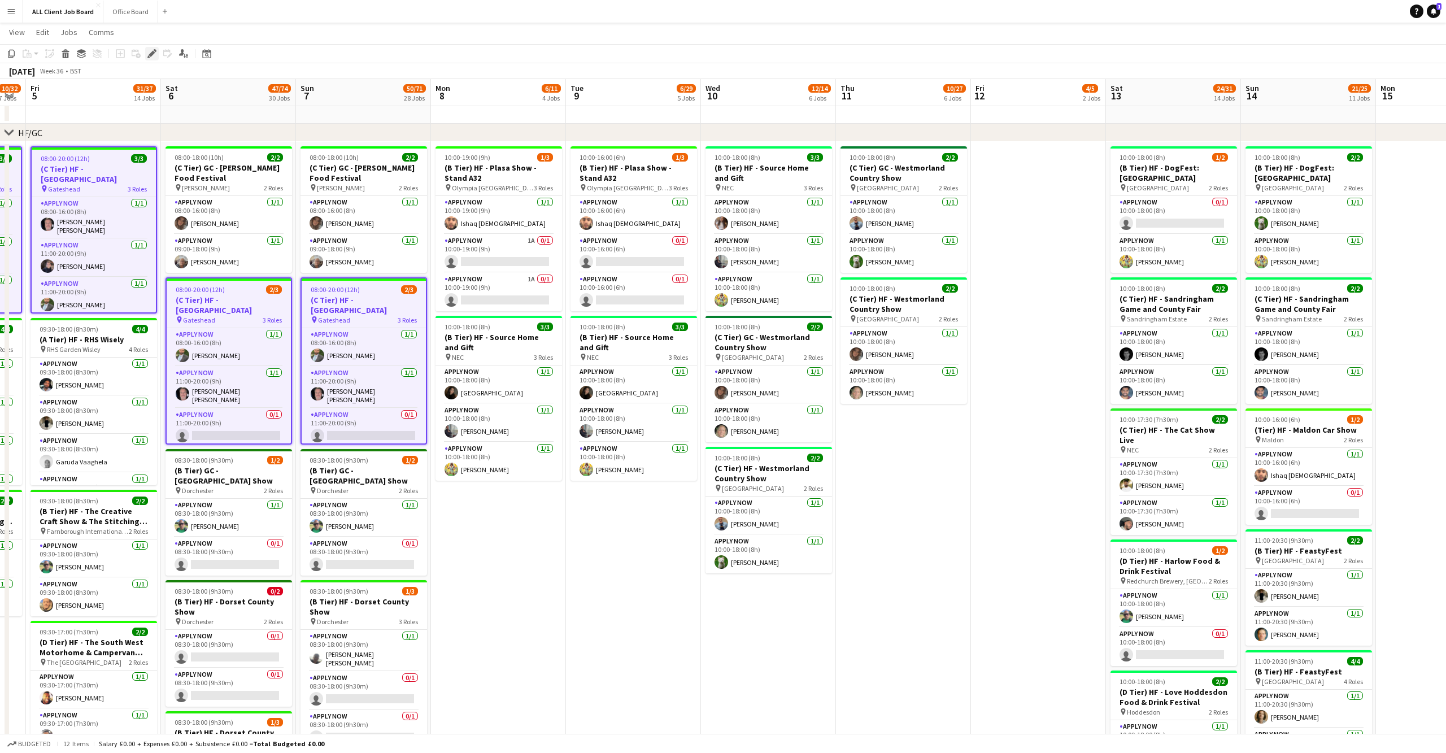
click at [149, 51] on icon "Edit" at bounding box center [151, 53] width 9 height 9
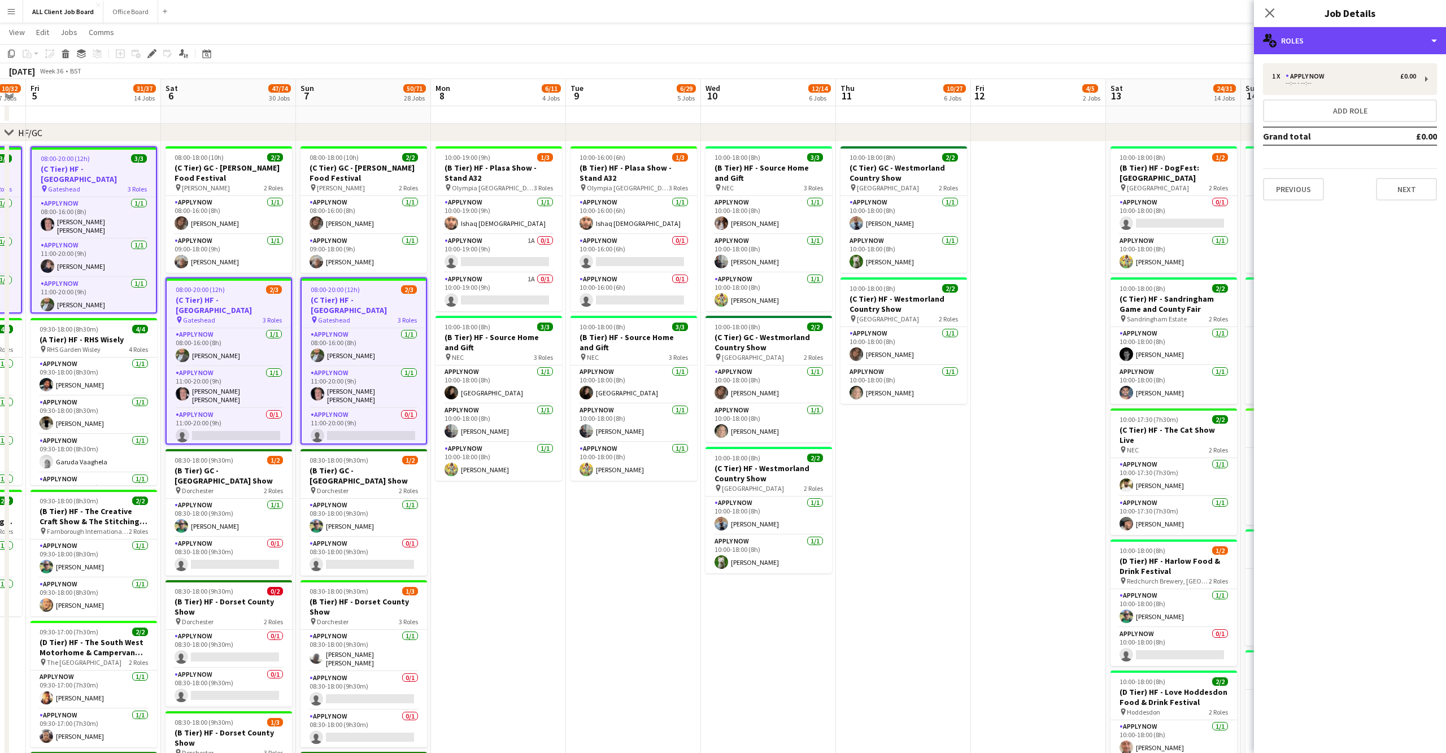
drag, startPoint x: 1370, startPoint y: 38, endPoint x: 1369, endPoint y: 62, distance: 23.2
click at [1371, 38] on div "multiple-users-add Roles" at bounding box center [1350, 40] width 192 height 27
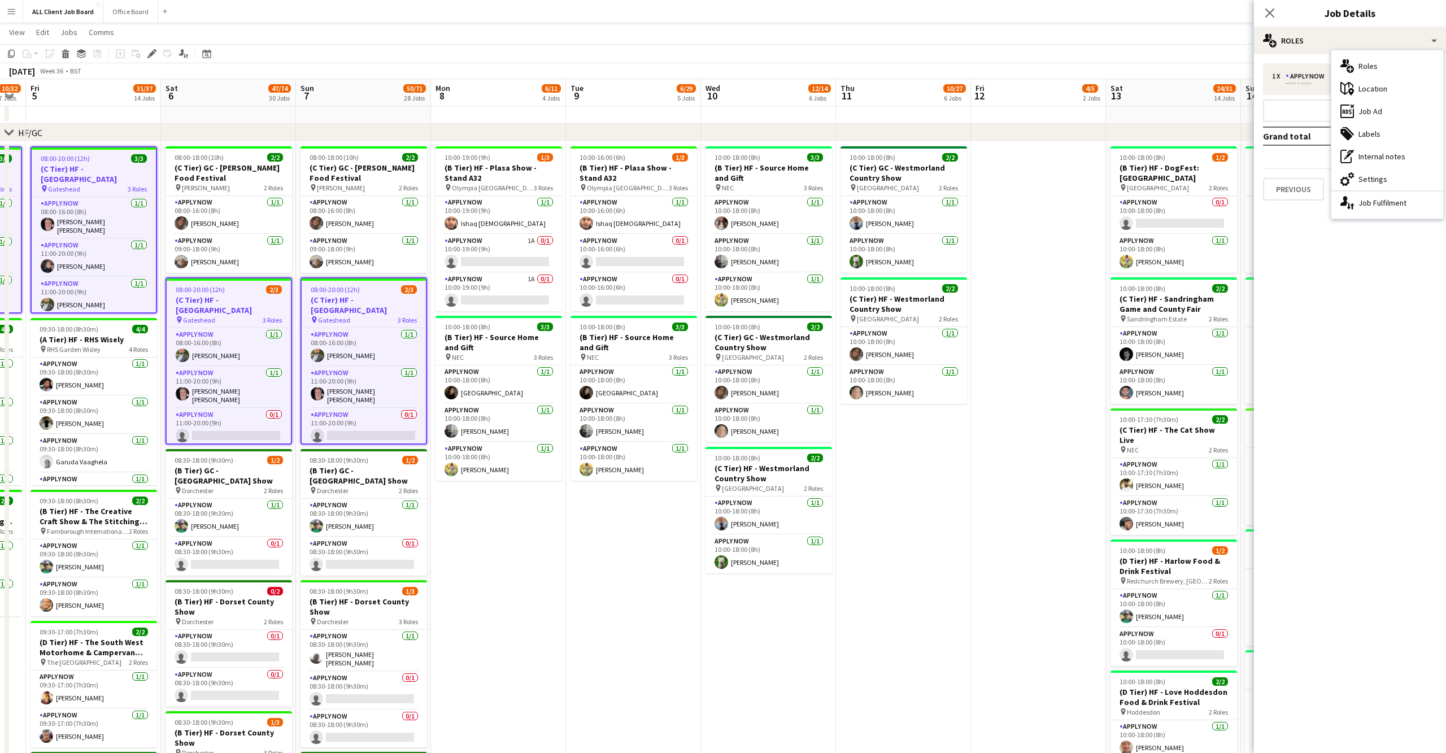
drag, startPoint x: 1377, startPoint y: 185, endPoint x: 1368, endPoint y: 164, distance: 23.3
click at [1377, 185] on div "cog-double-3 Settings" at bounding box center [1387, 179] width 112 height 23
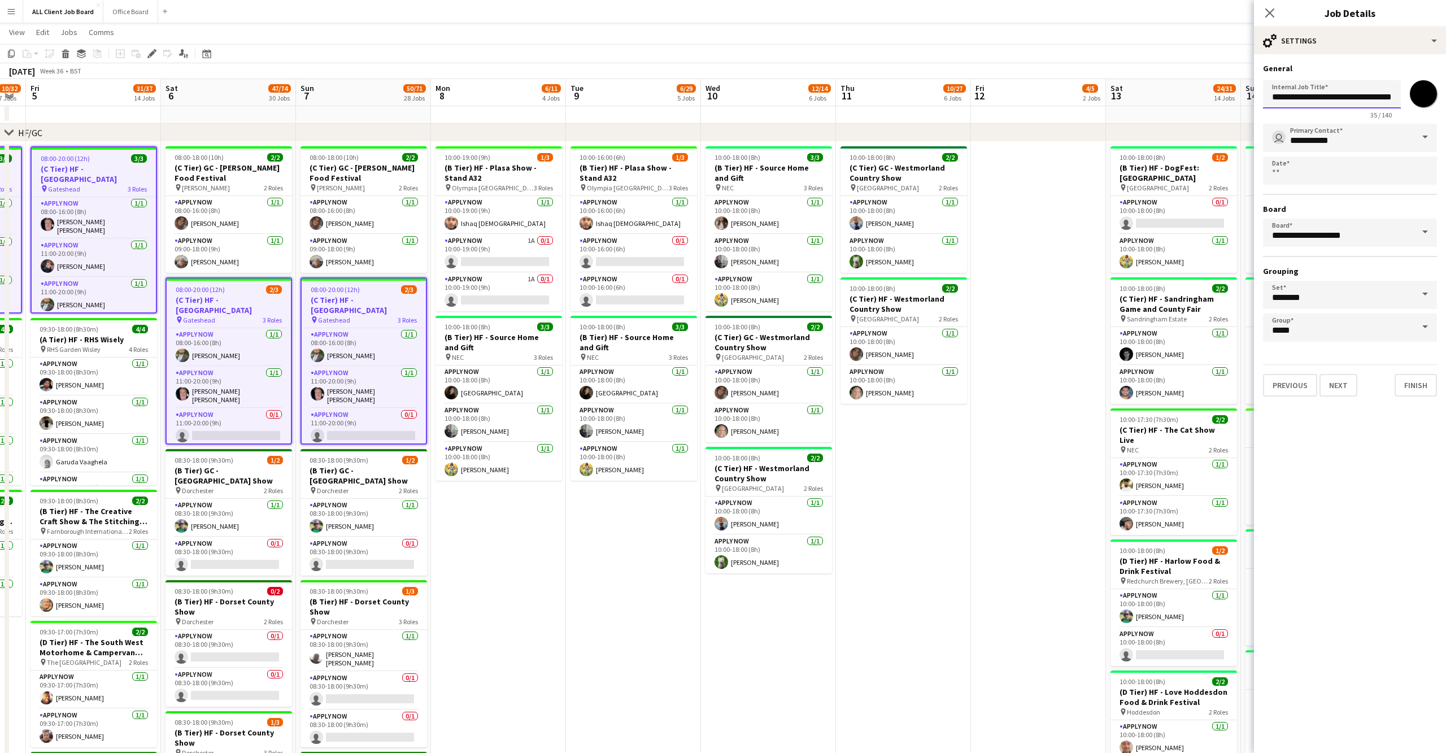
click at [1340, 96] on input "**********" at bounding box center [1332, 94] width 138 height 28
type input "**********"
click at [1270, 14] on icon at bounding box center [1269, 12] width 11 height 11
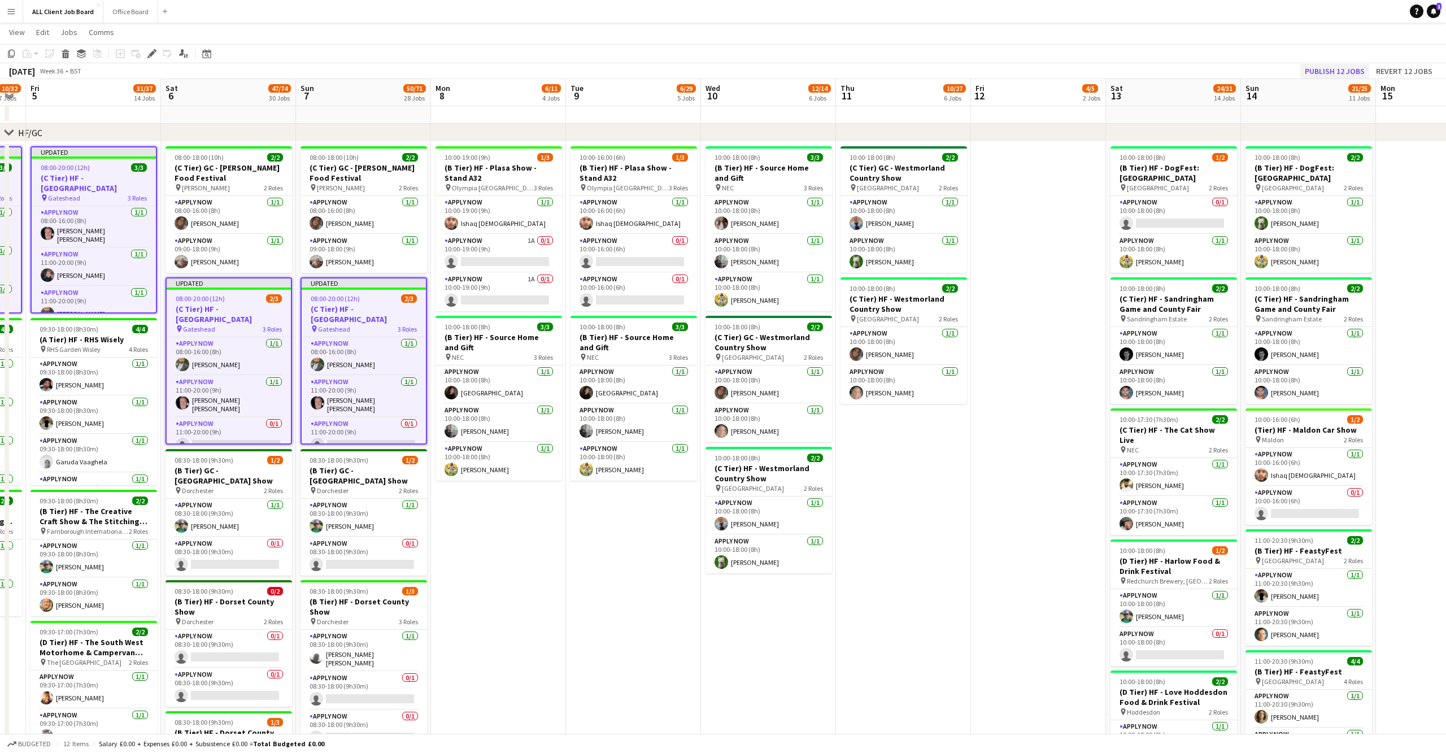
click at [1338, 71] on button "Publish 12 jobs" at bounding box center [1334, 71] width 69 height 15
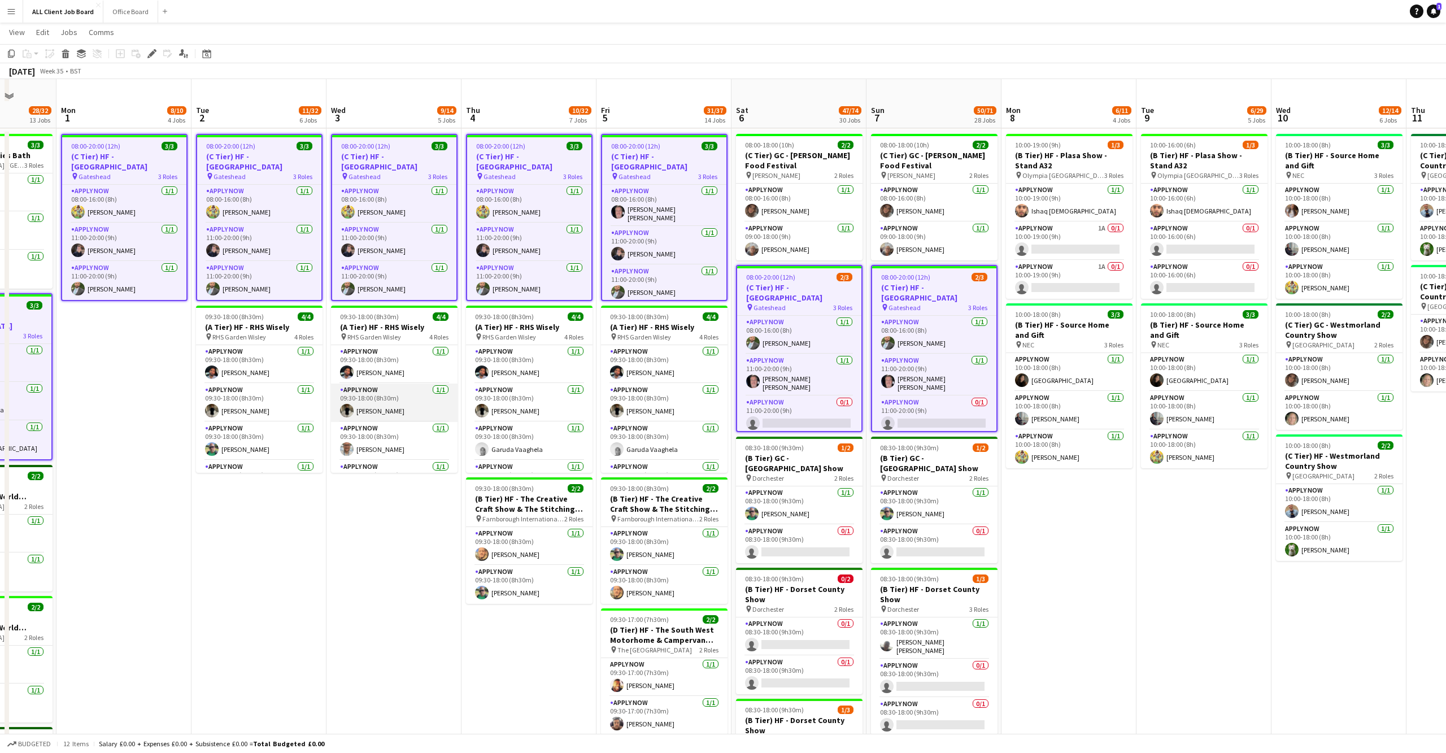
scroll to position [337, 0]
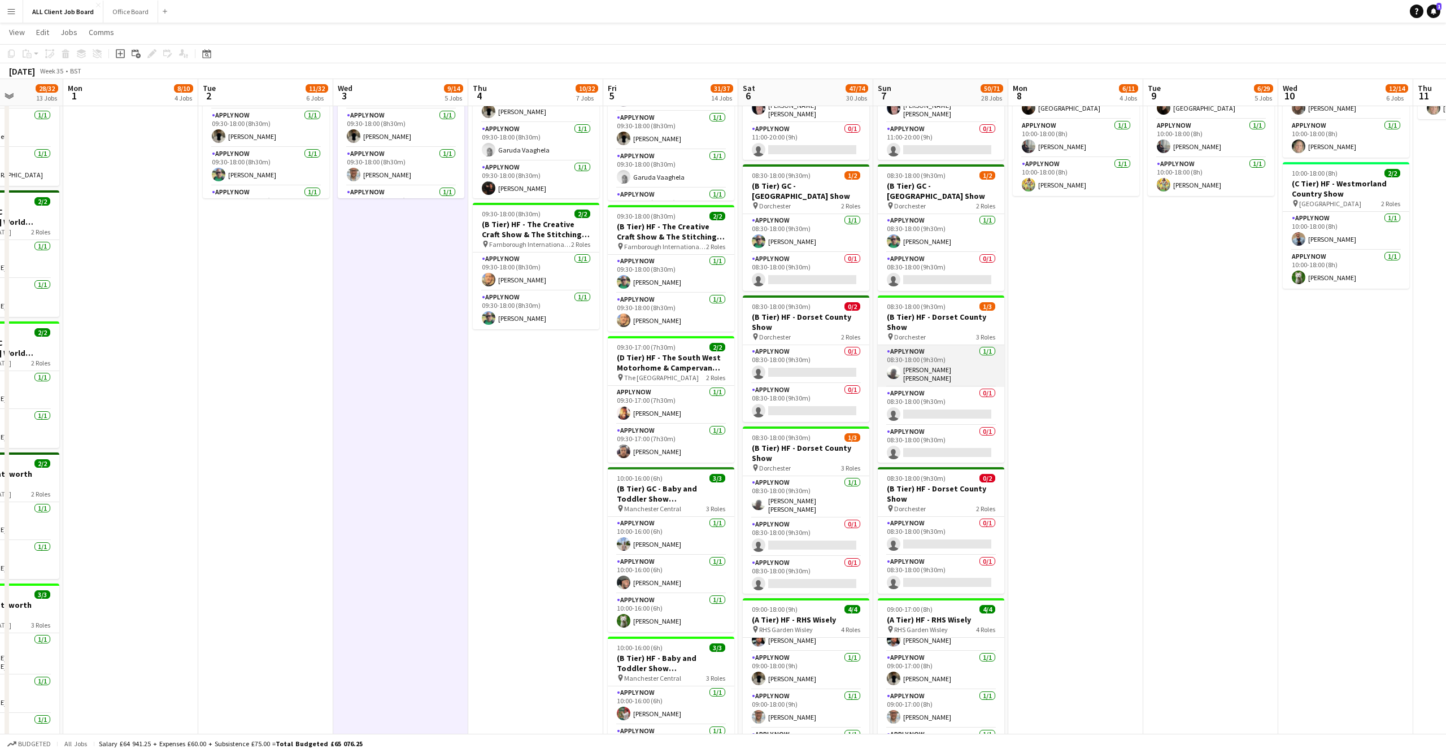
scroll to position [612, 0]
click at [622, 406] on app-user-avatar at bounding box center [624, 413] width 14 height 14
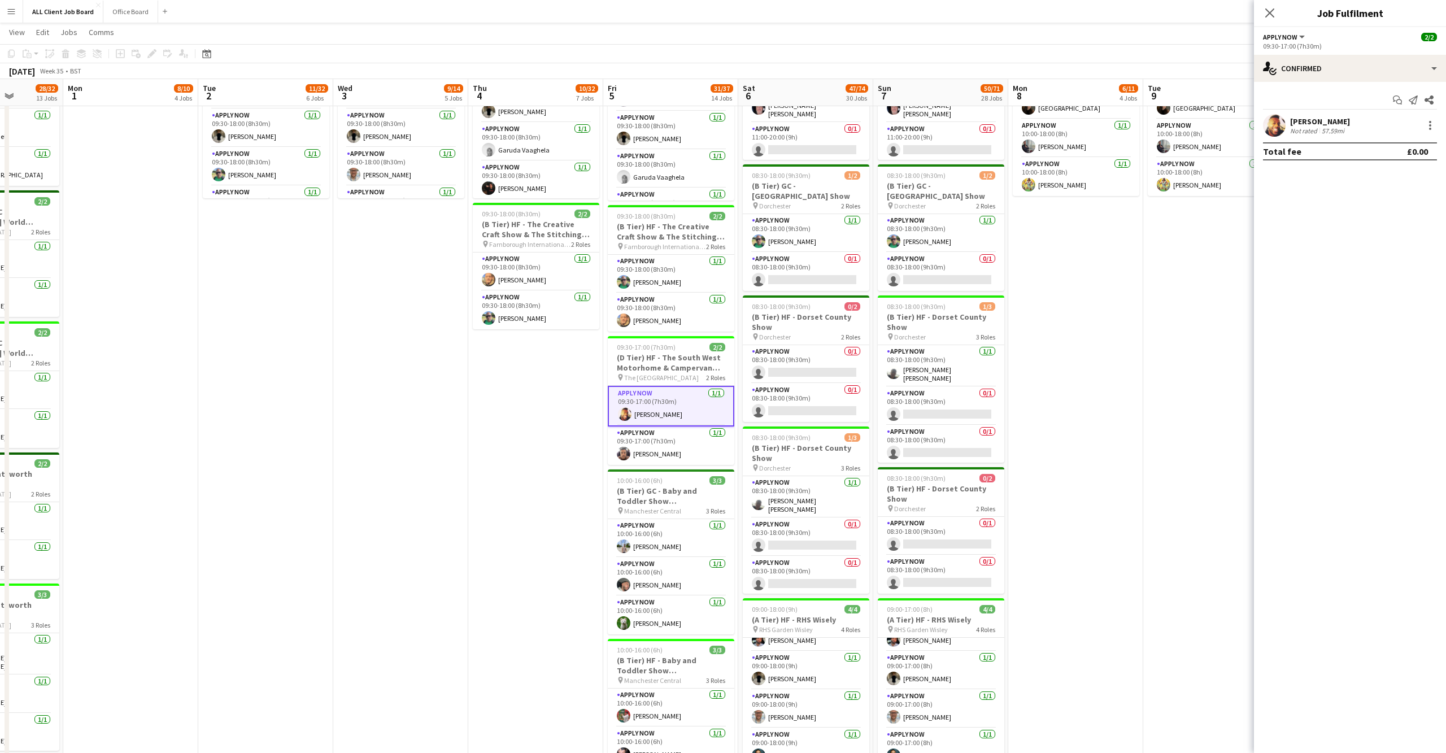
click at [1277, 128] on app-user-avatar at bounding box center [1274, 125] width 23 height 23
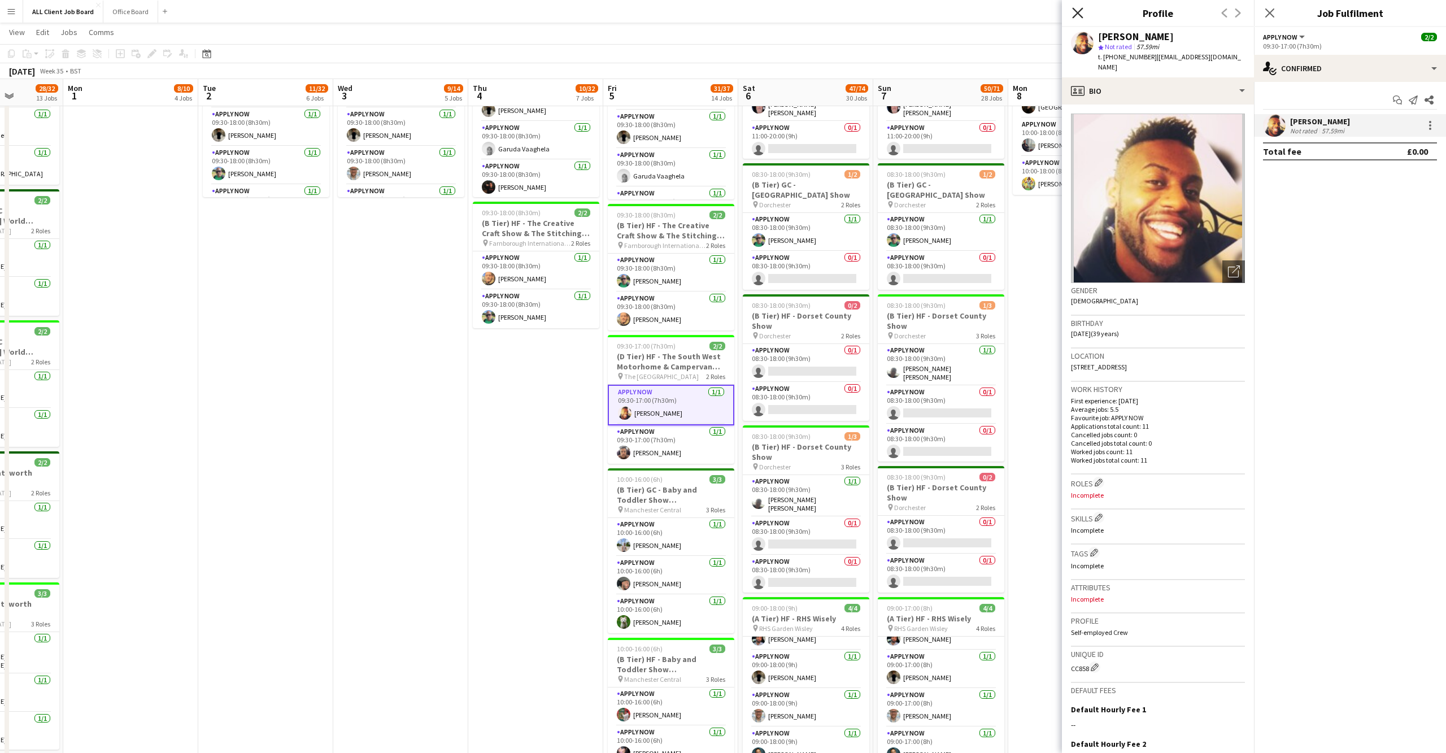
click at [1076, 15] on icon "Close pop-in" at bounding box center [1077, 12] width 11 height 11
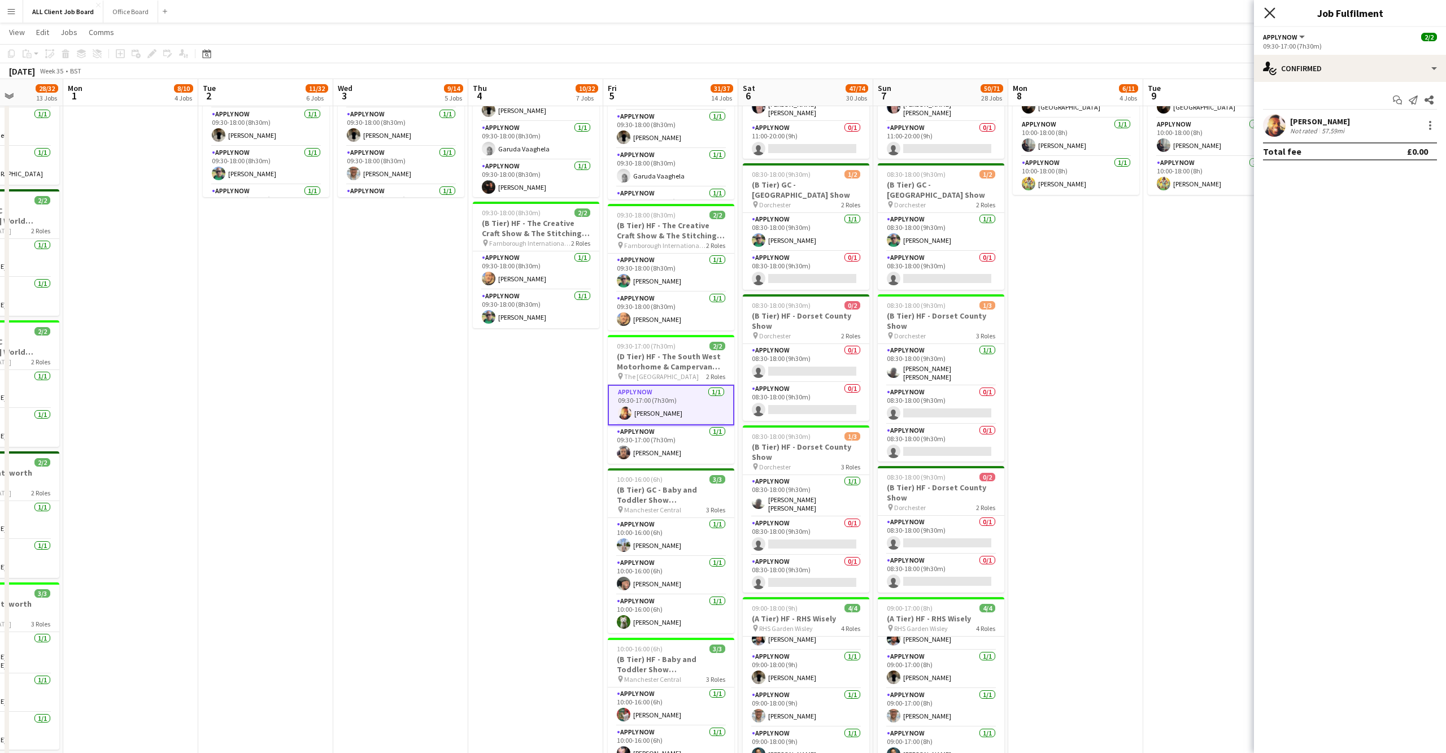
click at [1271, 14] on icon at bounding box center [1269, 12] width 11 height 11
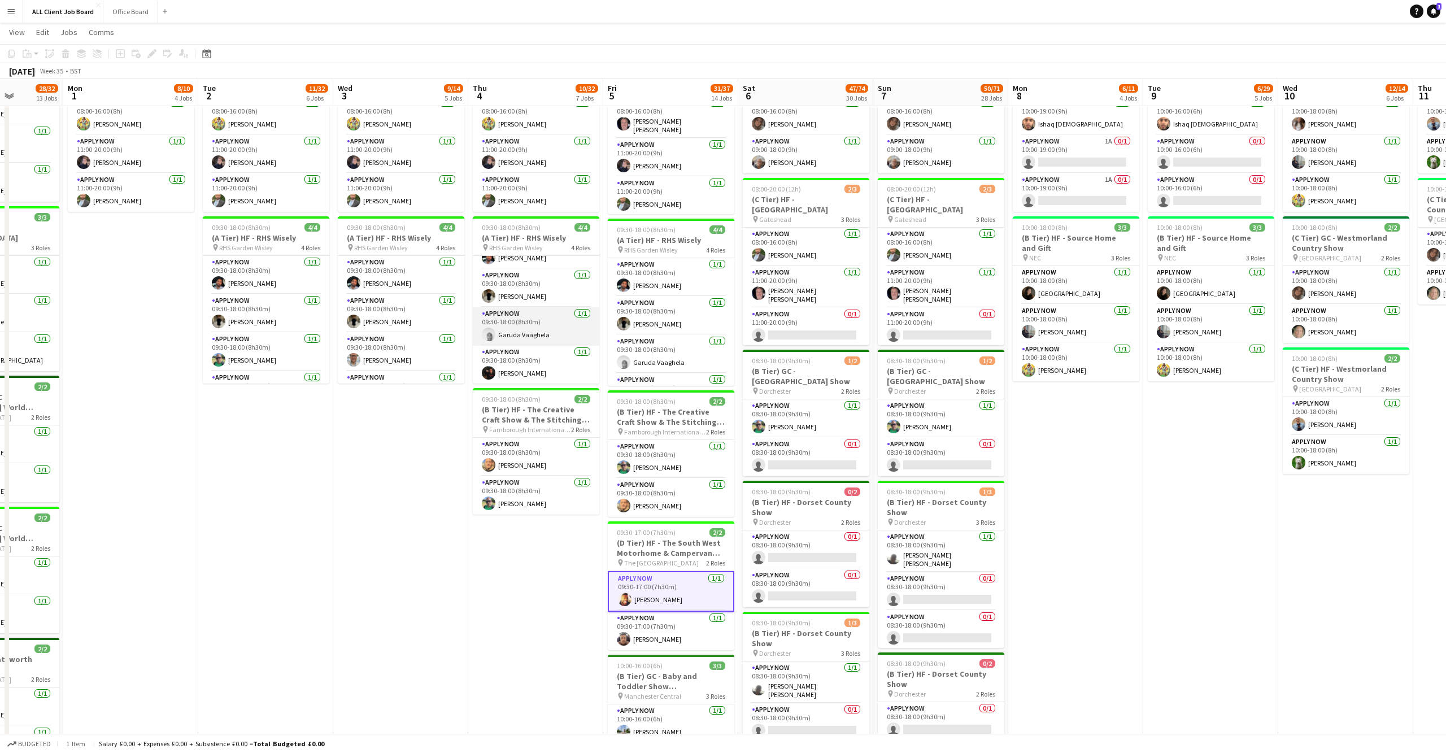
scroll to position [25, 0]
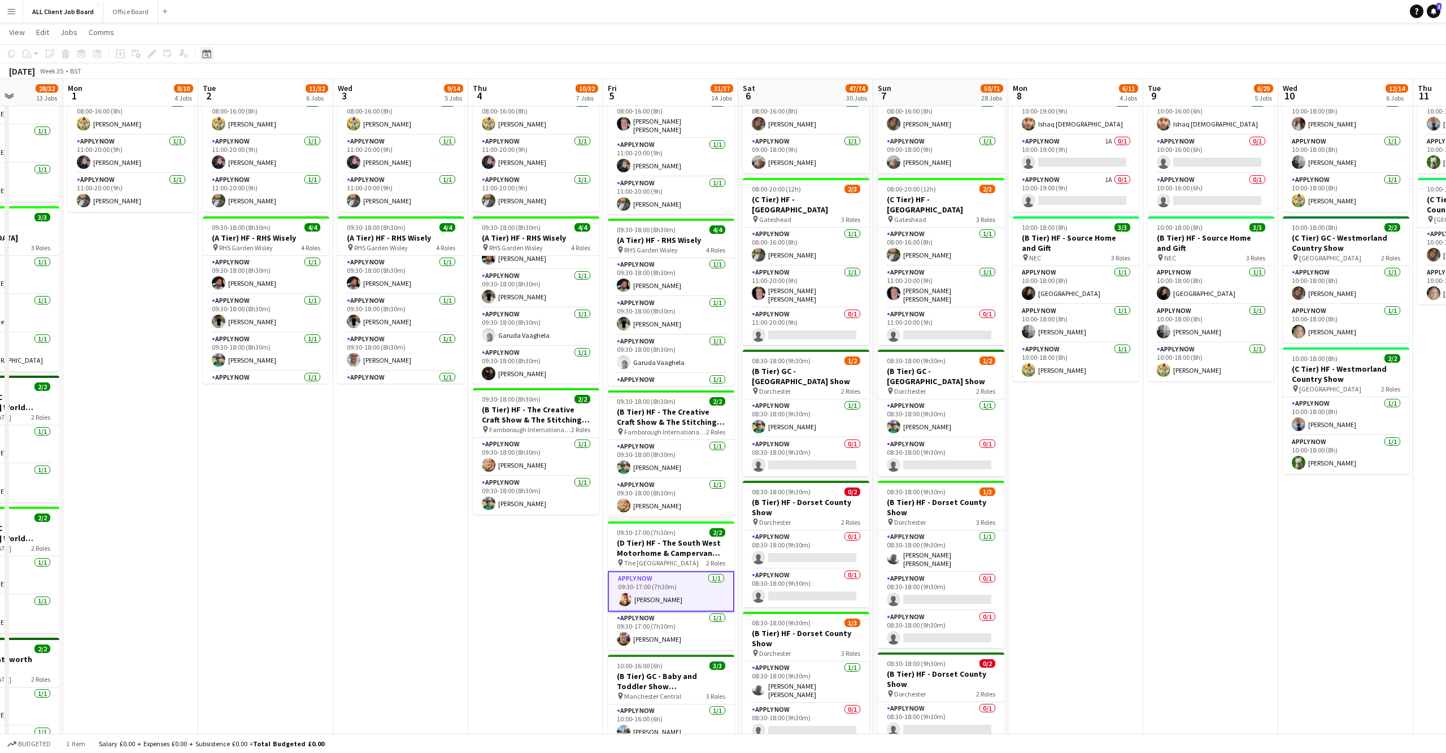
click at [207, 52] on icon at bounding box center [206, 53] width 8 height 9
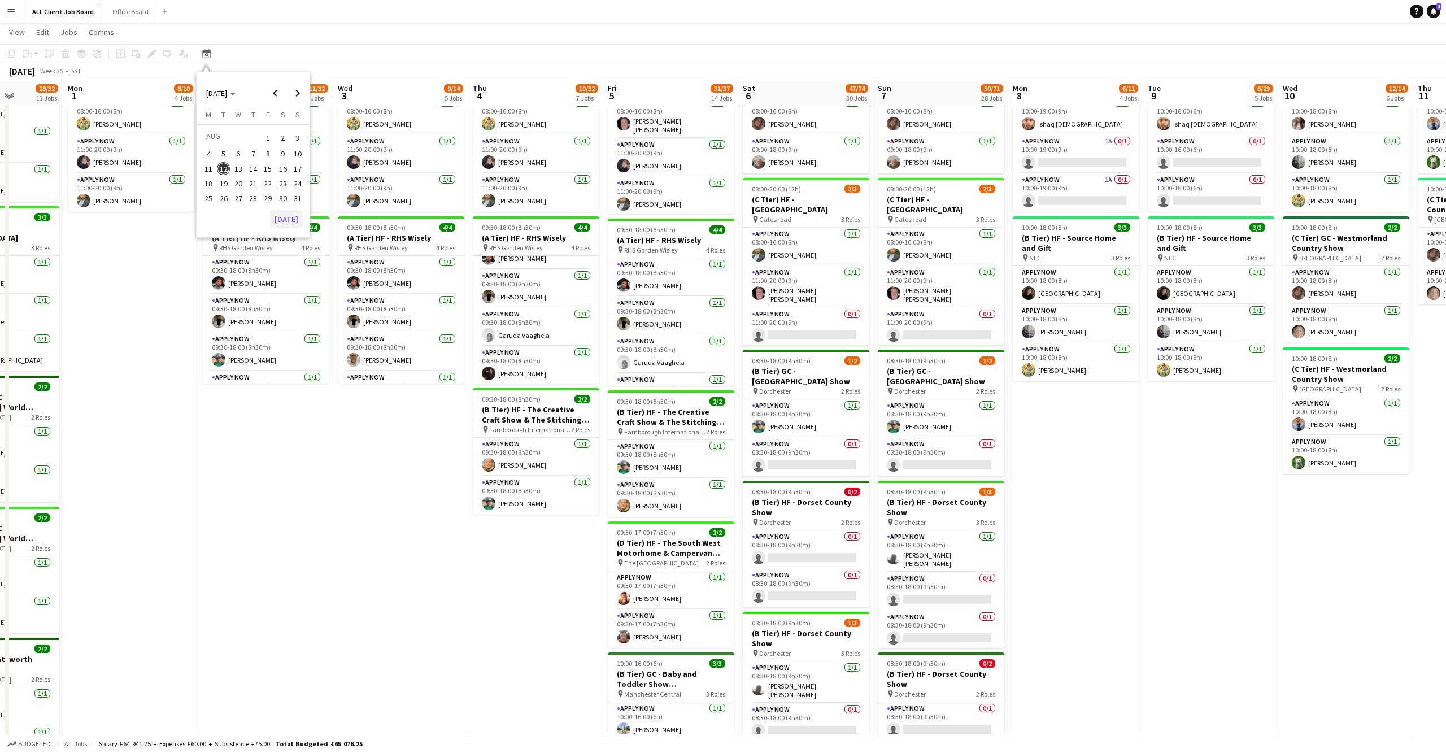
click at [293, 216] on button "[DATE]" at bounding box center [286, 219] width 33 height 18
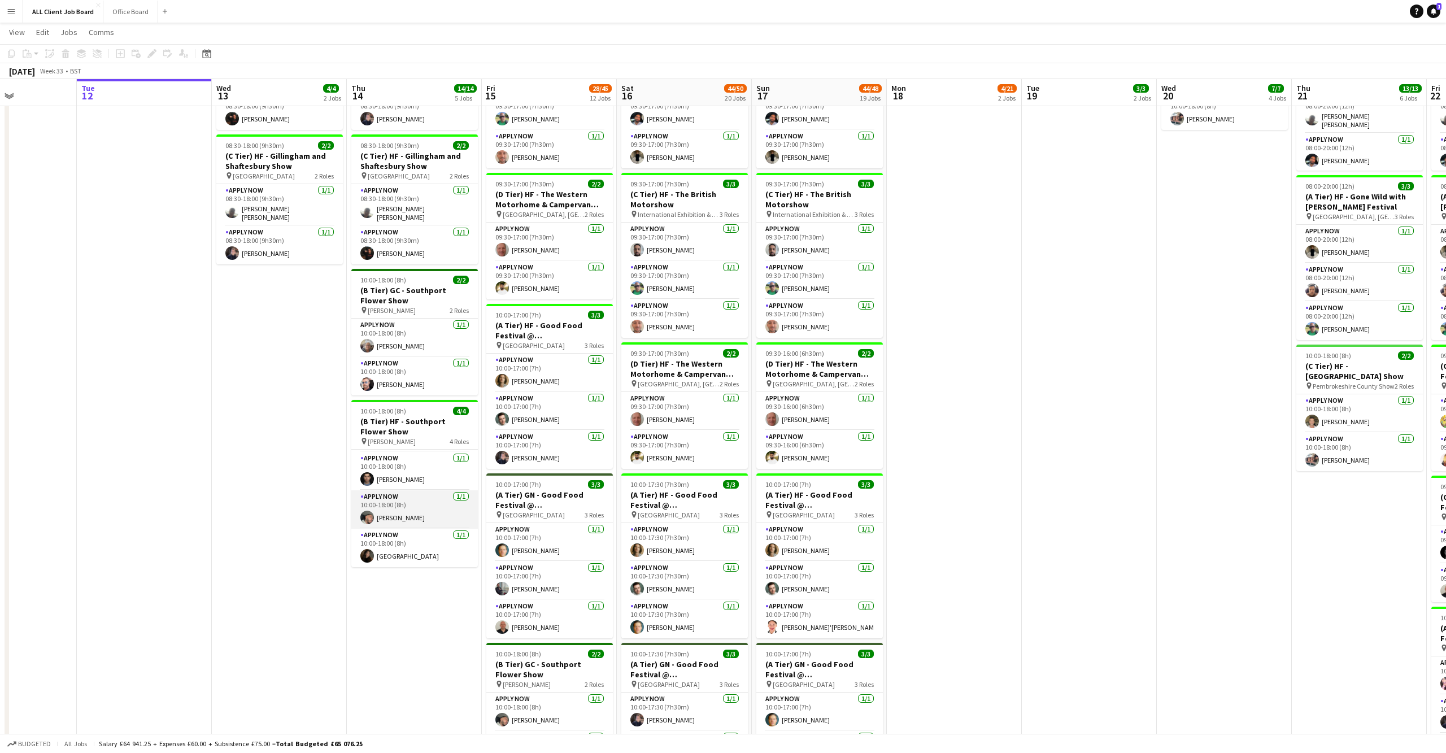
scroll to position [34, 0]
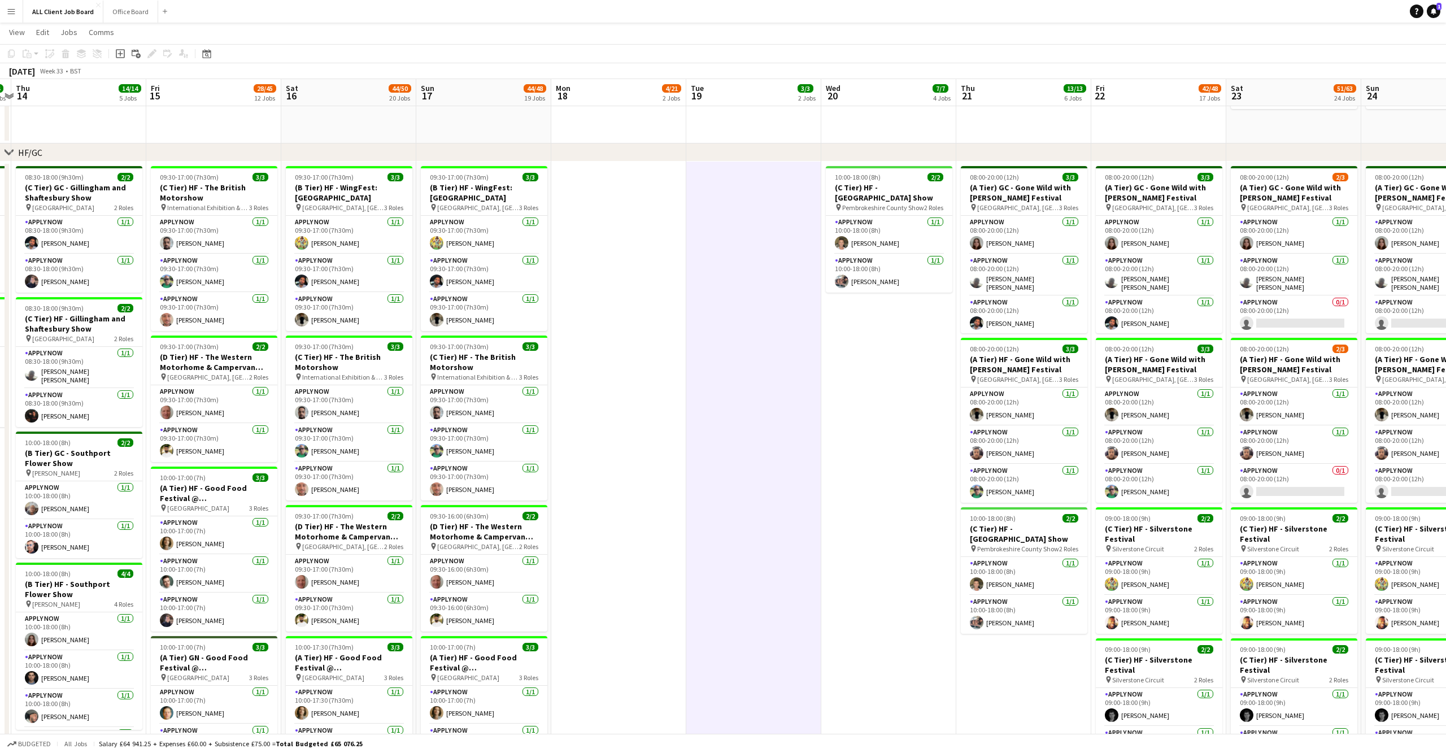
scroll to position [0, 394]
click at [211, 56] on div "Date picker" at bounding box center [207, 54] width 14 height 14
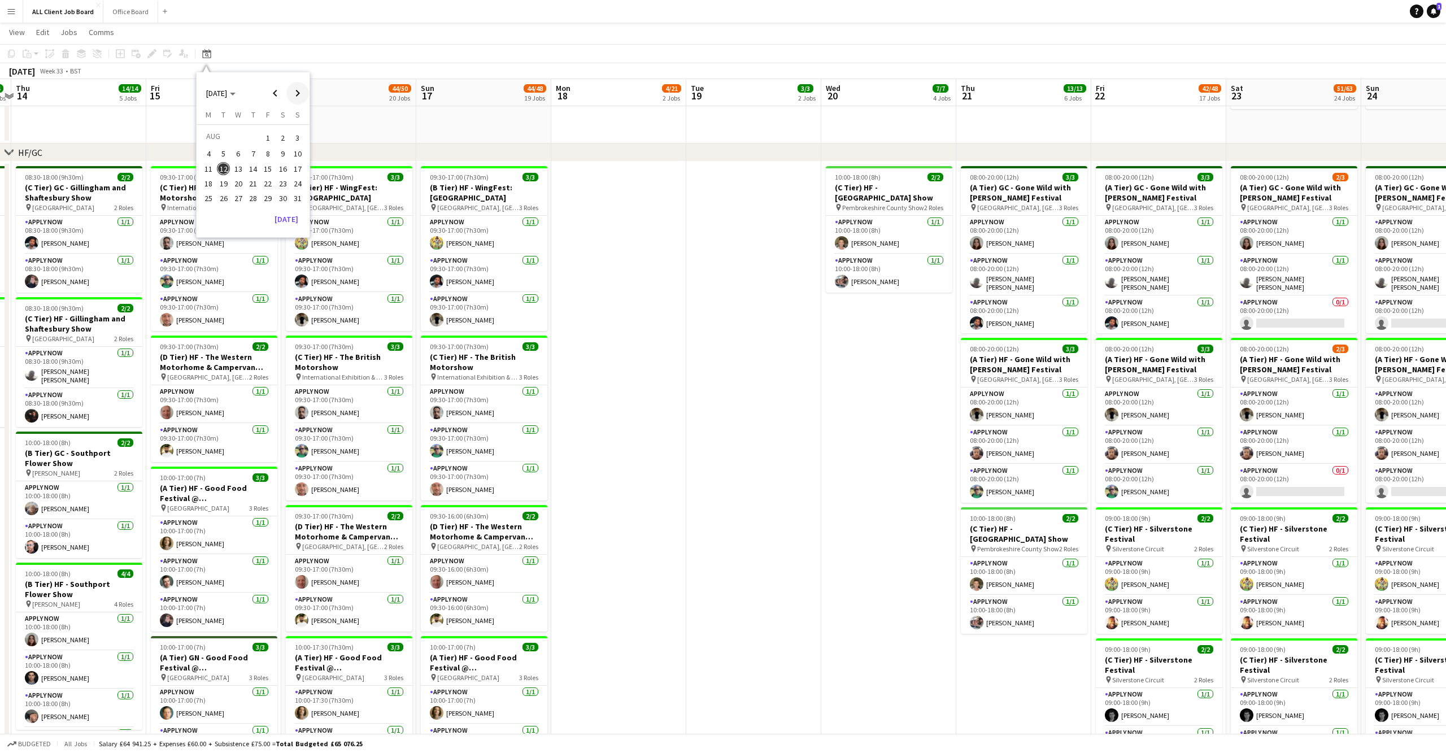
click at [298, 92] on span "Next month" at bounding box center [297, 93] width 23 height 23
click at [299, 92] on span "Next month" at bounding box center [297, 93] width 23 height 23
click at [272, 91] on span "Previous month" at bounding box center [275, 93] width 23 height 23
click at [240, 149] on span "1" at bounding box center [239, 152] width 14 height 14
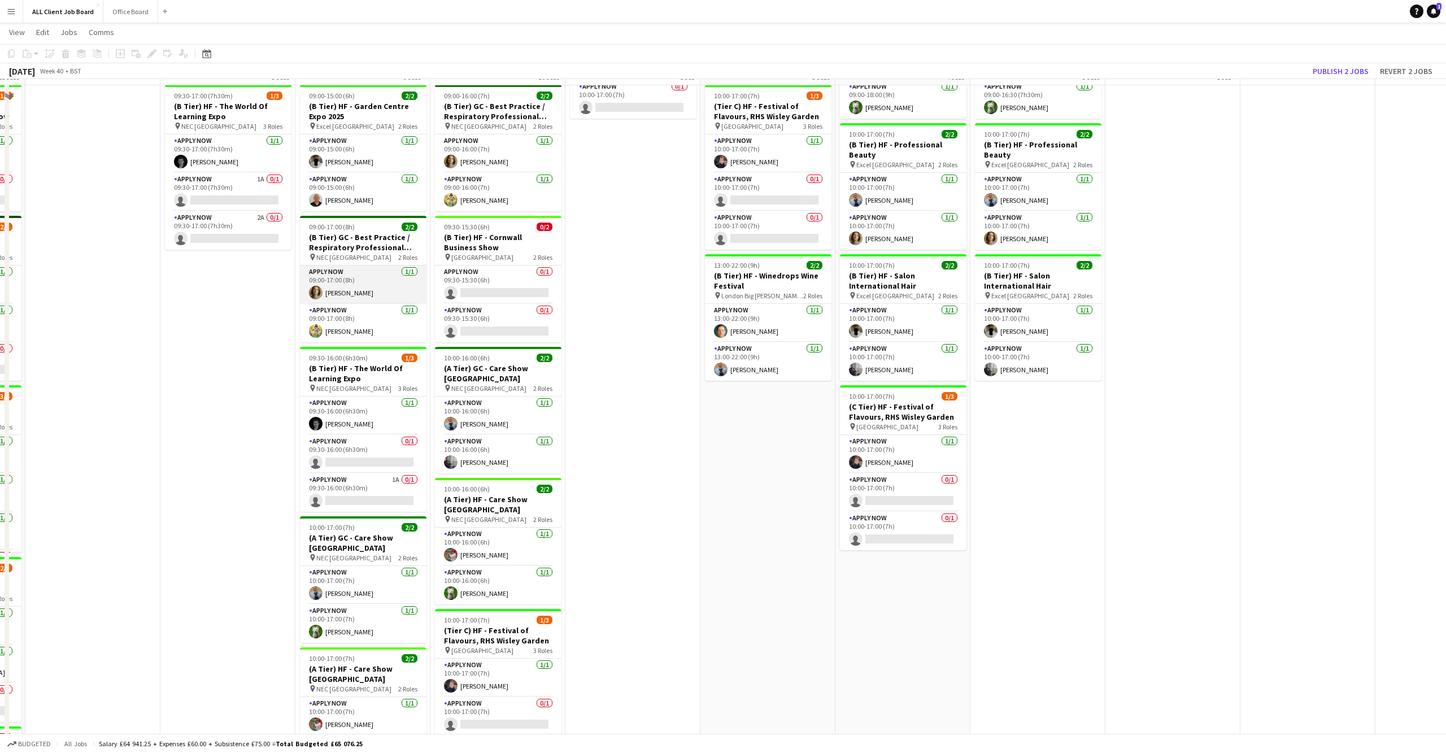
scroll to position [521, 0]
